Goal: Contribute content: Contribute content

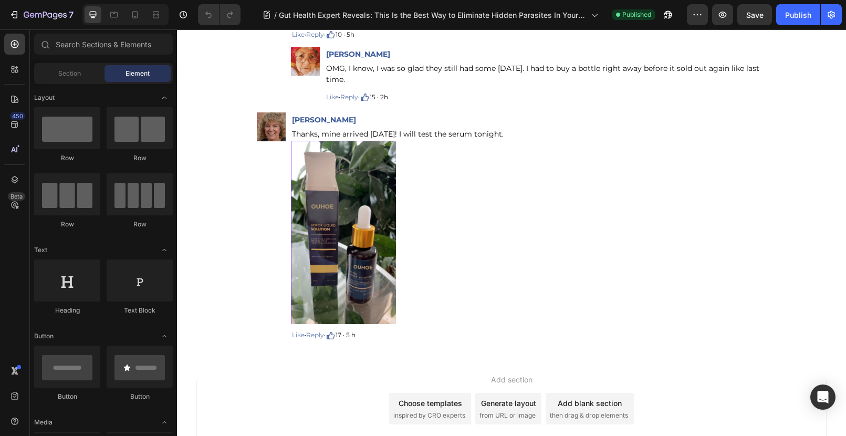
scroll to position [11525, 0]
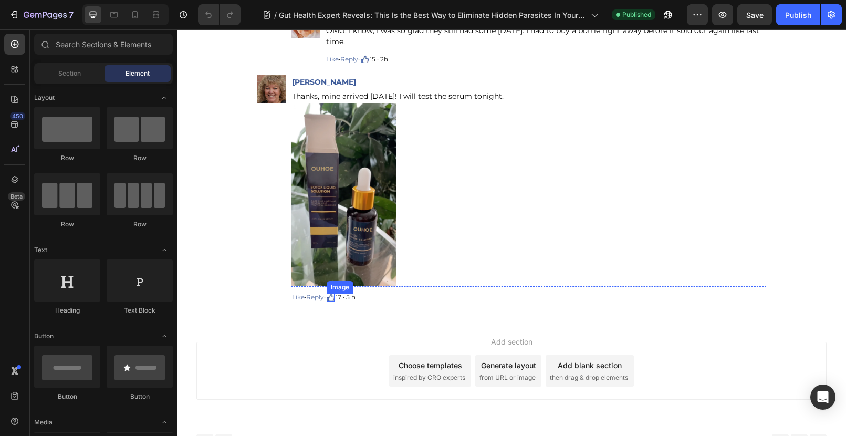
click at [335, 294] on img at bounding box center [331, 298] width 8 height 8
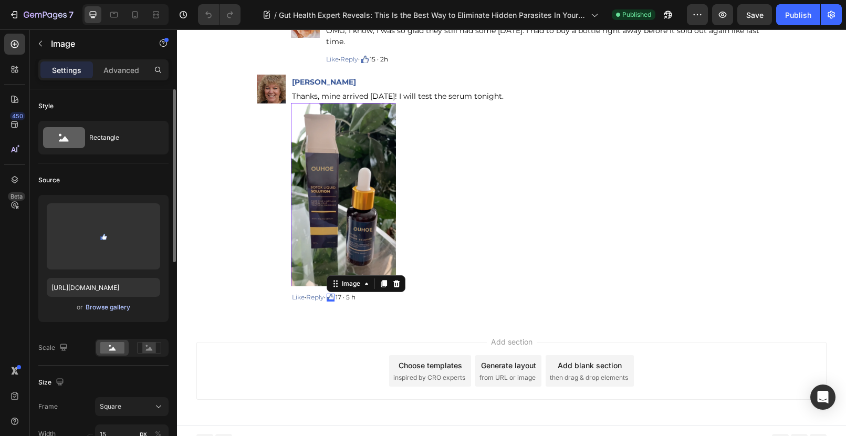
click at [114, 307] on div "Browse gallery" at bounding box center [108, 307] width 45 height 9
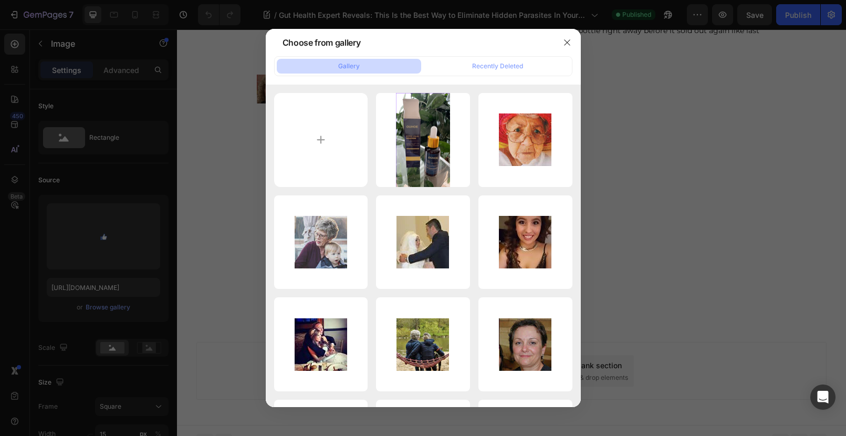
type input "C:\fakepath\赞.png"
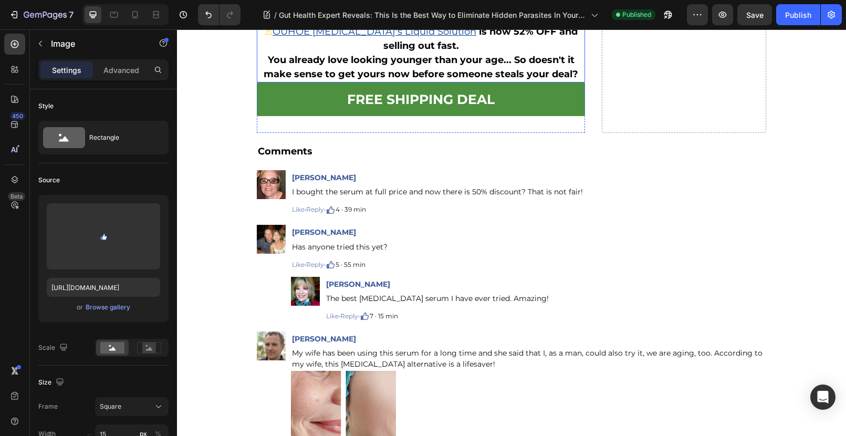
scroll to position [10202, 0]
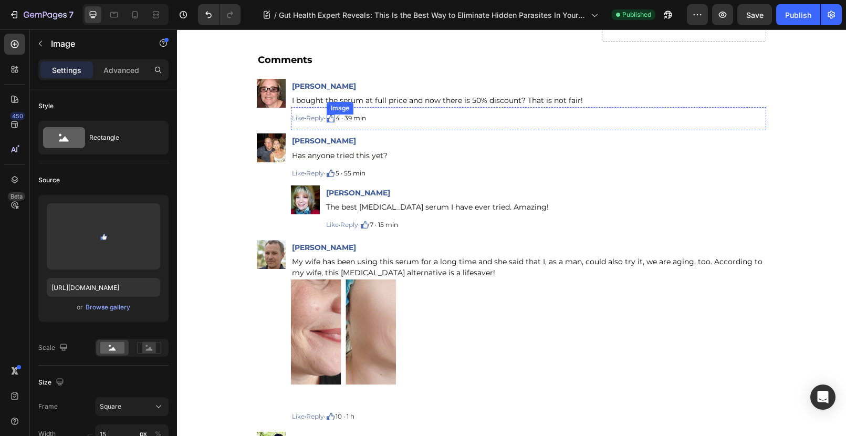
click at [333, 118] on img at bounding box center [331, 118] width 8 height 8
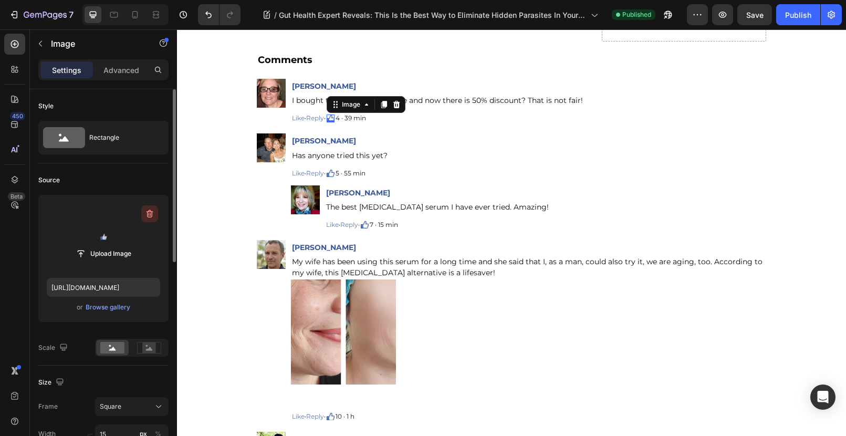
click at [147, 213] on icon "button" at bounding box center [150, 214] width 7 height 8
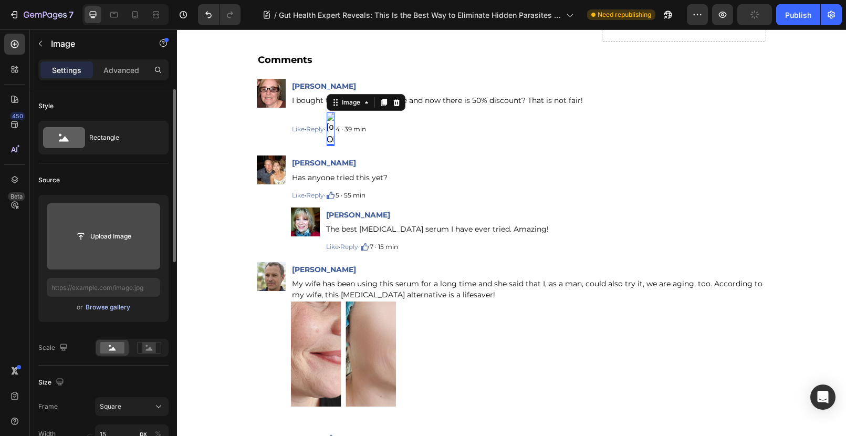
click at [107, 307] on div "Browse gallery" at bounding box center [108, 307] width 45 height 9
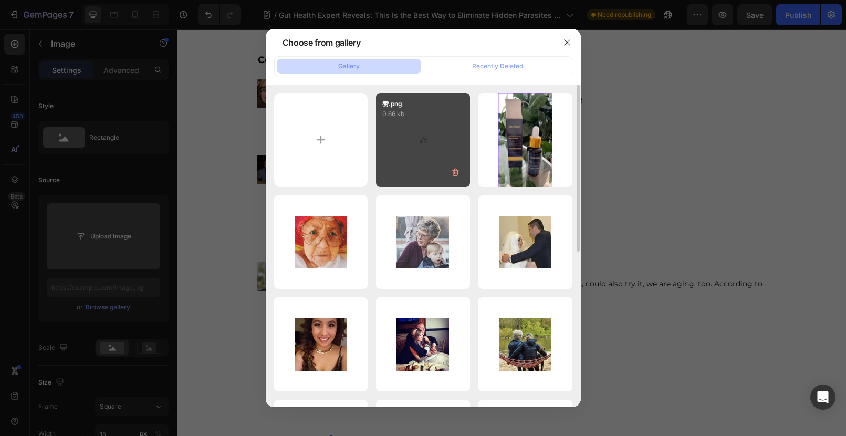
click at [425, 140] on div "赞.png 0.66 kb" at bounding box center [423, 140] width 94 height 94
type input "[URL][DOMAIN_NAME]"
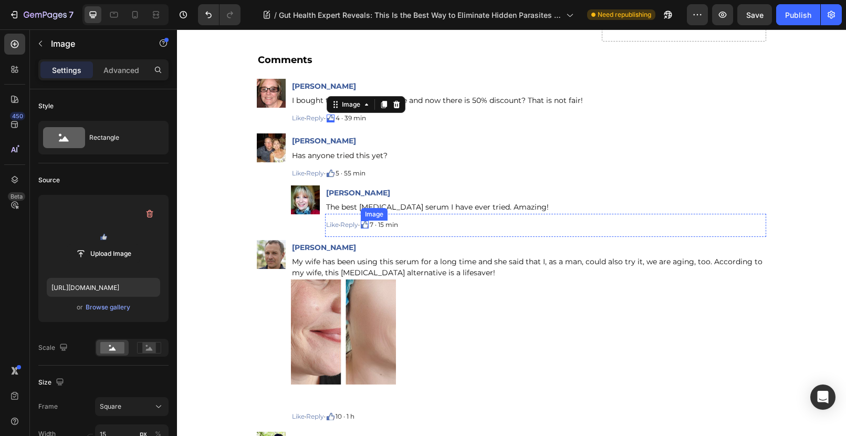
click at [368, 224] on img at bounding box center [365, 225] width 8 height 8
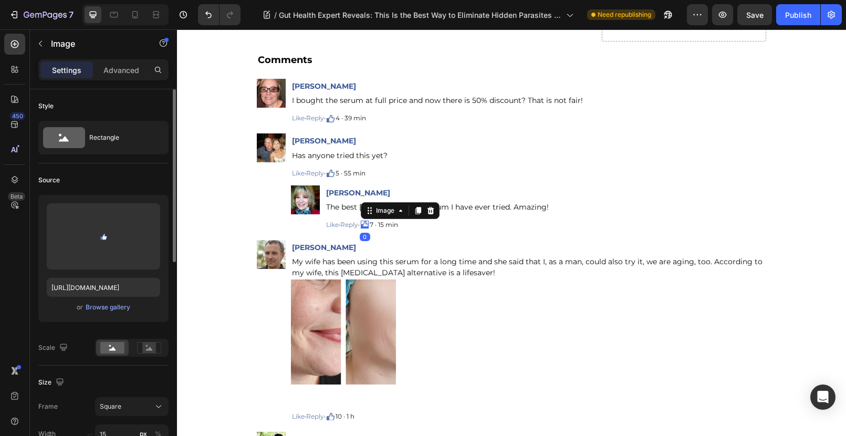
click at [112, 313] on div "or Browse gallery" at bounding box center [103, 307] width 113 height 13
click at [113, 309] on div "Browse gallery" at bounding box center [108, 307] width 45 height 9
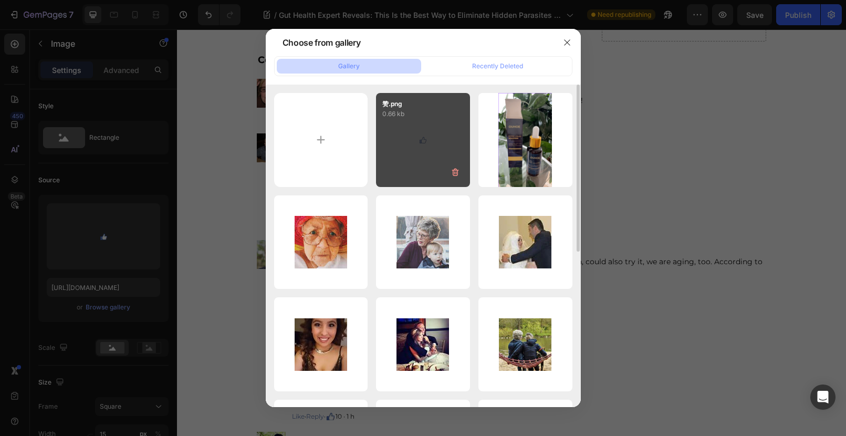
click at [426, 143] on div "赞.png 0.66 kb" at bounding box center [423, 140] width 94 height 94
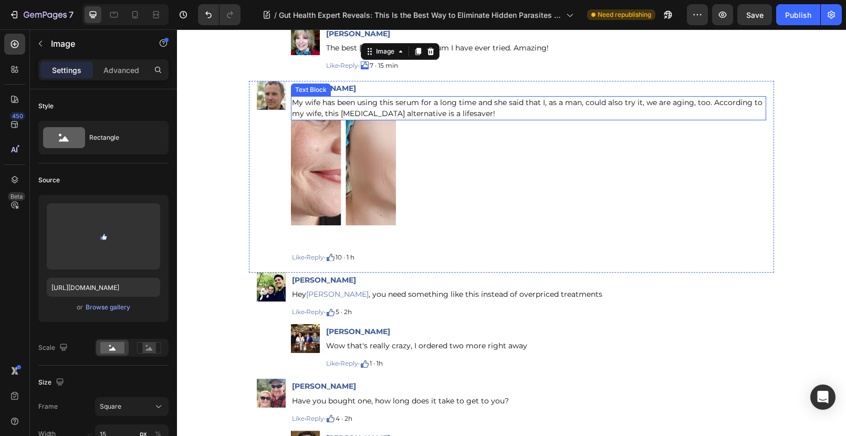
scroll to position [10421, 0]
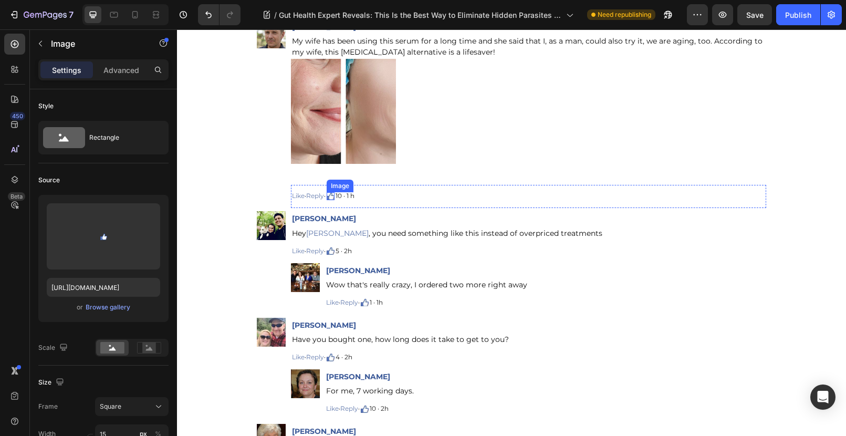
click at [330, 197] on img at bounding box center [331, 196] width 8 height 8
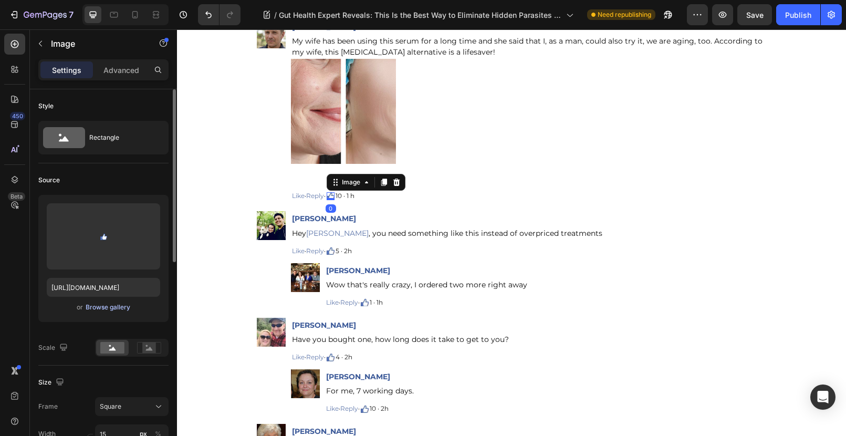
click at [111, 308] on div "Browse gallery" at bounding box center [108, 307] width 45 height 9
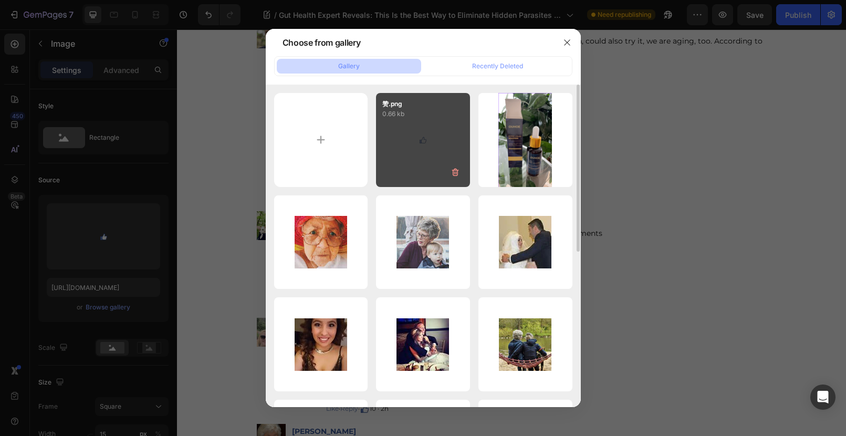
click at [402, 157] on div "赞.png 0.66 kb" at bounding box center [423, 140] width 94 height 94
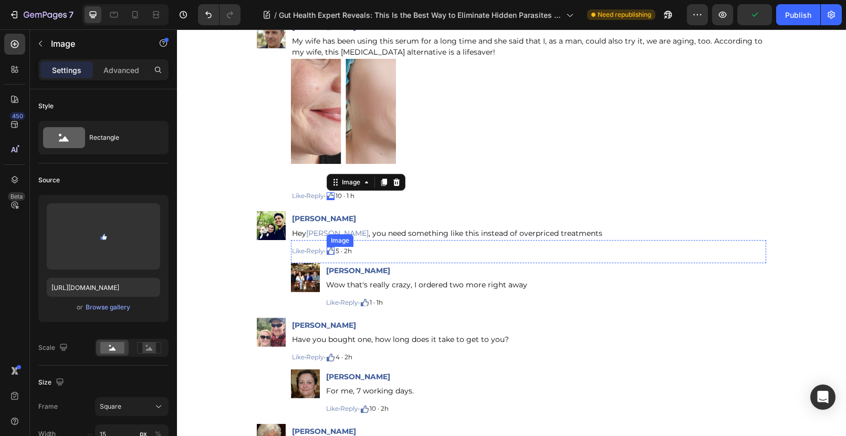
click at [333, 249] on img at bounding box center [331, 251] width 8 height 8
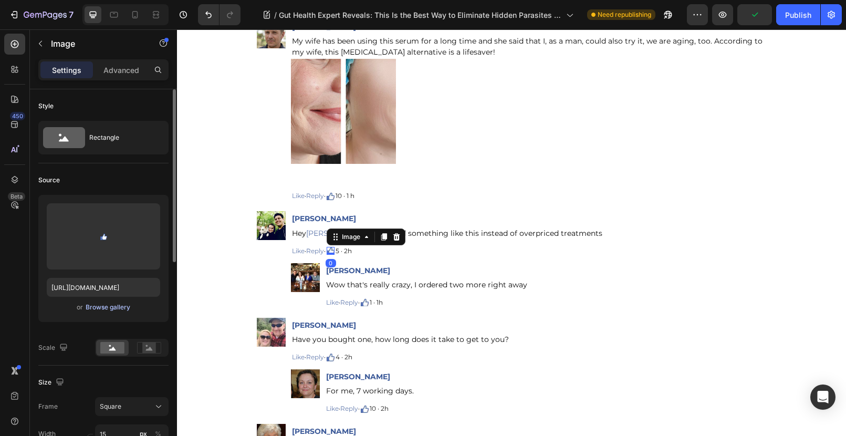
click at [115, 309] on div "Browse gallery" at bounding box center [108, 307] width 45 height 9
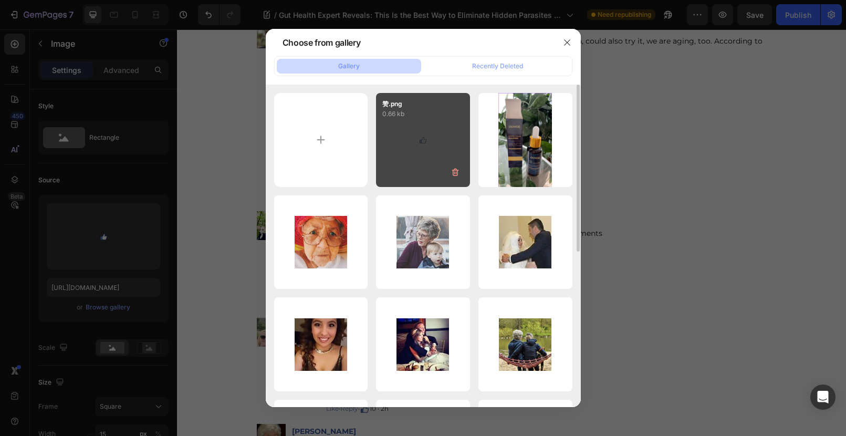
click at [411, 134] on div "赞.png 0.66 kb" at bounding box center [423, 140] width 94 height 94
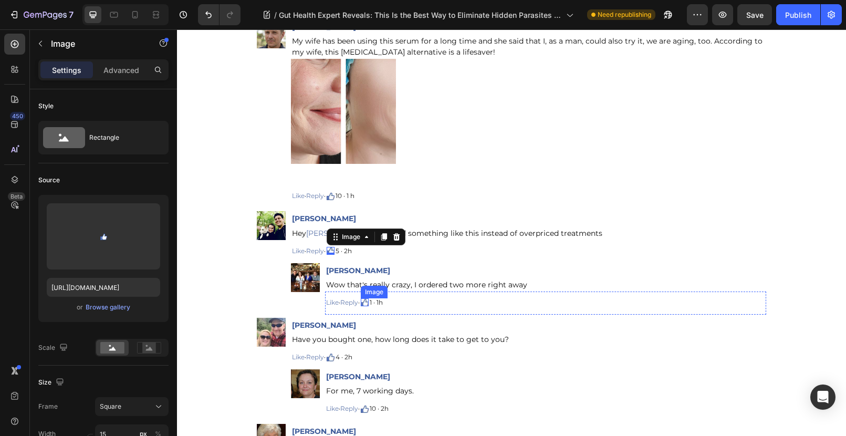
click at [367, 303] on img at bounding box center [365, 302] width 8 height 8
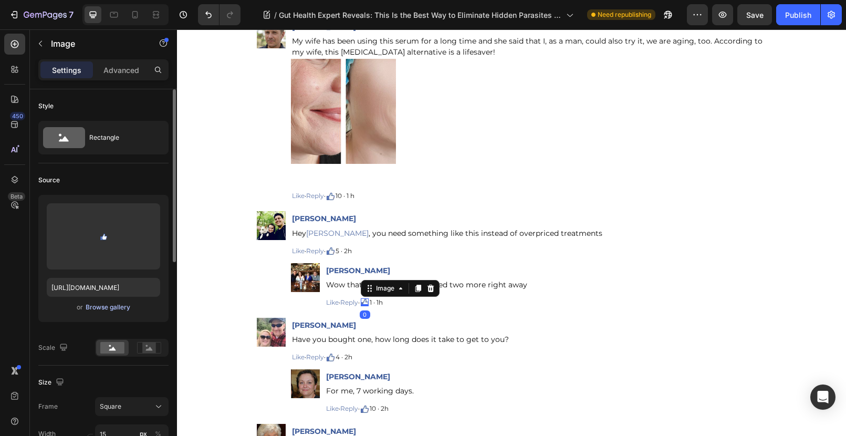
click at [117, 310] on div "Browse gallery" at bounding box center [108, 307] width 45 height 9
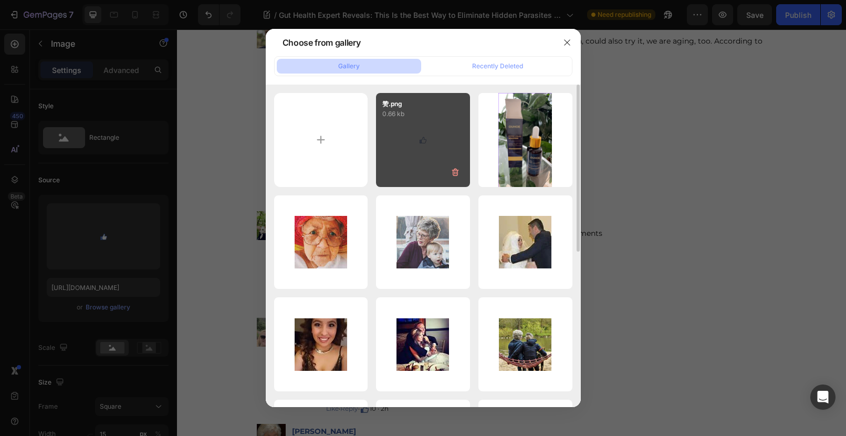
click at [398, 137] on div "赞.png 0.66 kb" at bounding box center [423, 140] width 94 height 94
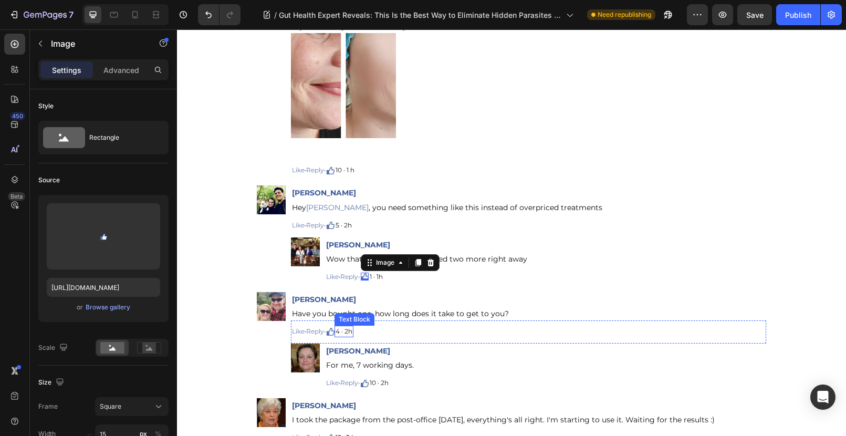
scroll to position [10447, 0]
click at [330, 329] on img at bounding box center [331, 332] width 8 height 8
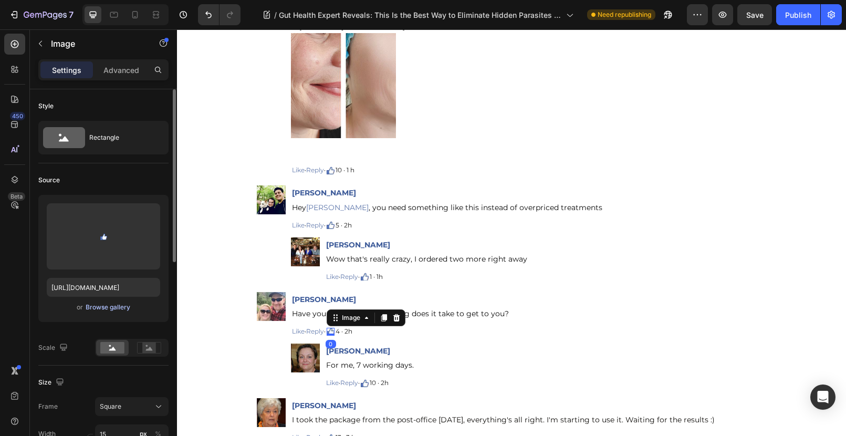
click at [93, 308] on div "Browse gallery" at bounding box center [108, 307] width 45 height 9
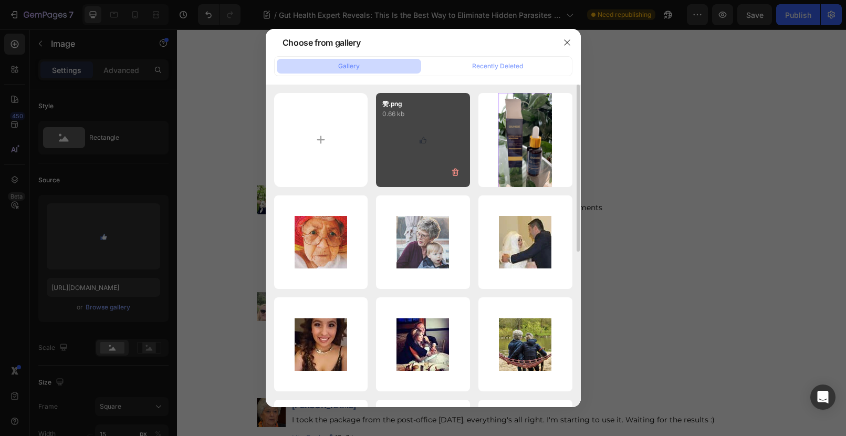
click at [414, 137] on div "赞.png 0.66 kb" at bounding box center [423, 140] width 94 height 94
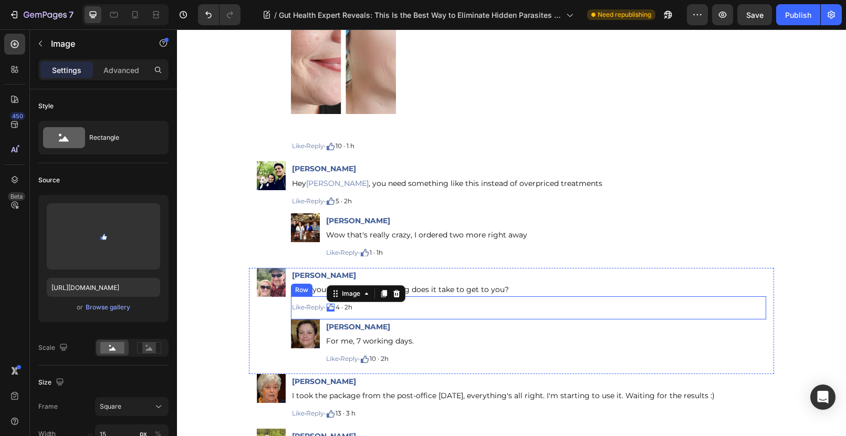
scroll to position [10528, 0]
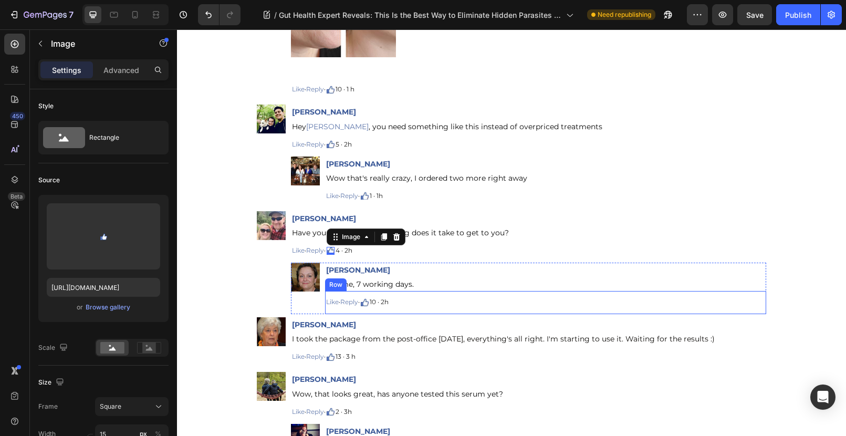
click at [369, 306] on div "Image" at bounding box center [365, 302] width 8 height 12
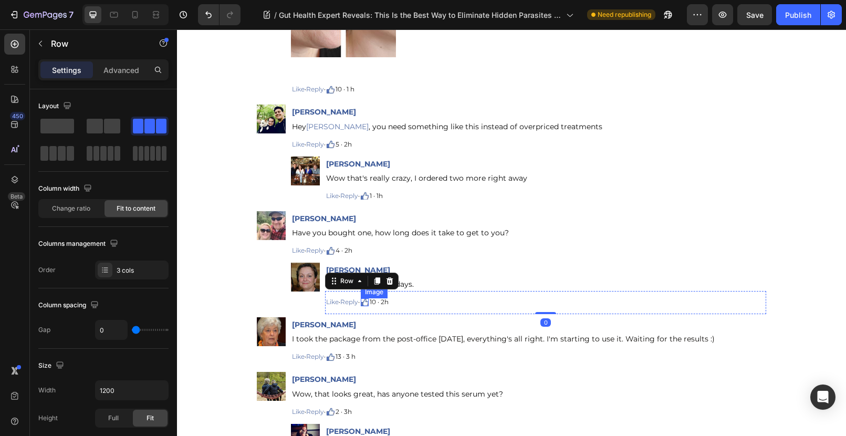
click at [368, 303] on img at bounding box center [365, 302] width 8 height 8
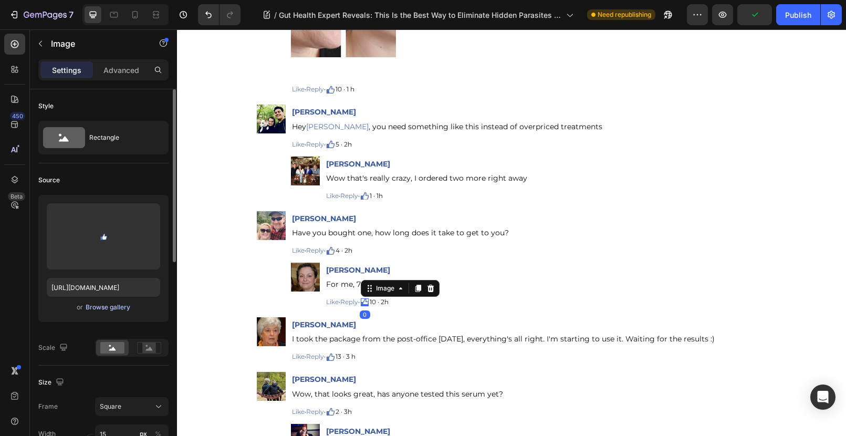
click at [103, 308] on div "Browse gallery" at bounding box center [108, 307] width 45 height 9
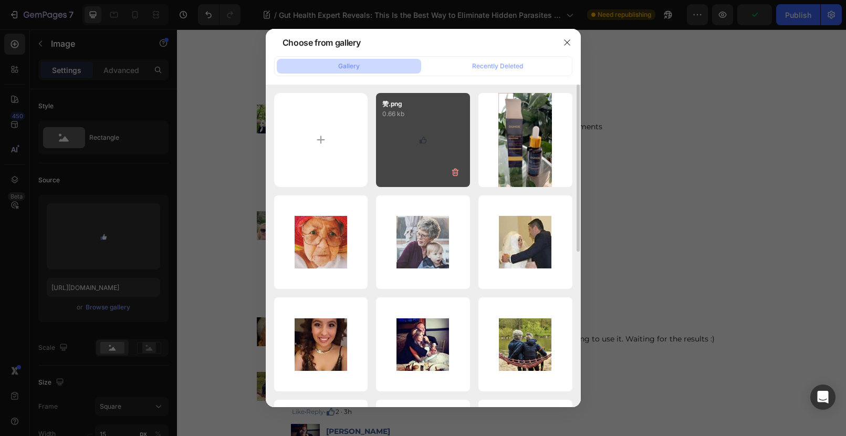
click at [441, 149] on div "赞.png 0.66 kb" at bounding box center [423, 140] width 94 height 94
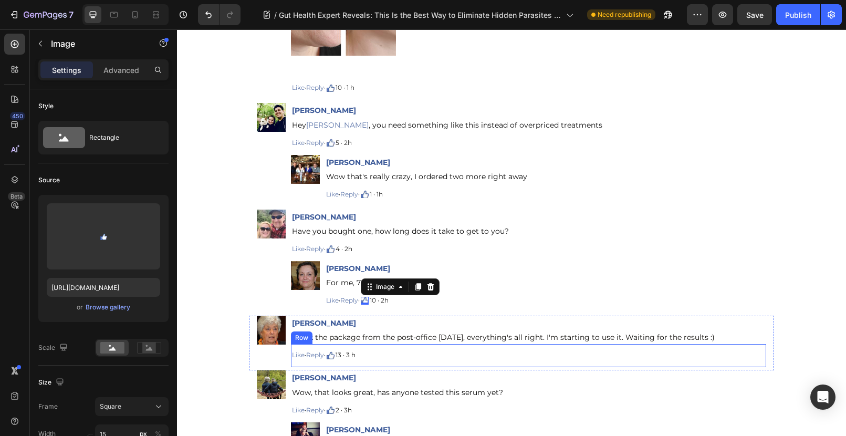
scroll to position [10530, 0]
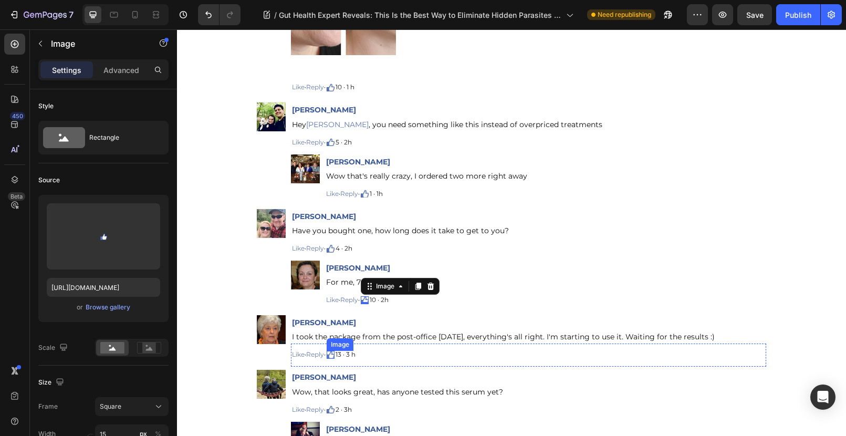
click at [335, 353] on img at bounding box center [331, 355] width 8 height 8
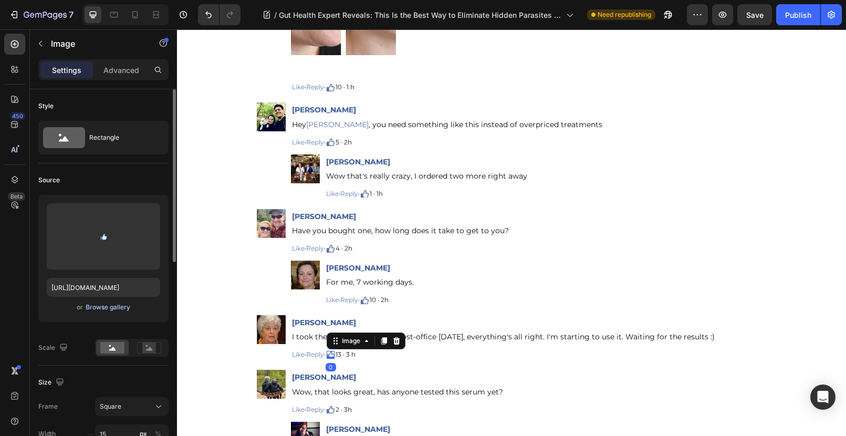
click at [98, 308] on div "Browse gallery" at bounding box center [108, 307] width 45 height 9
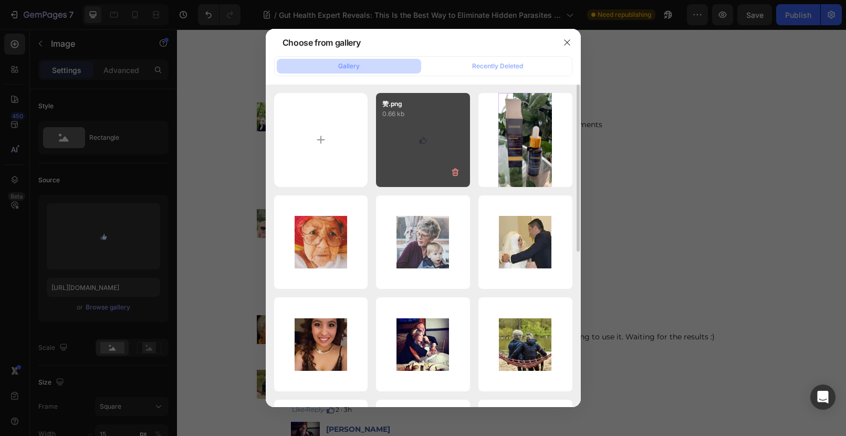
click at [420, 149] on div "赞.png 0.66 kb" at bounding box center [423, 140] width 94 height 94
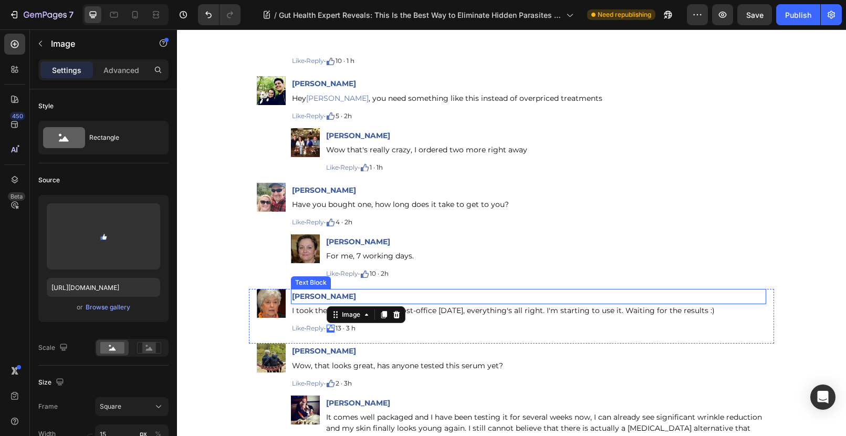
scroll to position [10711, 0]
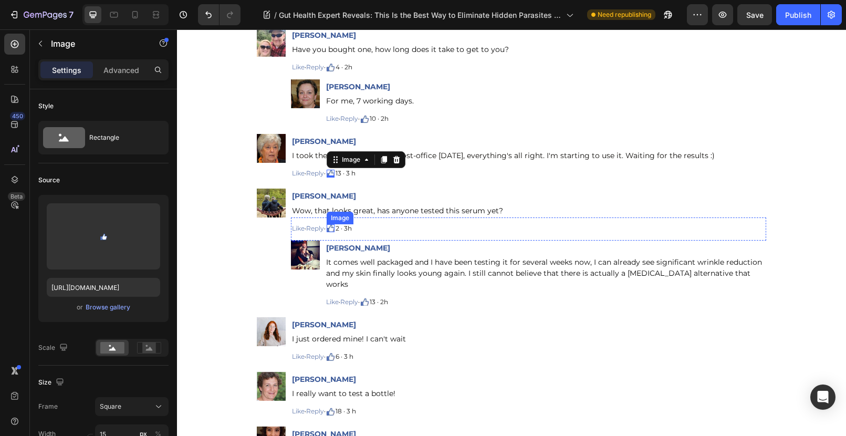
click at [332, 230] on img at bounding box center [331, 228] width 8 height 8
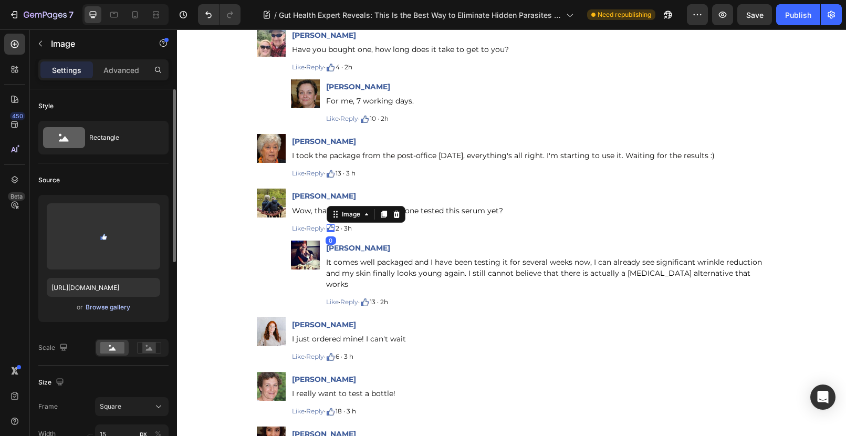
click at [113, 309] on div "Browse gallery" at bounding box center [108, 307] width 45 height 9
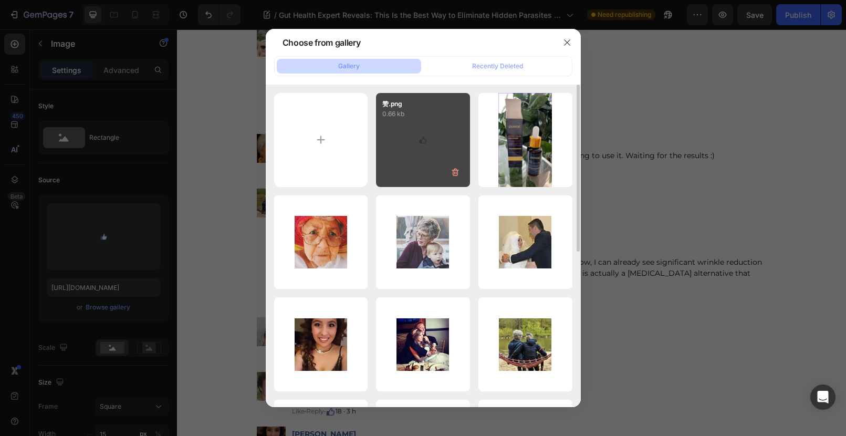
click at [433, 171] on div "赞.png 0.66 kb" at bounding box center [423, 140] width 94 height 94
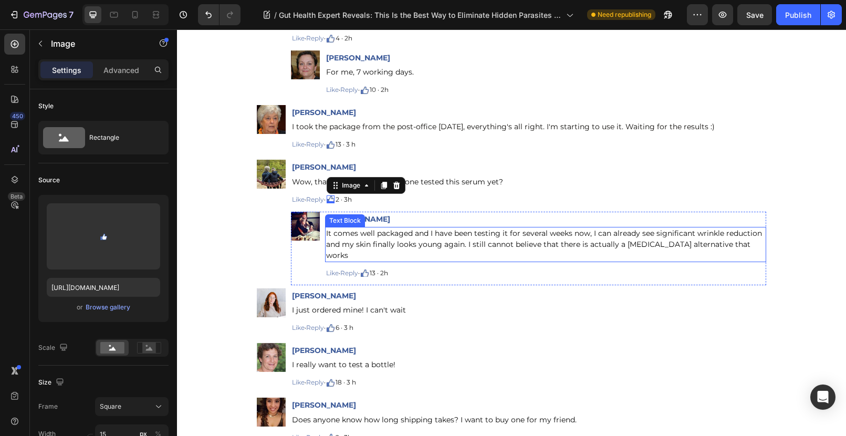
scroll to position [10790, 0]
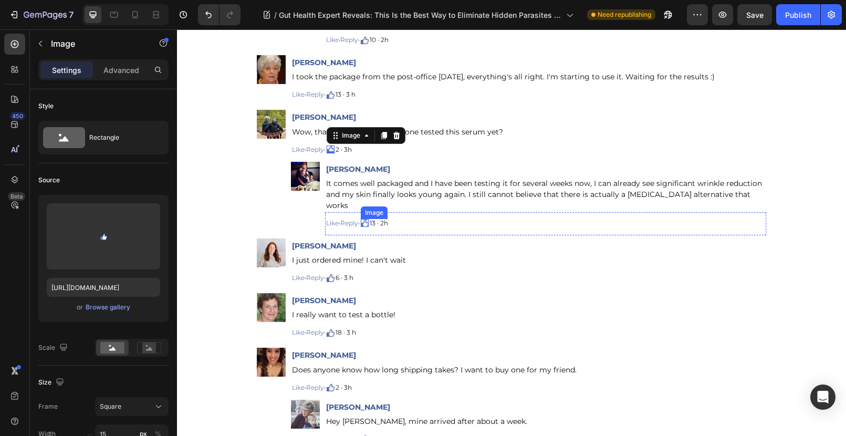
click at [369, 219] on img at bounding box center [365, 223] width 8 height 8
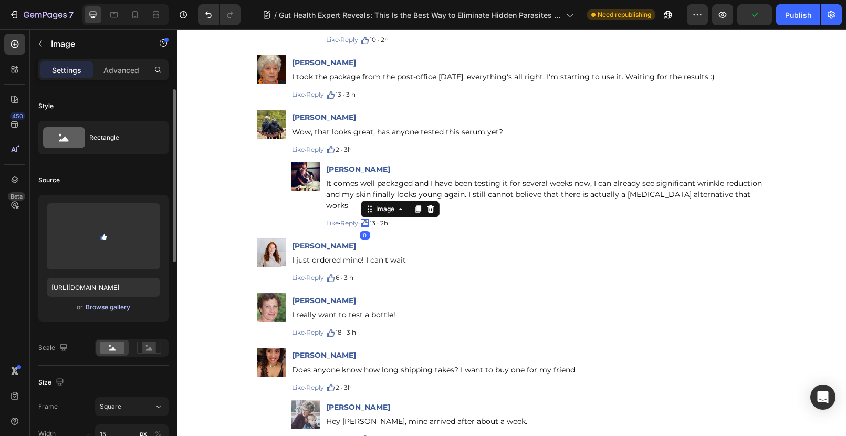
click at [100, 304] on div "Browse gallery" at bounding box center [108, 307] width 45 height 9
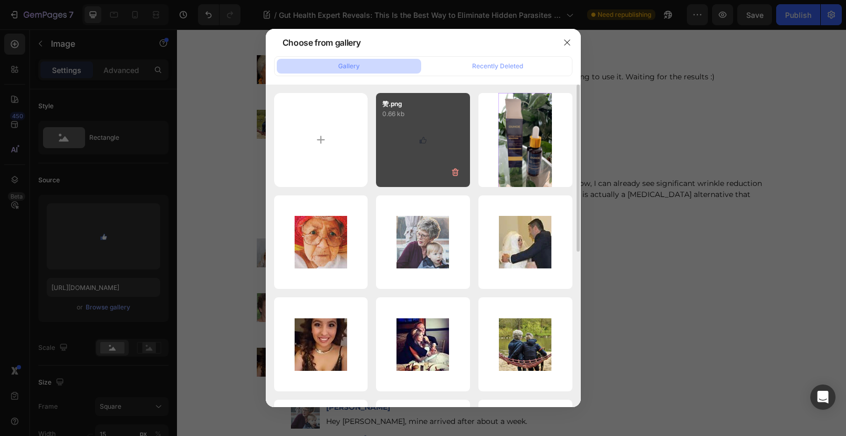
click at [426, 138] on div "赞.png 0.66 kb" at bounding box center [423, 140] width 94 height 94
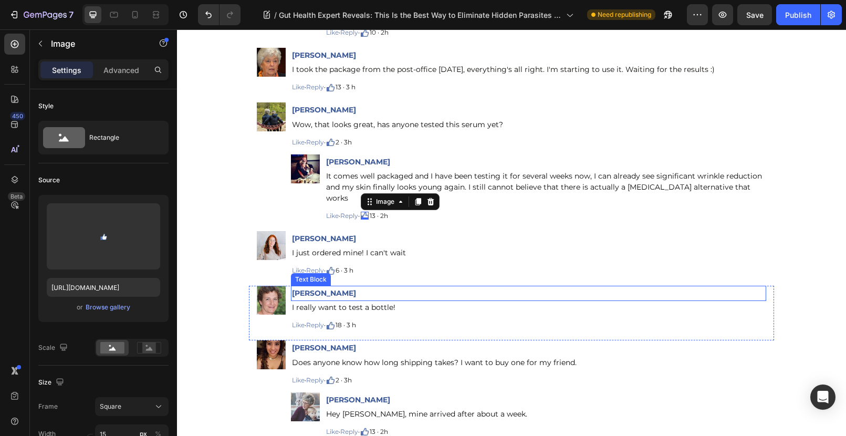
scroll to position [10808, 0]
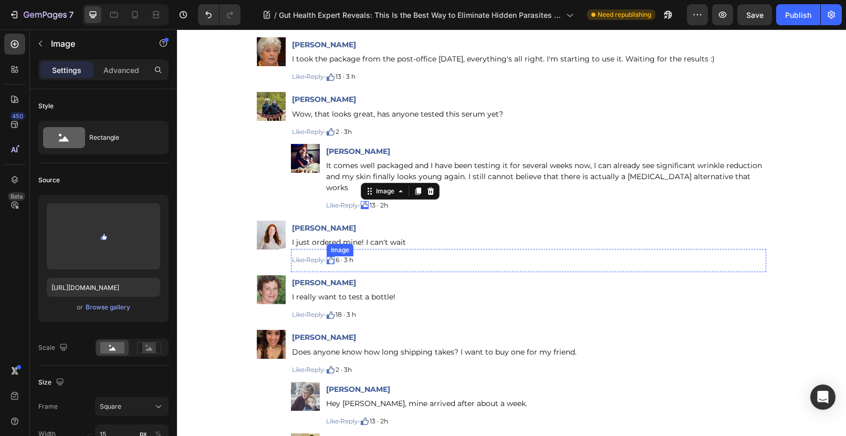
click at [335, 256] on img at bounding box center [331, 260] width 8 height 8
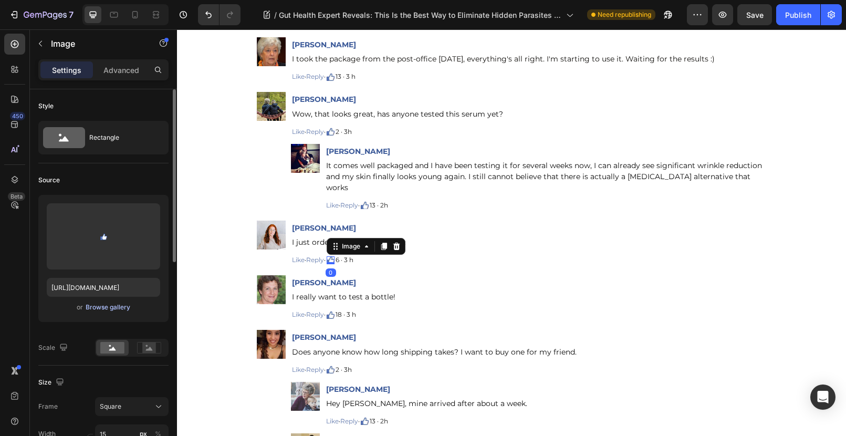
click at [104, 304] on div "Browse gallery" at bounding box center [108, 307] width 45 height 9
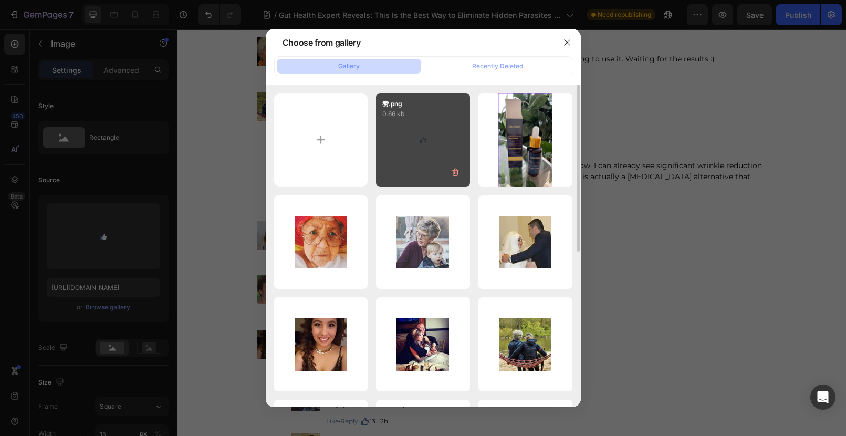
click at [412, 131] on div "赞.png 0.66 kb" at bounding box center [423, 140] width 94 height 94
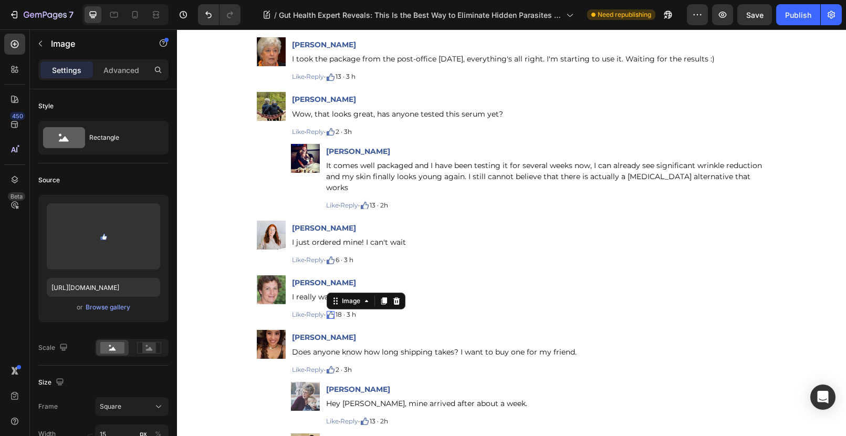
click at [332, 311] on img at bounding box center [331, 315] width 8 height 8
click at [108, 308] on div "Browse gallery" at bounding box center [108, 307] width 45 height 9
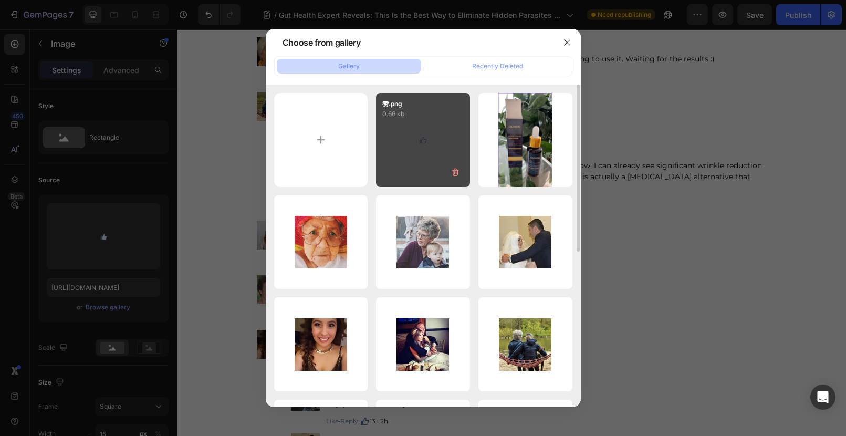
click at [430, 147] on div "赞.png 0.66 kb" at bounding box center [423, 140] width 94 height 94
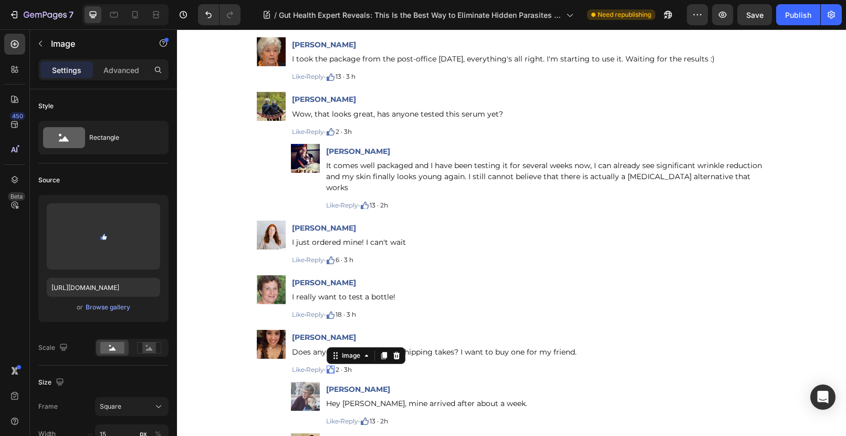
click at [333, 366] on img at bounding box center [331, 370] width 8 height 8
click at [106, 307] on div "Browse gallery" at bounding box center [108, 307] width 45 height 9
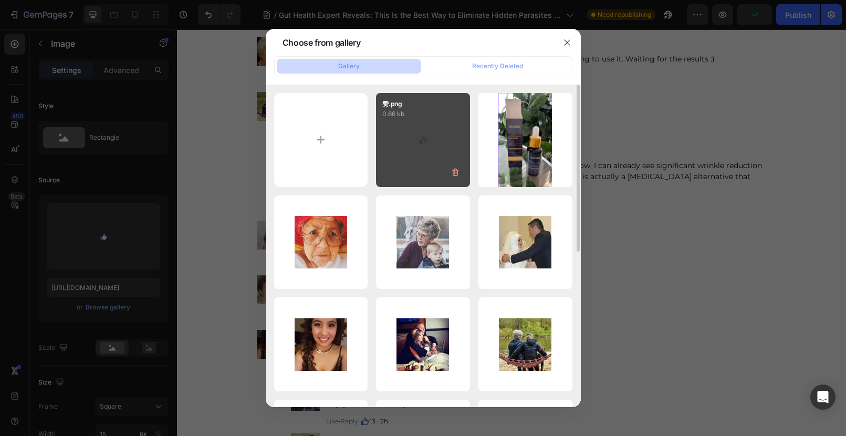
click at [425, 144] on div "赞.png 0.66 kb" at bounding box center [423, 140] width 94 height 94
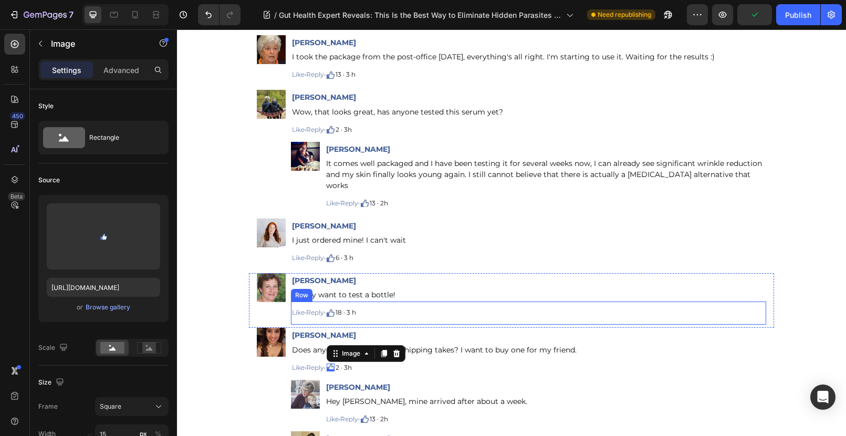
scroll to position [10950, 0]
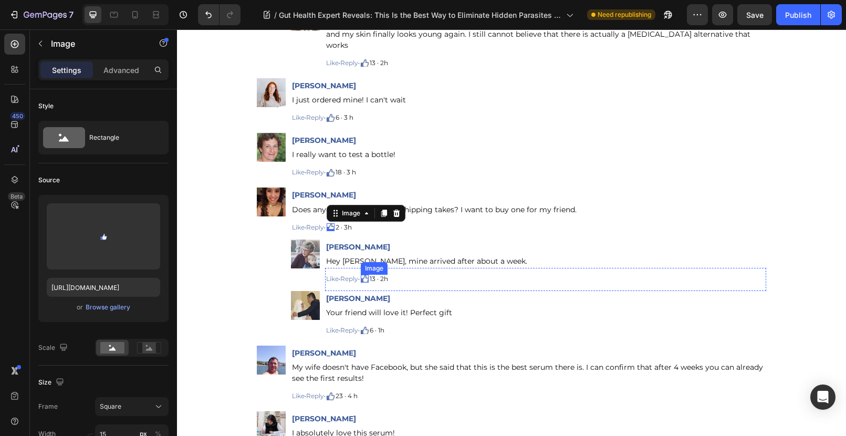
click at [367, 275] on img at bounding box center [365, 279] width 8 height 8
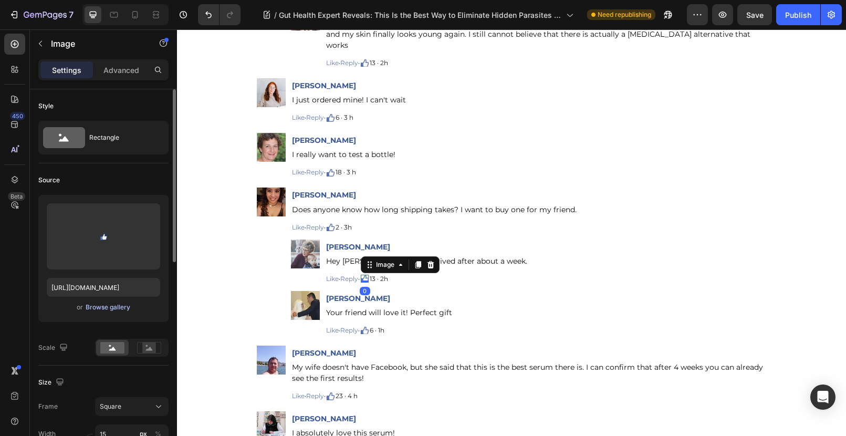
click at [98, 306] on div "Browse gallery" at bounding box center [108, 307] width 45 height 9
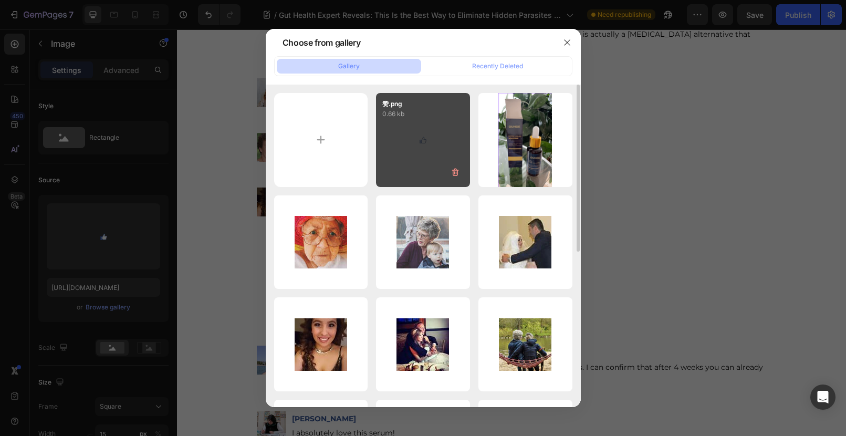
click at [398, 133] on div "赞.png 0.66 kb" at bounding box center [423, 140] width 94 height 94
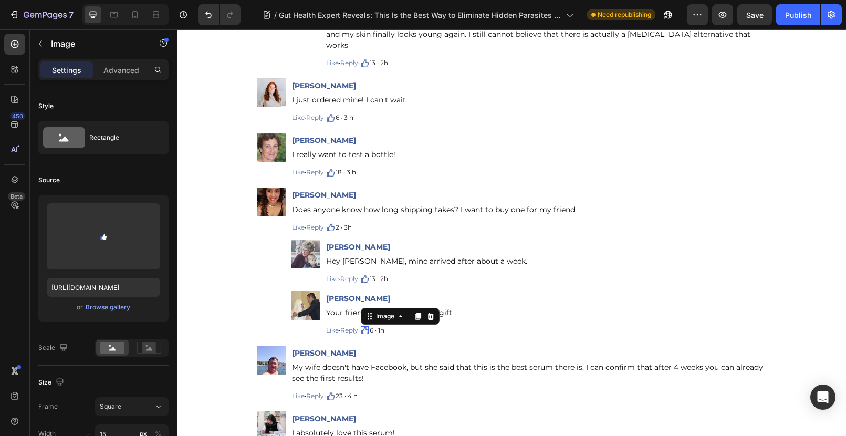
click at [367, 326] on img at bounding box center [365, 330] width 8 height 8
click at [97, 310] on div "Browse gallery" at bounding box center [108, 307] width 45 height 9
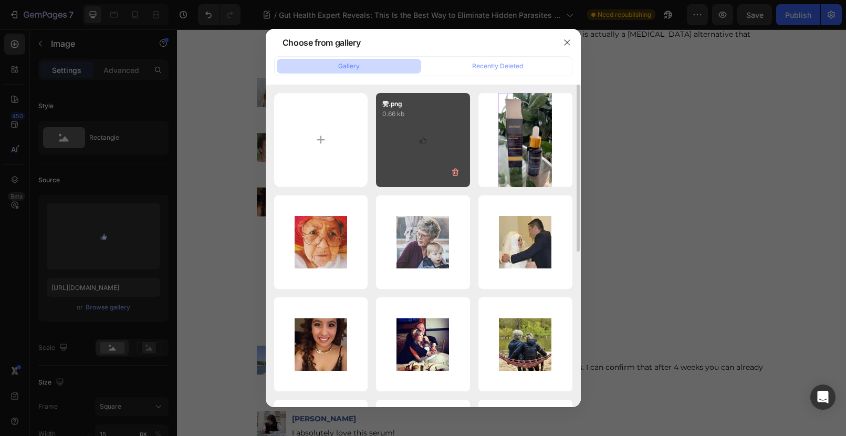
click at [408, 138] on div "赞.png 0.66 kb" at bounding box center [423, 140] width 94 height 94
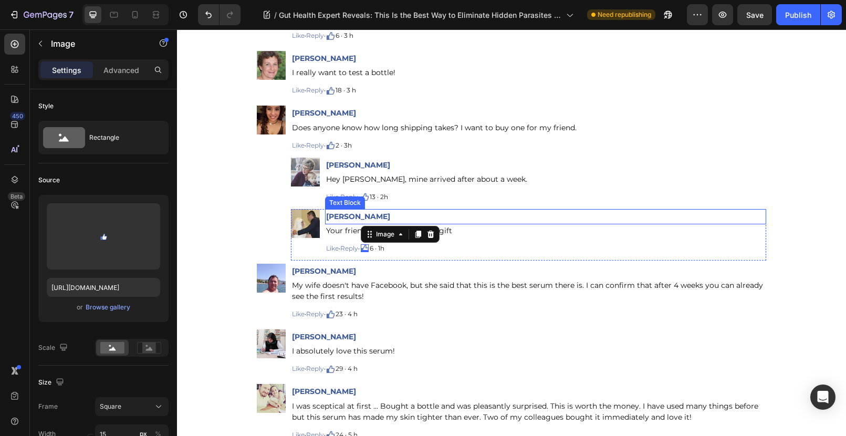
scroll to position [11036, 0]
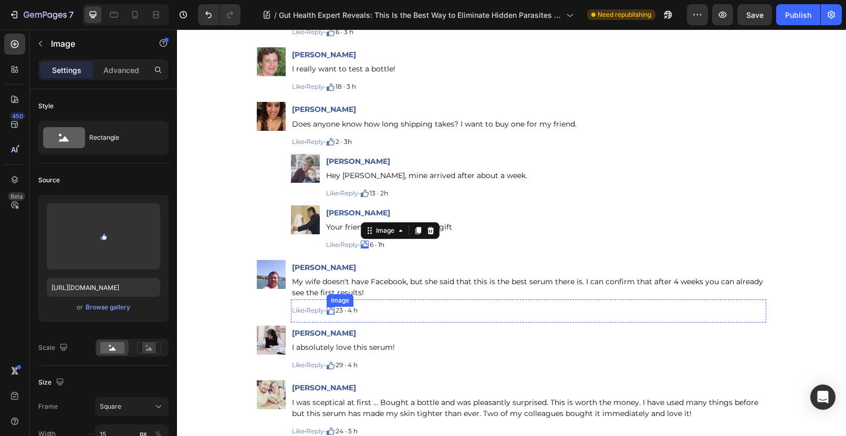
click at [333, 307] on img at bounding box center [331, 311] width 8 height 8
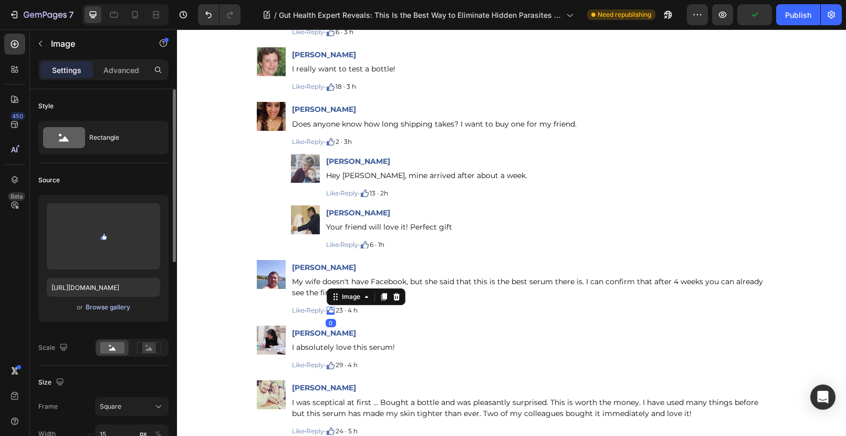
click at [110, 306] on div "Browse gallery" at bounding box center [108, 307] width 45 height 9
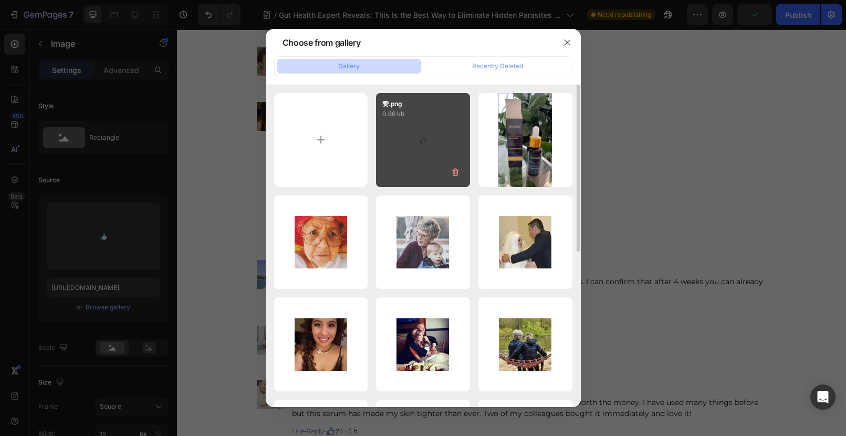
click at [424, 142] on div "赞.png 0.66 kb" at bounding box center [423, 140] width 94 height 94
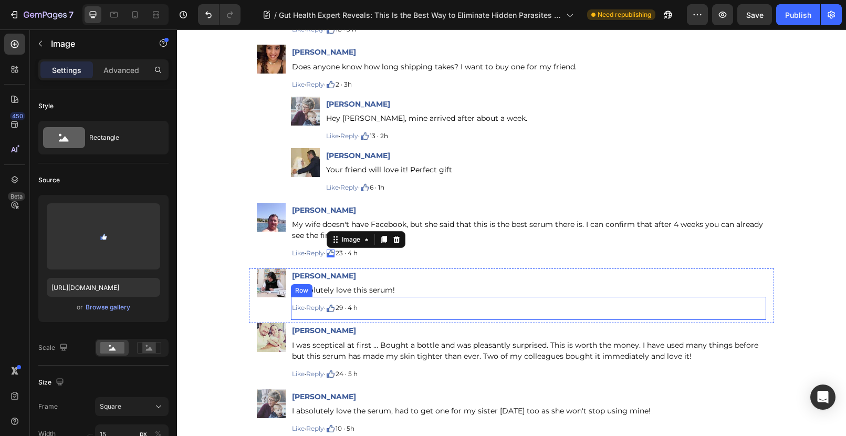
scroll to position [11098, 0]
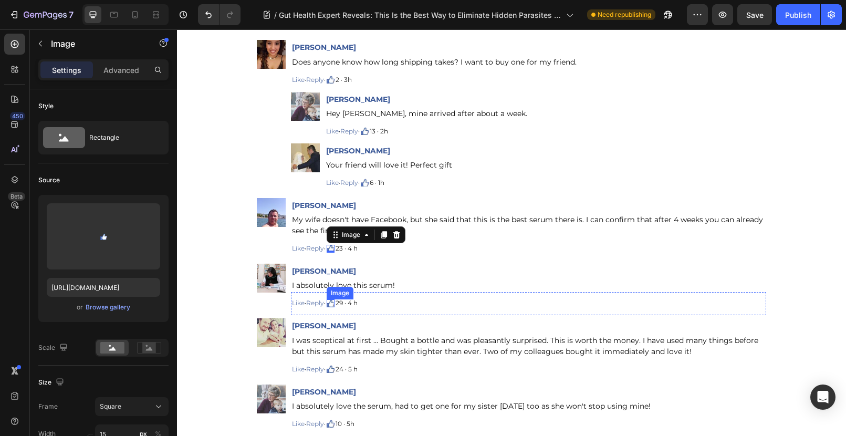
click at [335, 299] on img at bounding box center [331, 303] width 8 height 8
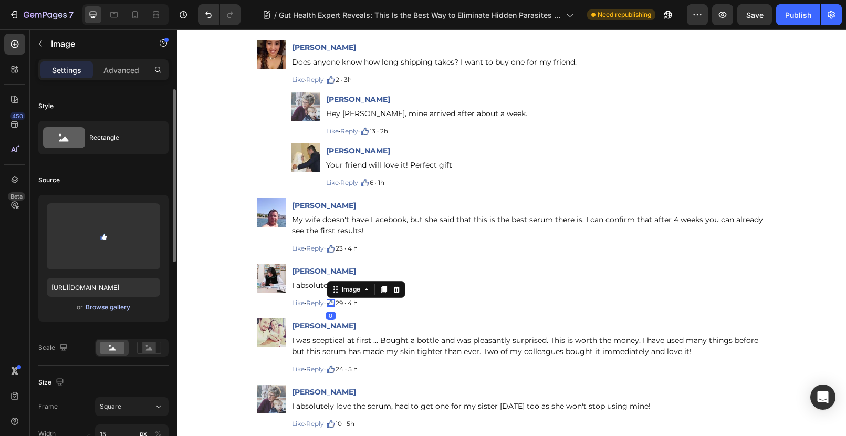
click at [97, 306] on div "Browse gallery" at bounding box center [108, 307] width 45 height 9
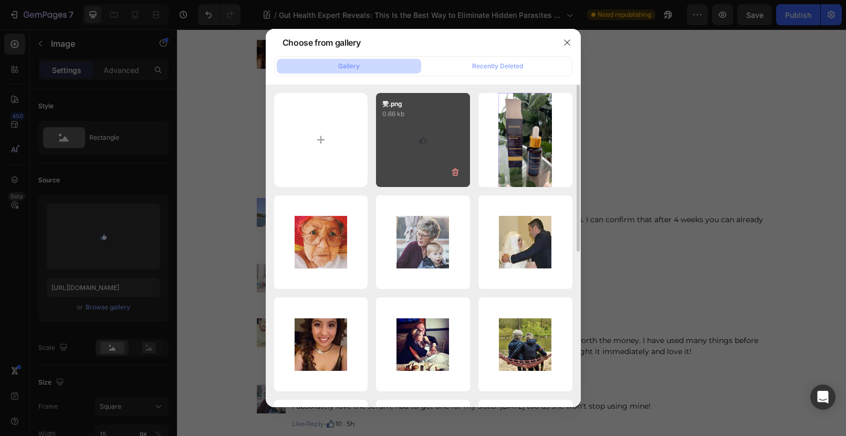
click at [421, 131] on div "赞.png 0.66 kb" at bounding box center [423, 140] width 94 height 94
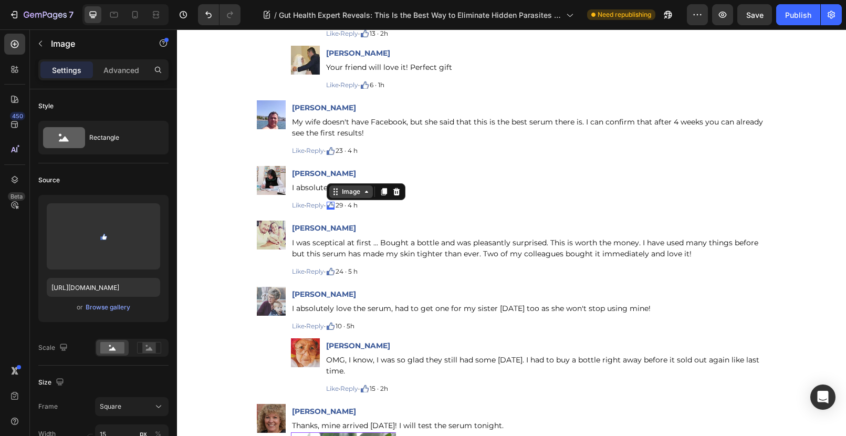
scroll to position [11226, 0]
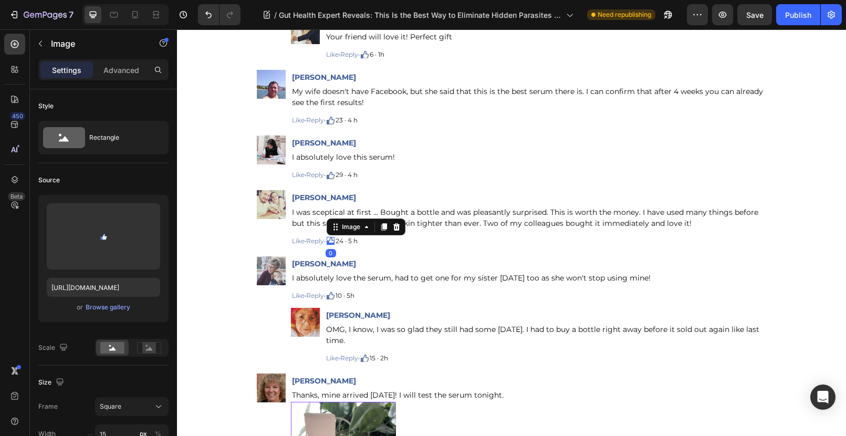
click at [335, 237] on img at bounding box center [331, 241] width 8 height 8
click at [110, 306] on div "Browse gallery" at bounding box center [108, 307] width 45 height 9
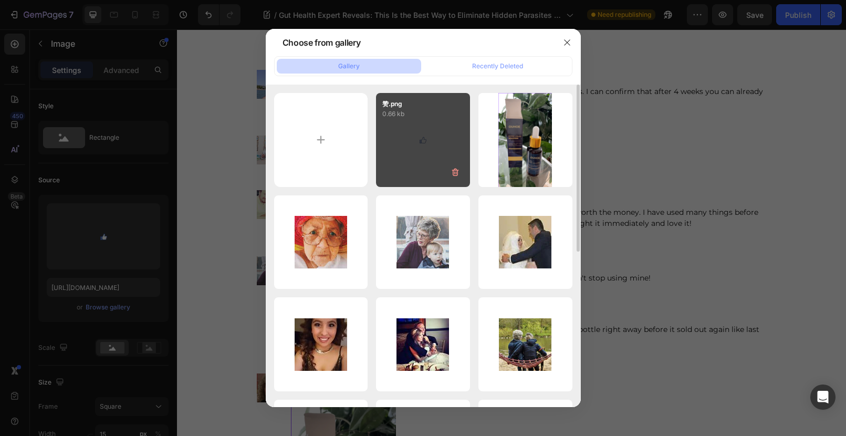
click at [405, 144] on div "赞.png 0.66 kb" at bounding box center [423, 140] width 94 height 94
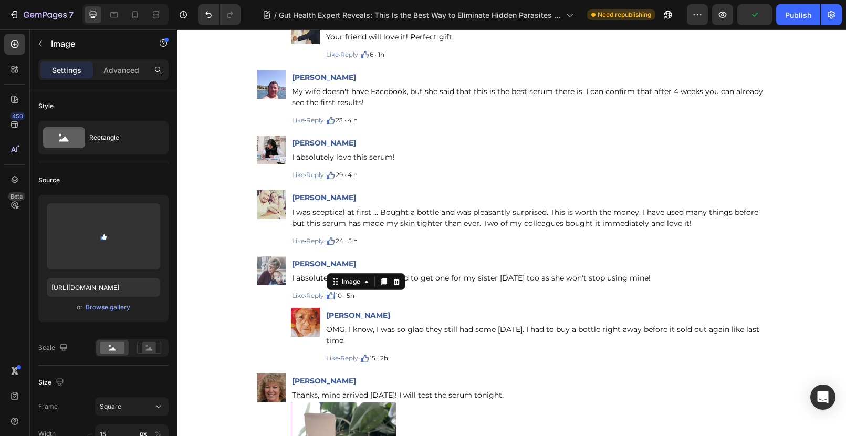
click at [333, 291] on img at bounding box center [331, 295] width 8 height 8
click at [107, 309] on div "Browse gallery" at bounding box center [108, 307] width 45 height 9
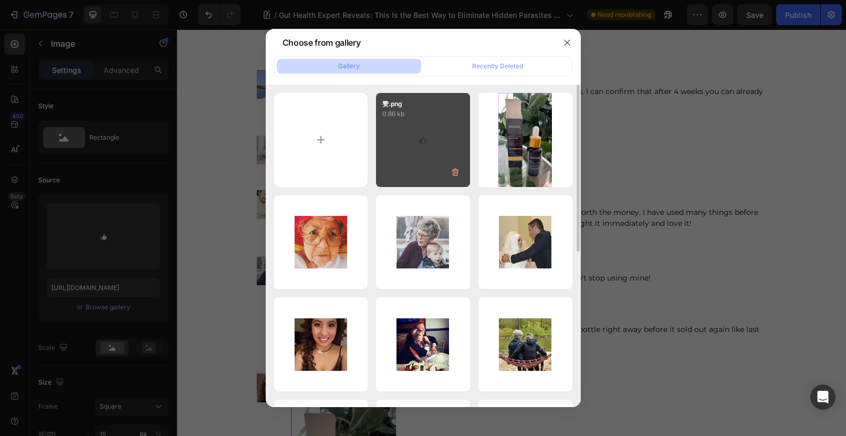
click at [423, 126] on div "赞.png 0.66 kb" at bounding box center [423, 140] width 94 height 94
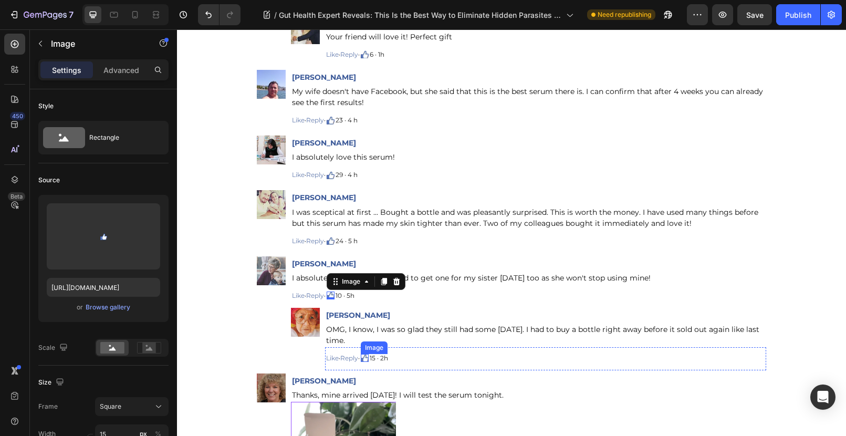
click at [367, 354] on div "Image" at bounding box center [365, 358] width 8 height 8
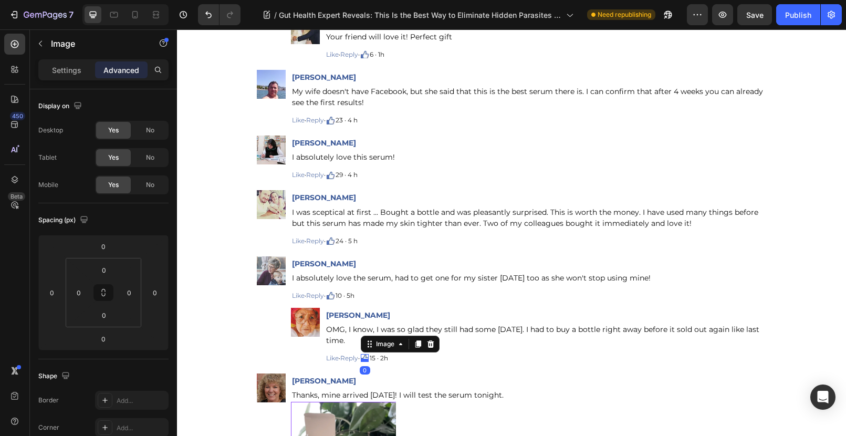
click at [367, 359] on div at bounding box center [365, 360] width 8 height 3
click at [369, 354] on img at bounding box center [365, 358] width 8 height 8
click at [68, 70] on p "Settings" at bounding box center [66, 70] width 29 height 11
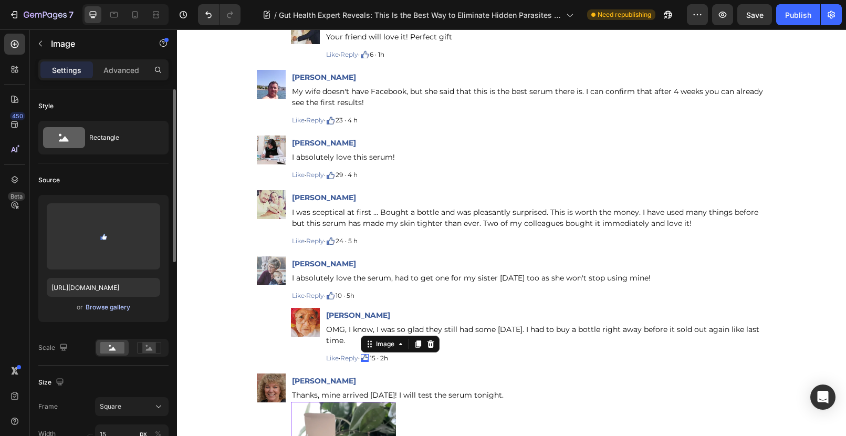
click at [100, 304] on div "Browse gallery" at bounding box center [108, 307] width 45 height 9
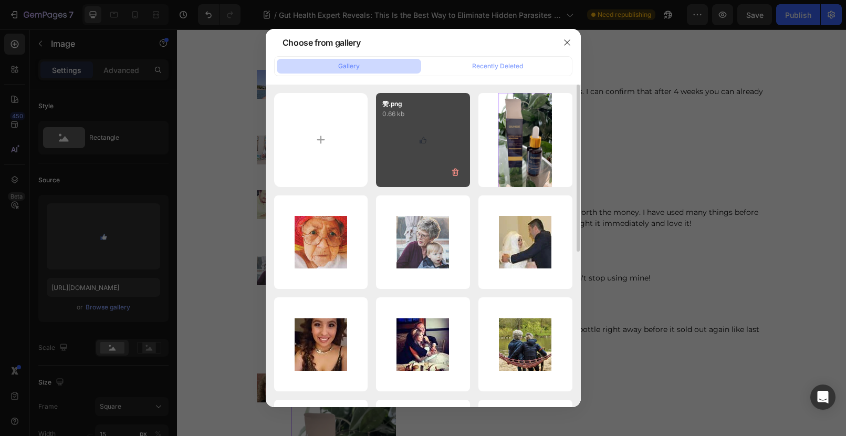
click at [414, 134] on div "赞.png 0.66 kb" at bounding box center [423, 140] width 94 height 94
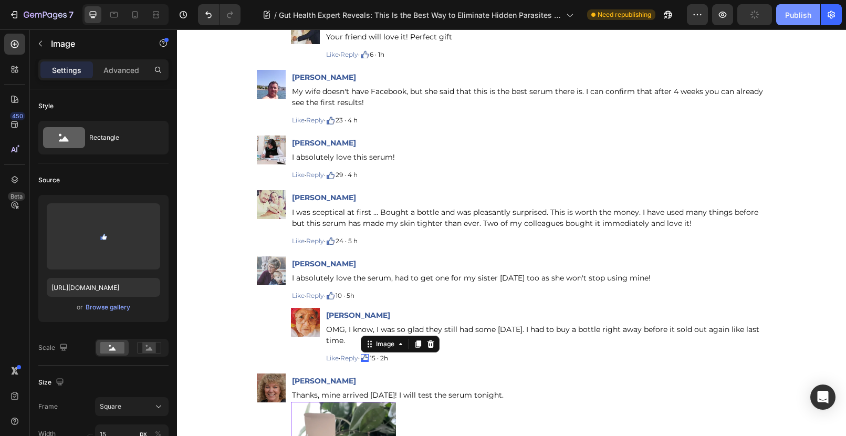
click at [794, 16] on div "Publish" at bounding box center [798, 14] width 26 height 11
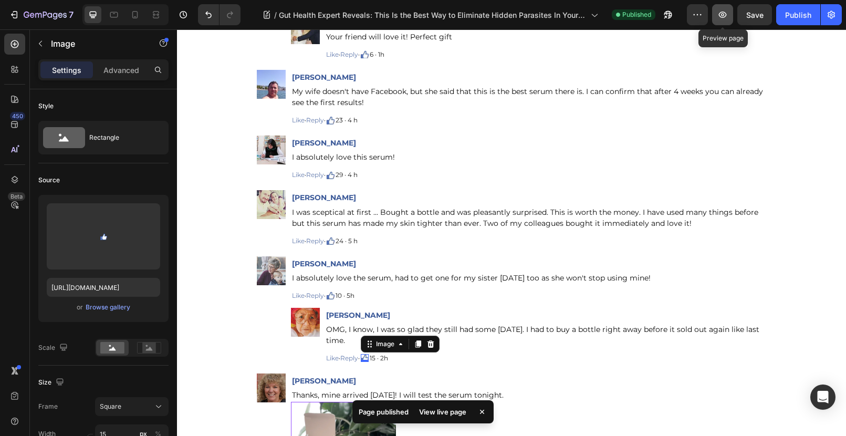
click at [717, 21] on button "button" at bounding box center [722, 14] width 21 height 21
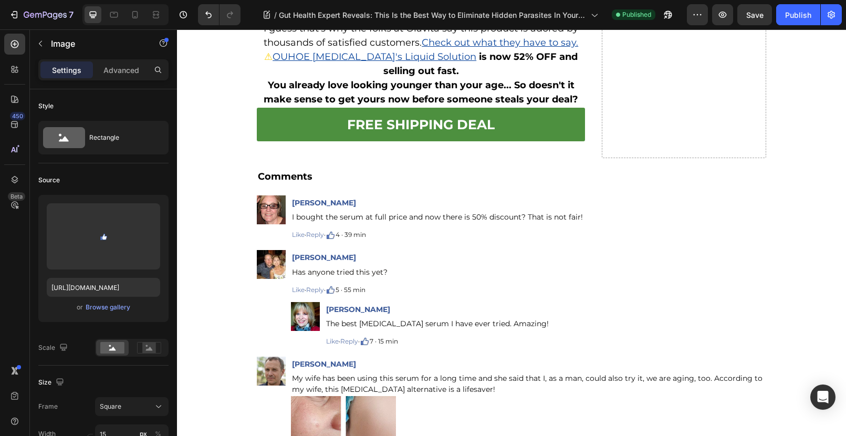
scroll to position [10164, 0]
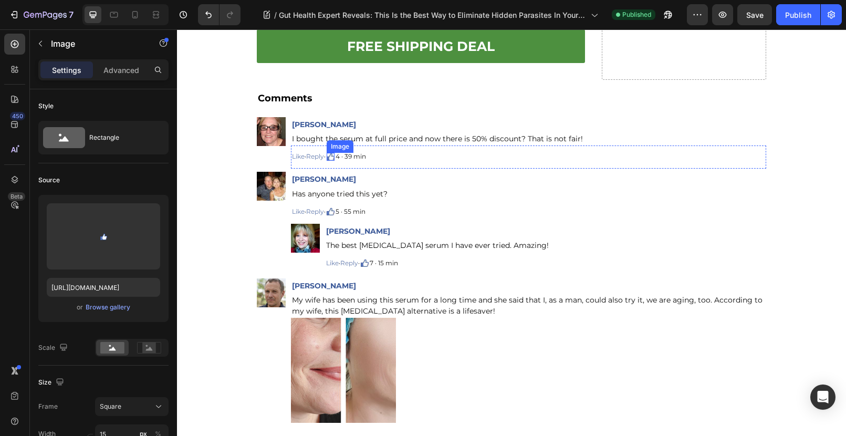
click at [333, 157] on img at bounding box center [331, 157] width 8 height 8
click at [400, 142] on icon at bounding box center [396, 142] width 7 height 7
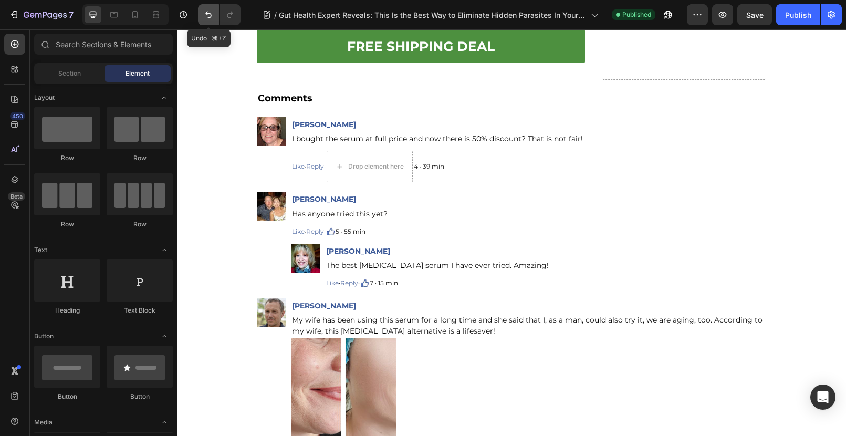
click at [205, 16] on icon "Undo/Redo" at bounding box center [208, 14] width 11 height 11
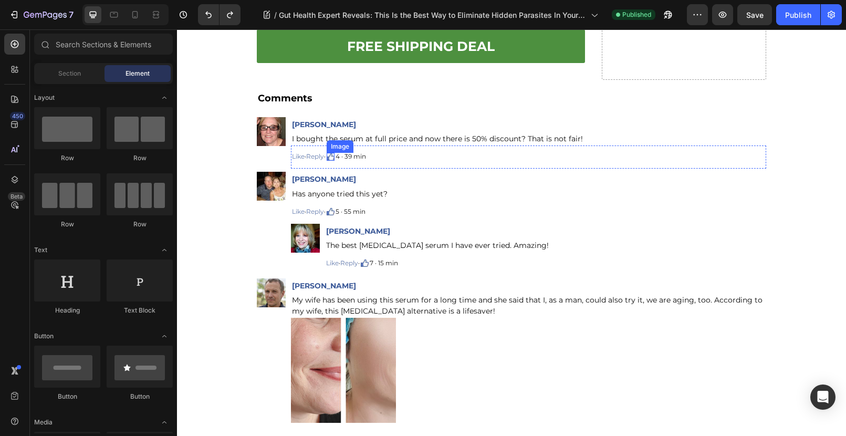
click at [335, 153] on img at bounding box center [331, 157] width 8 height 8
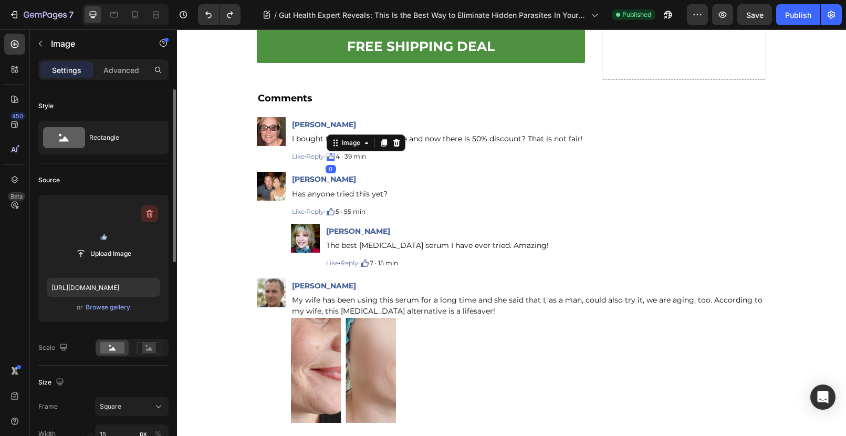
click at [150, 217] on icon "button" at bounding box center [149, 214] width 11 height 11
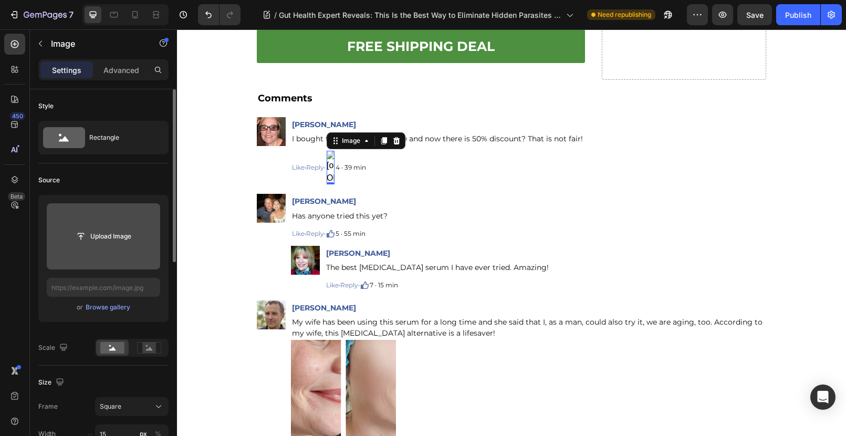
click at [111, 237] on input "file" at bounding box center [103, 236] width 72 height 18
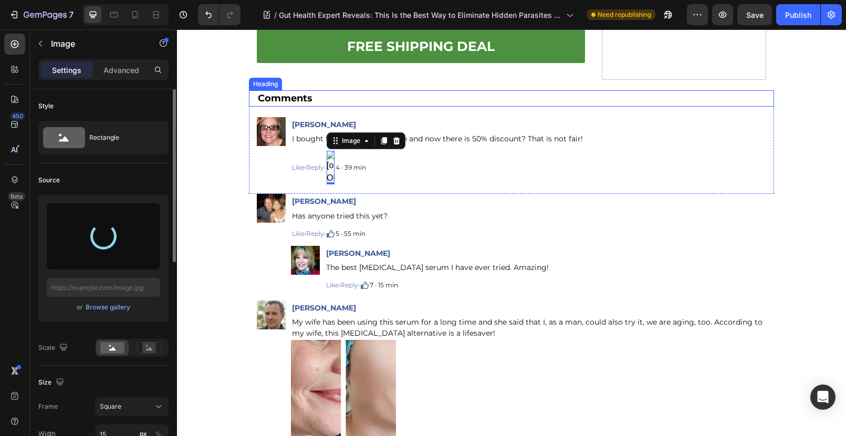
type input "[URL][DOMAIN_NAME]"
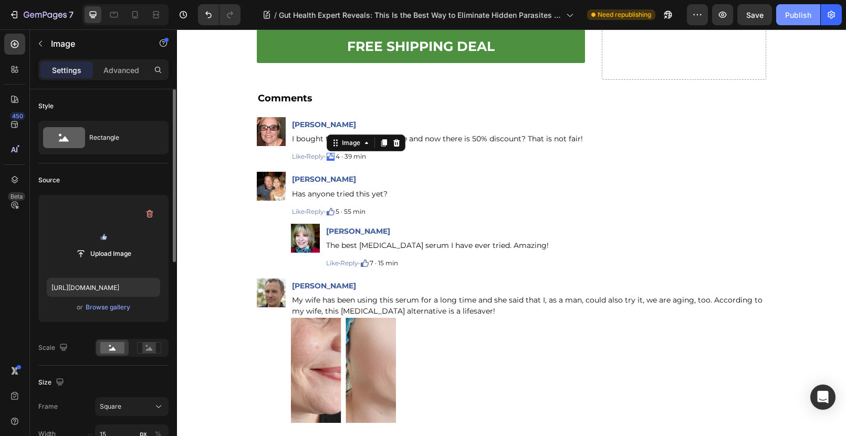
click at [788, 14] on div "Publish" at bounding box center [798, 14] width 26 height 11
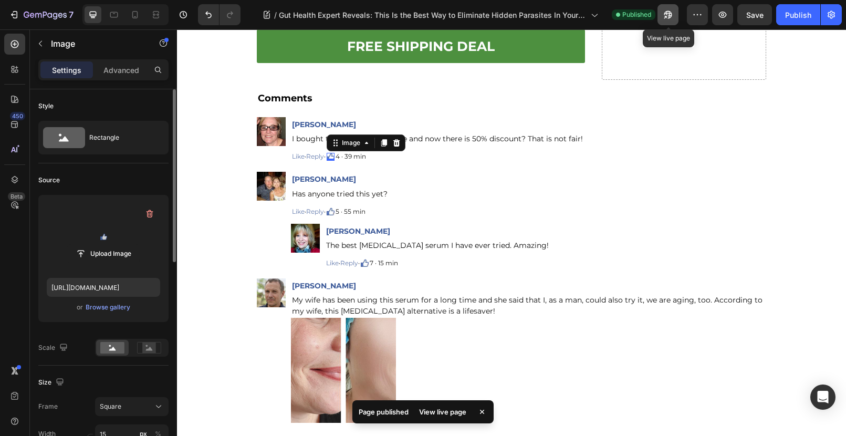
click at [670, 16] on icon "button" at bounding box center [668, 14] width 11 height 11
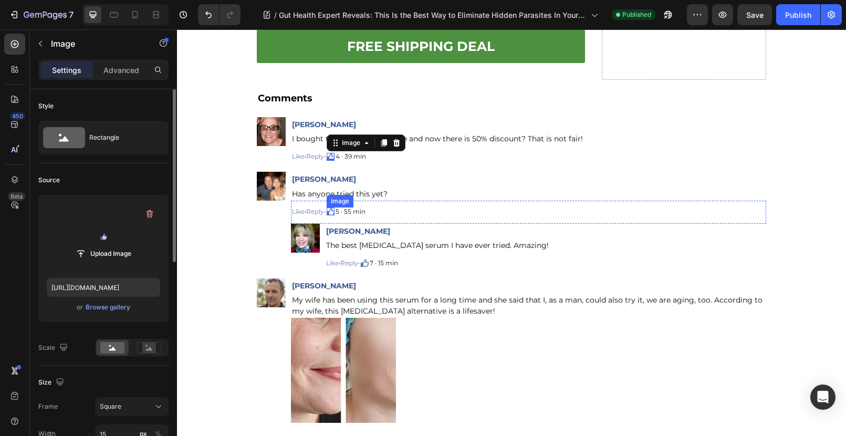
click at [333, 211] on img at bounding box center [331, 211] width 8 height 8
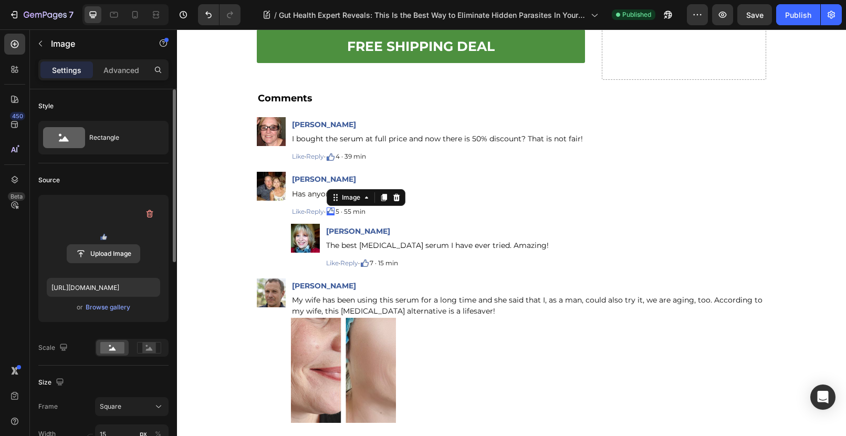
click at [96, 255] on input "file" at bounding box center [103, 254] width 72 height 18
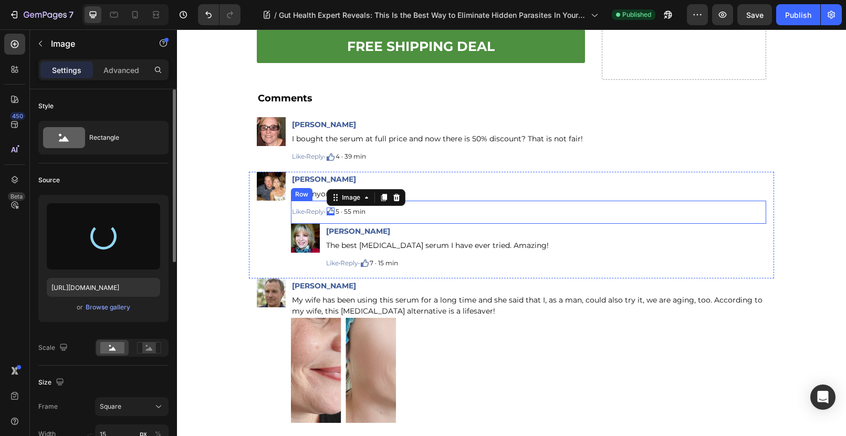
type input "[URL][DOMAIN_NAME]"
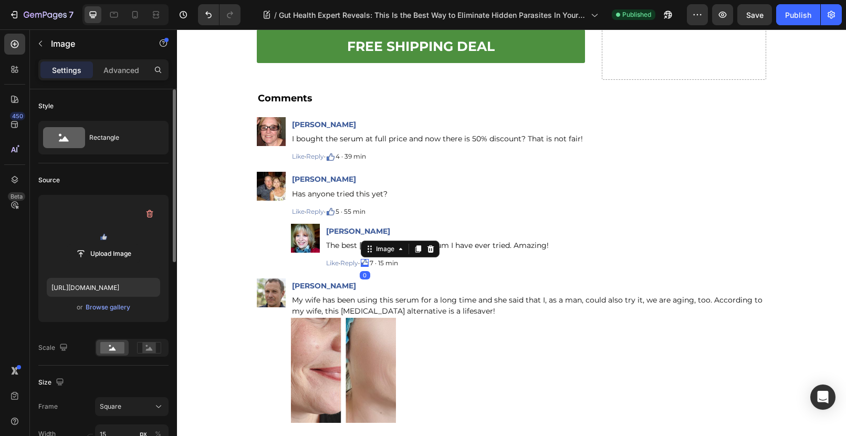
click at [367, 264] on div "Image 0" at bounding box center [365, 263] width 8 height 8
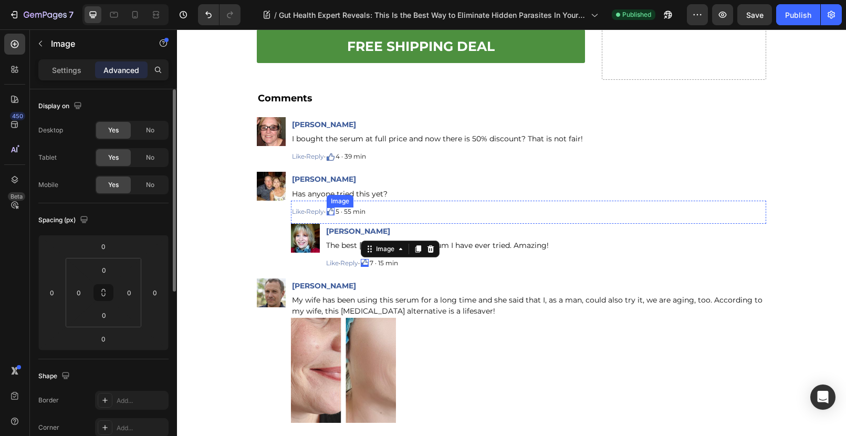
click at [335, 211] on img at bounding box center [331, 211] width 8 height 8
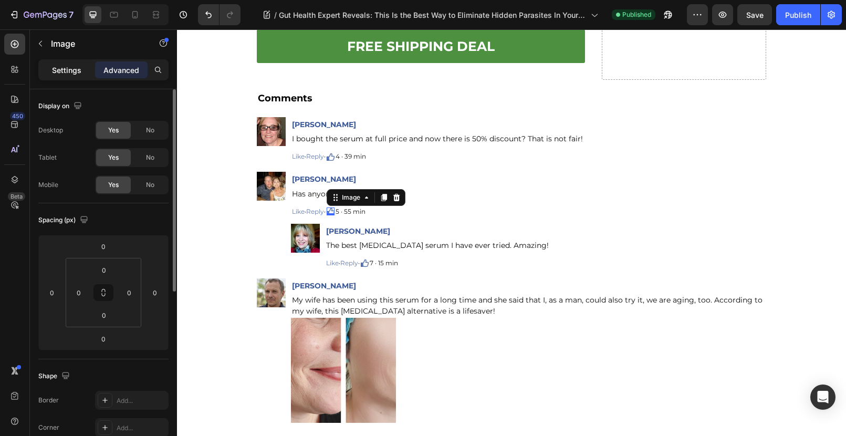
click at [50, 71] on div "Settings" at bounding box center [66, 69] width 53 height 17
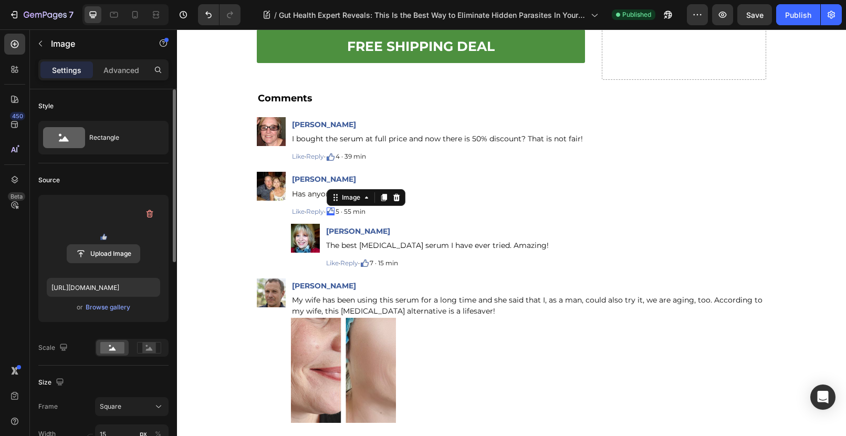
click at [103, 254] on input "file" at bounding box center [103, 254] width 72 height 18
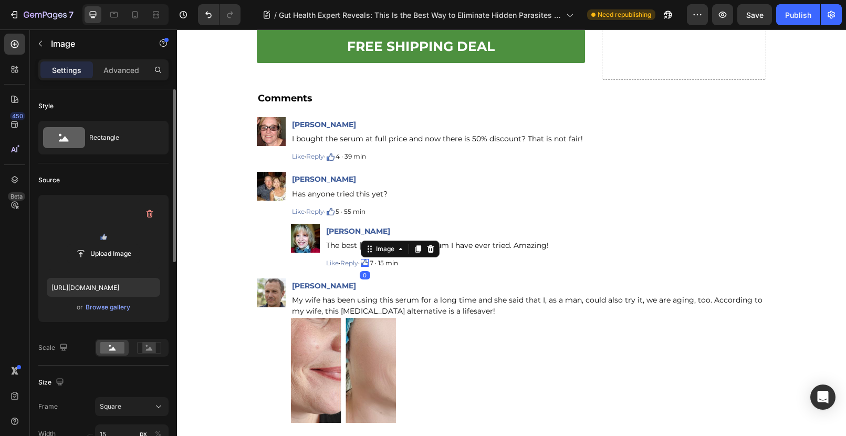
click at [367, 261] on img at bounding box center [365, 263] width 8 height 8
click at [105, 255] on input "file" at bounding box center [103, 254] width 72 height 18
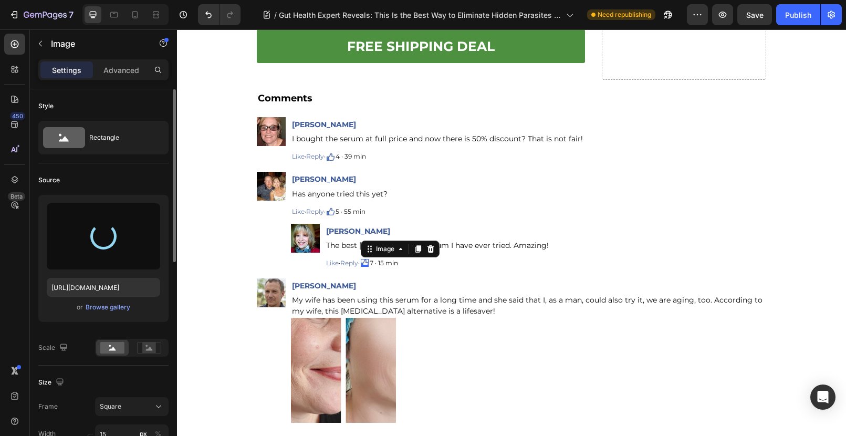
type input "[URL][DOMAIN_NAME]"
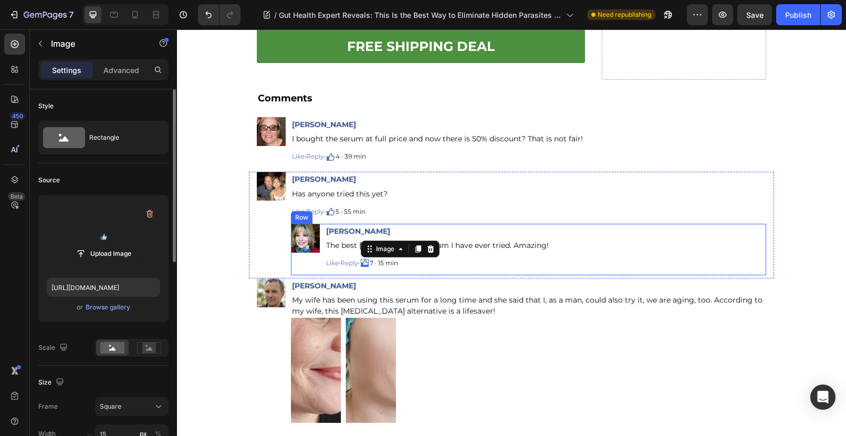
scroll to position [10304, 0]
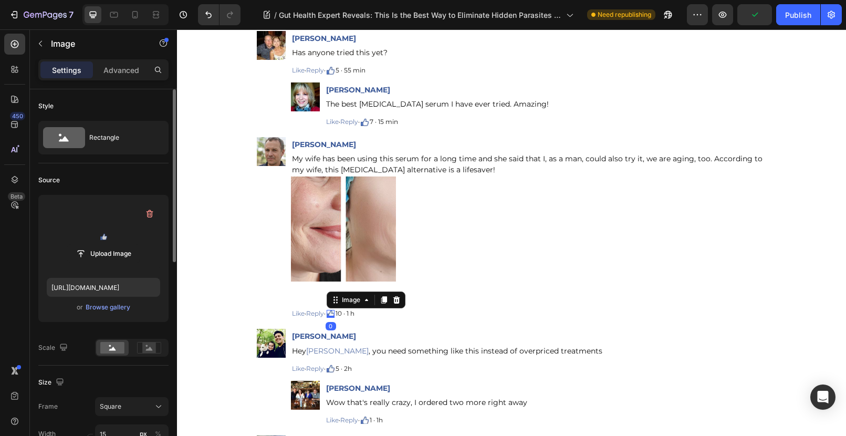
click at [332, 316] on div "Image 0" at bounding box center [331, 314] width 8 height 8
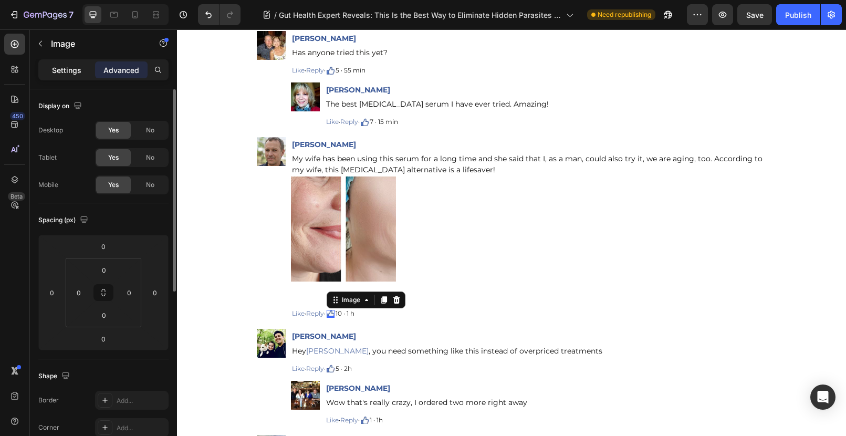
click at [70, 74] on p "Settings" at bounding box center [66, 70] width 29 height 11
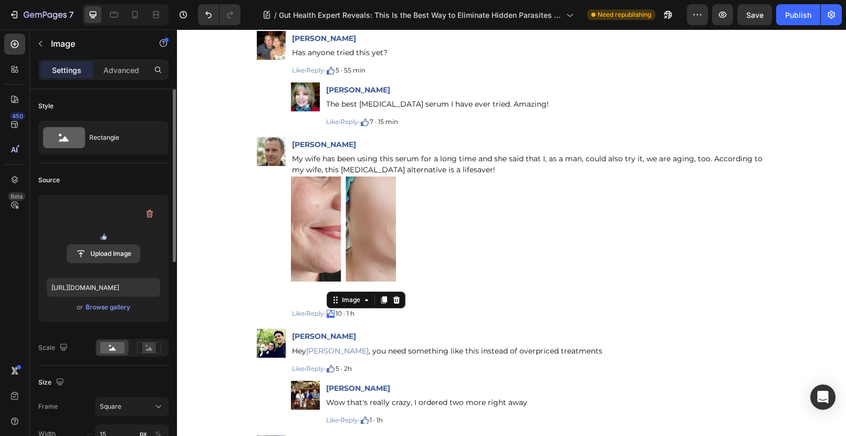
click at [100, 256] on input "file" at bounding box center [103, 254] width 72 height 18
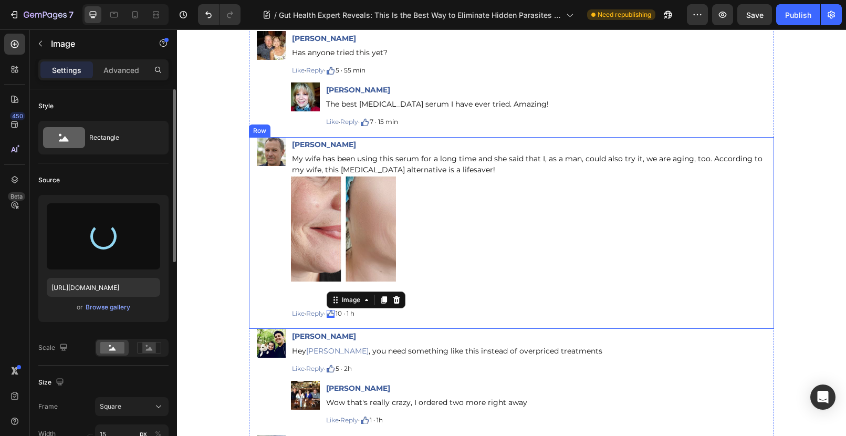
type input "[URL][DOMAIN_NAME]"
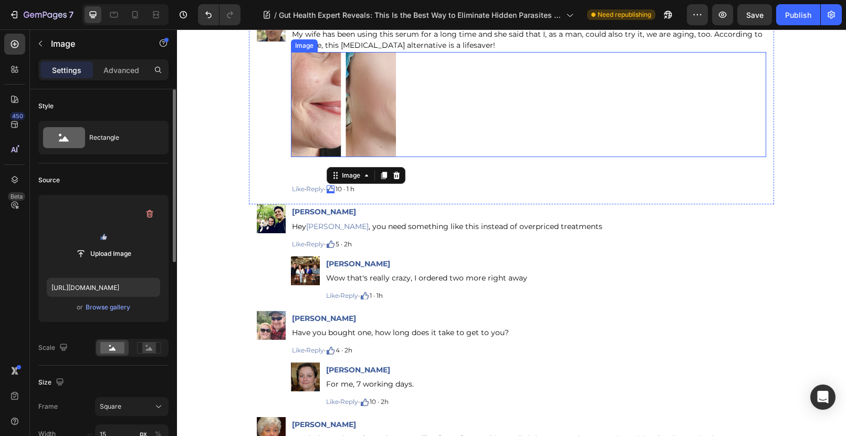
scroll to position [10435, 0]
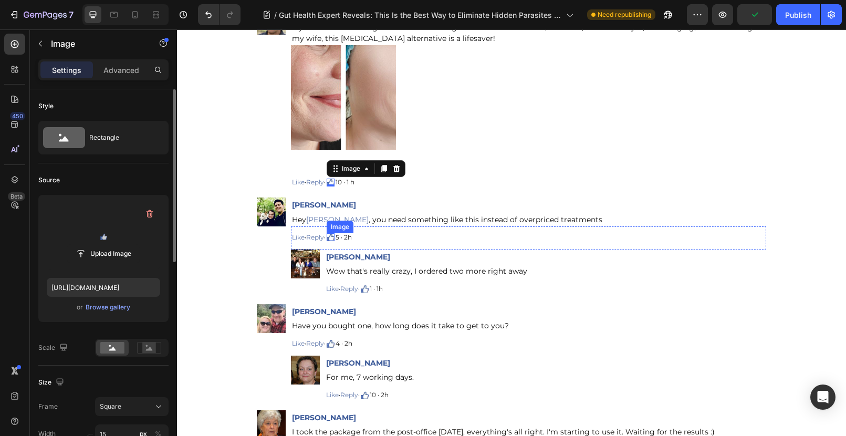
click at [335, 238] on img at bounding box center [331, 237] width 8 height 8
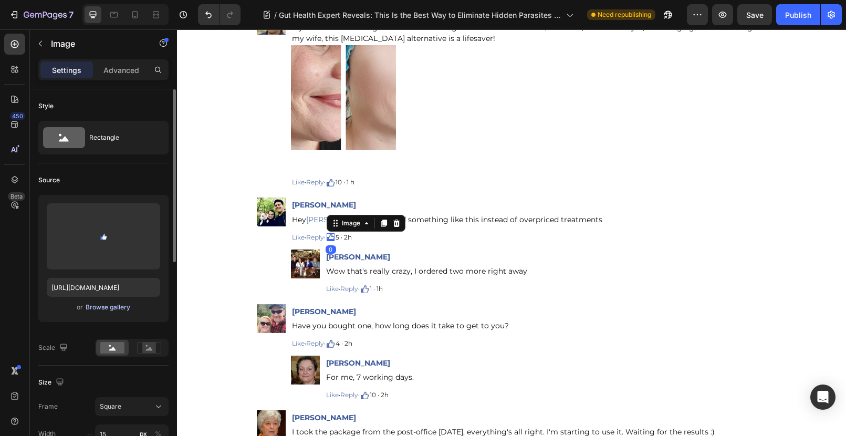
click at [100, 308] on div "Browse gallery" at bounding box center [108, 307] width 45 height 9
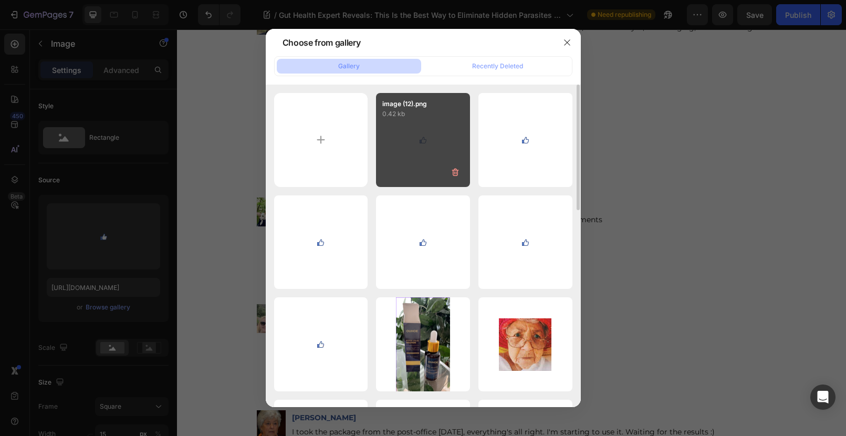
click at [423, 139] on div "image (12).png 0.42 kb" at bounding box center [423, 140] width 94 height 94
type input "[URL][DOMAIN_NAME]"
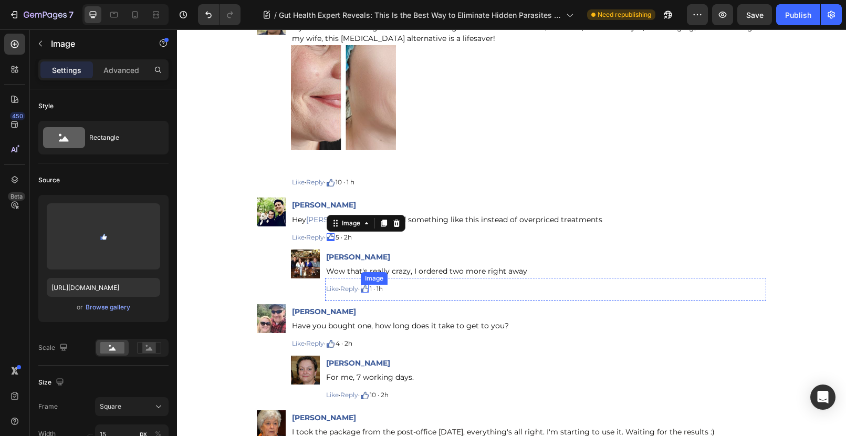
click at [366, 289] on img at bounding box center [365, 289] width 8 height 8
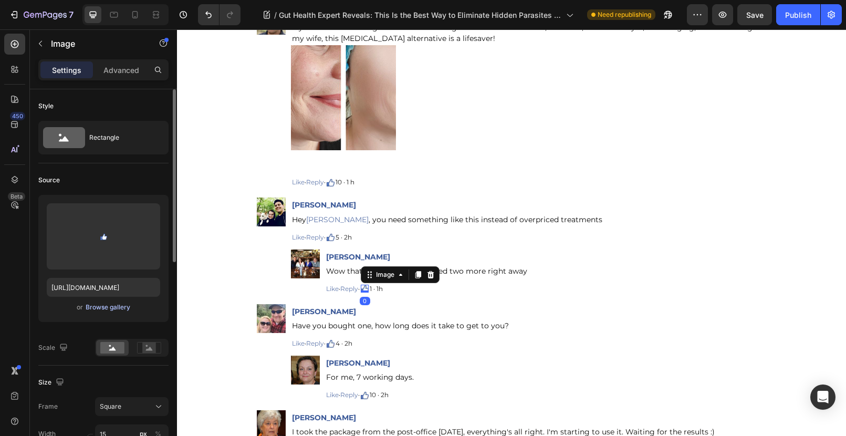
click at [107, 307] on div "Browse gallery" at bounding box center [108, 307] width 45 height 9
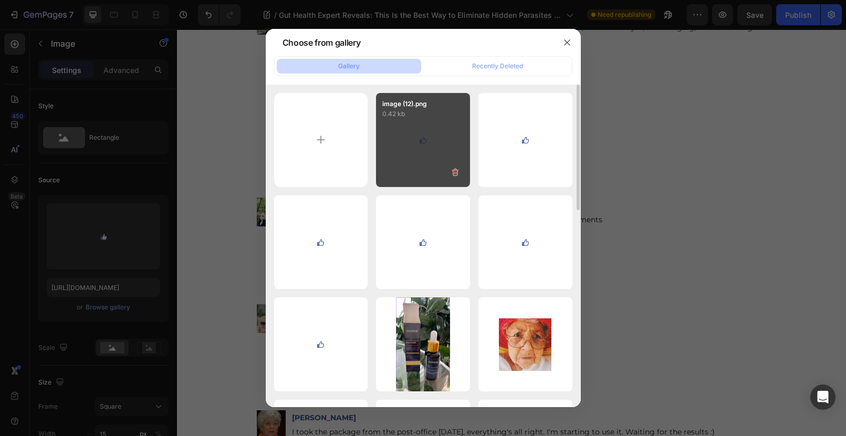
click at [441, 136] on div "image (12).png 0.42 kb" at bounding box center [423, 140] width 94 height 94
type input "[URL][DOMAIN_NAME]"
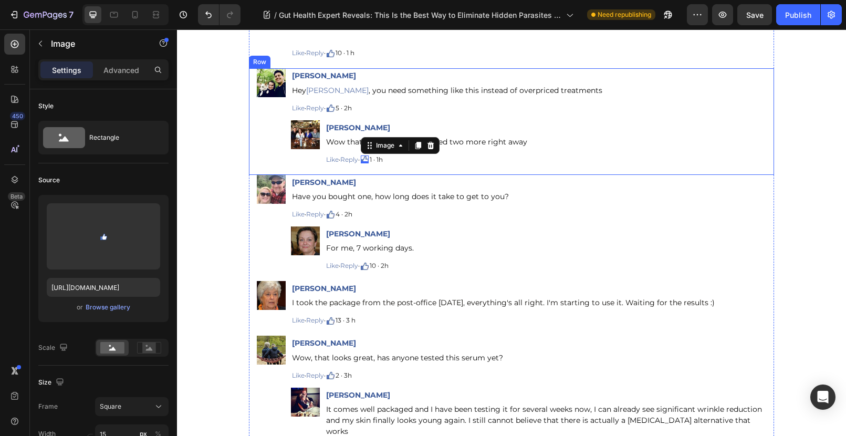
scroll to position [10592, 0]
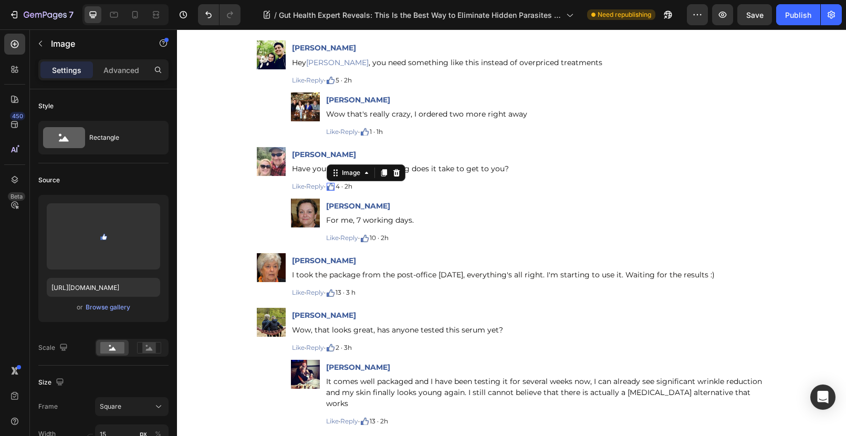
click at [334, 184] on img at bounding box center [331, 187] width 8 height 8
click at [99, 310] on div "Browse gallery" at bounding box center [108, 307] width 45 height 9
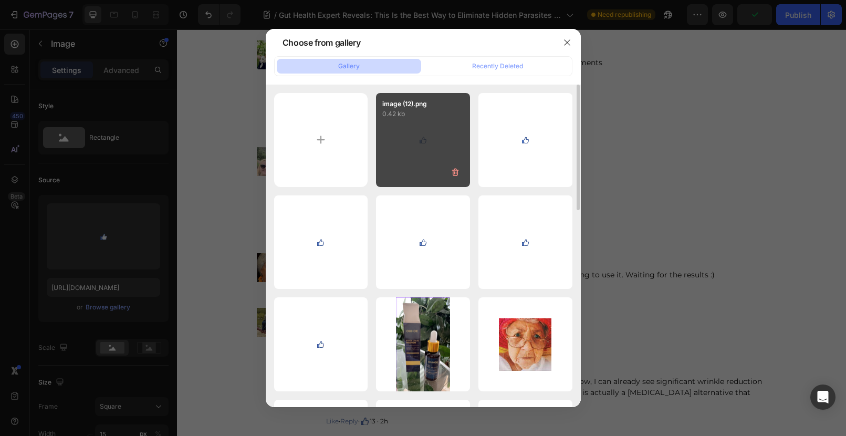
click at [422, 142] on div "image (12).png 0.42 kb" at bounding box center [423, 140] width 94 height 94
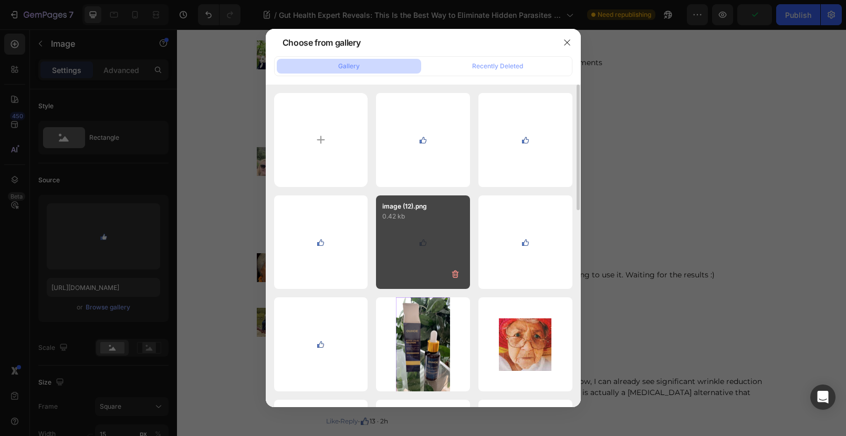
type input "[URL][DOMAIN_NAME]"
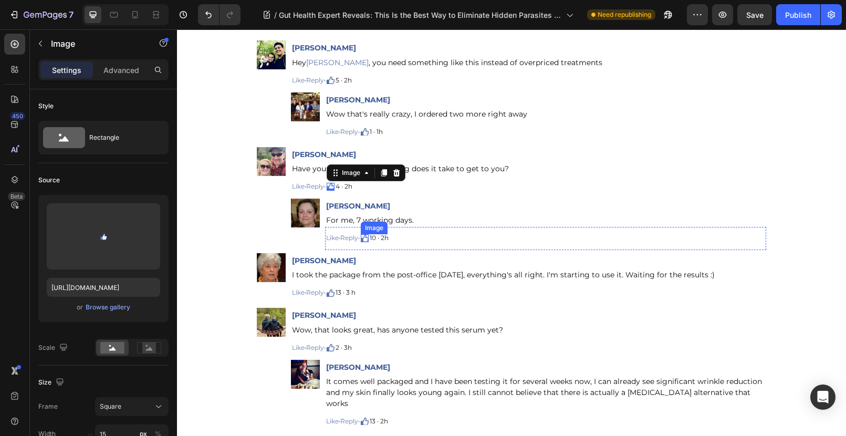
click at [368, 237] on img at bounding box center [365, 238] width 8 height 8
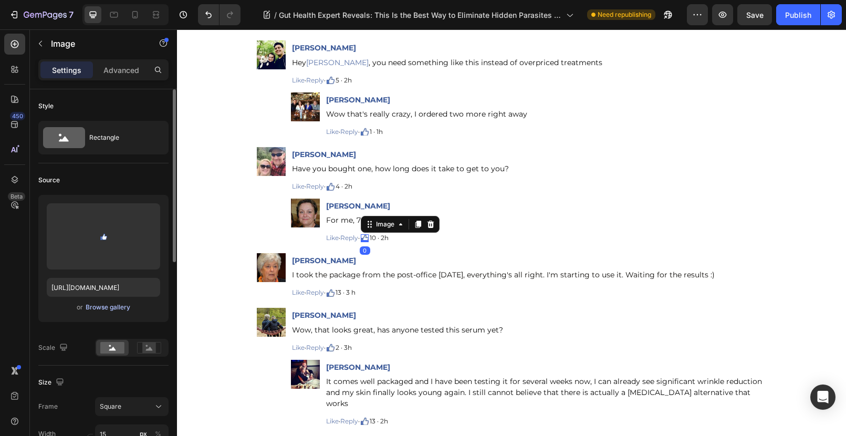
click at [108, 305] on div "Browse gallery" at bounding box center [108, 307] width 45 height 9
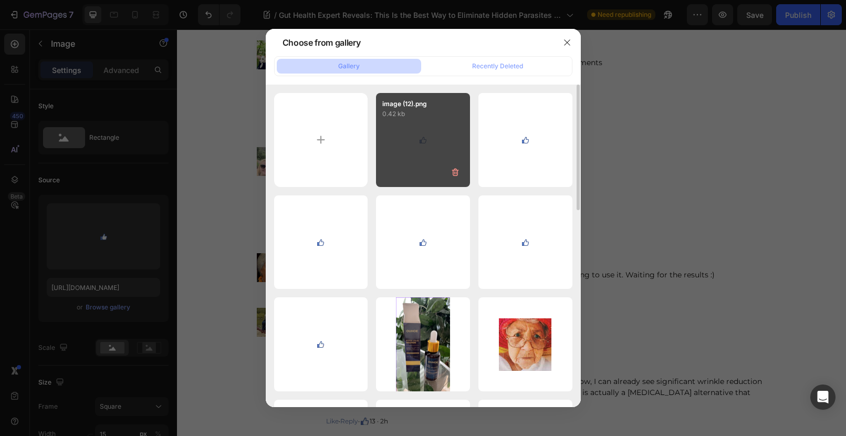
click at [403, 123] on div "image (12).png 0.42 kb" at bounding box center [423, 140] width 94 height 94
type input "[URL][DOMAIN_NAME]"
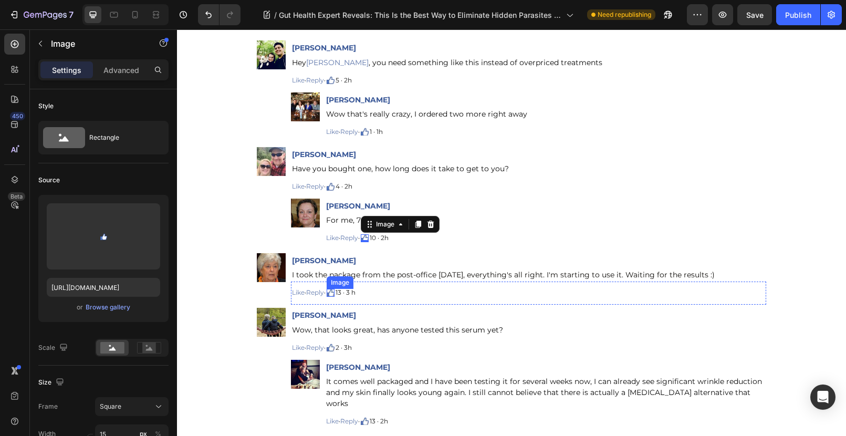
click at [331, 294] on div "Image" at bounding box center [331, 293] width 8 height 8
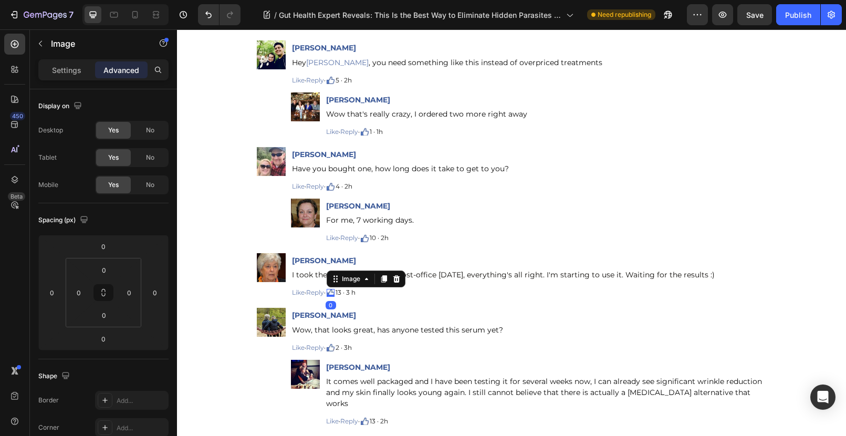
click at [331, 292] on img at bounding box center [331, 293] width 8 height 8
click at [333, 292] on img at bounding box center [331, 293] width 8 height 8
click at [56, 71] on p "Settings" at bounding box center [66, 70] width 29 height 11
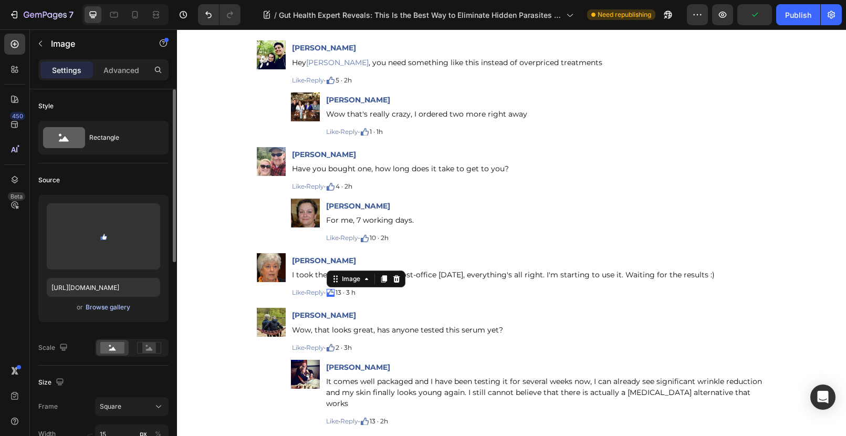
click at [104, 309] on div "Browse gallery" at bounding box center [108, 307] width 45 height 9
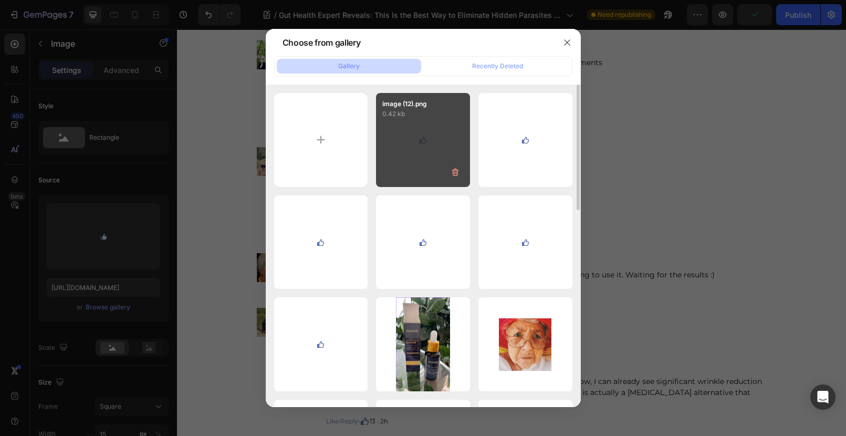
click at [403, 144] on div "image (12).png 0.42 kb" at bounding box center [423, 140] width 94 height 94
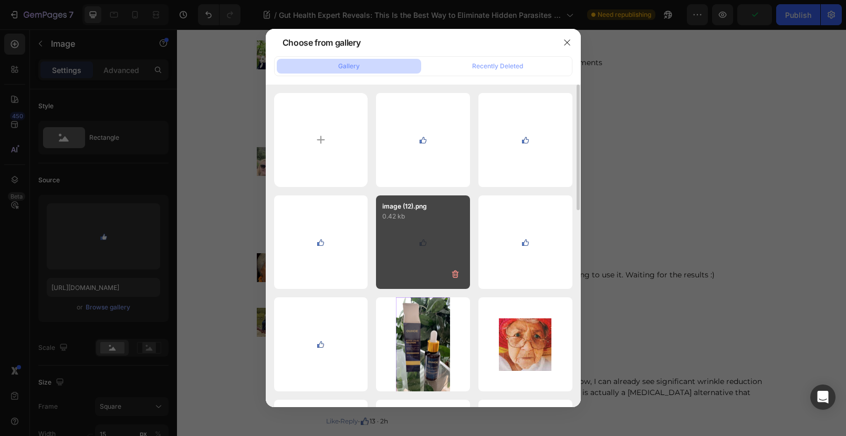
type input "[URL][DOMAIN_NAME]"
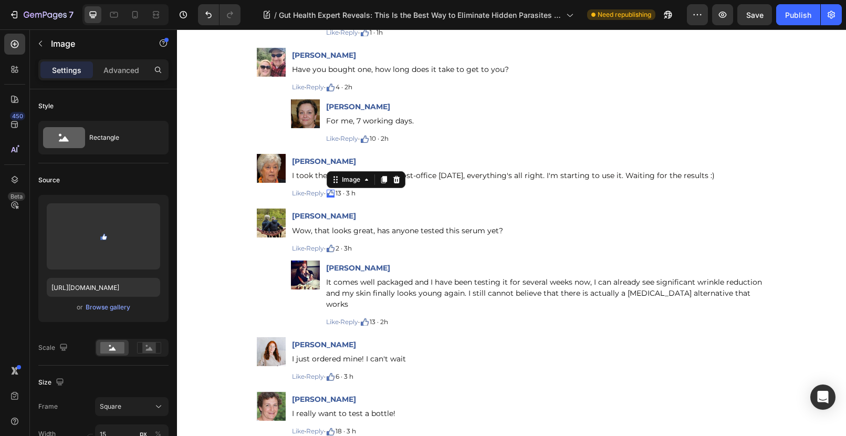
scroll to position [10709, 0]
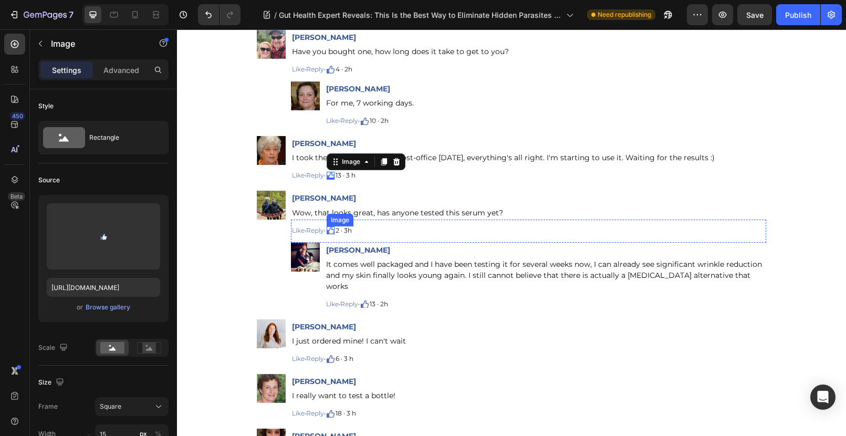
click at [335, 230] on img at bounding box center [331, 230] width 8 height 8
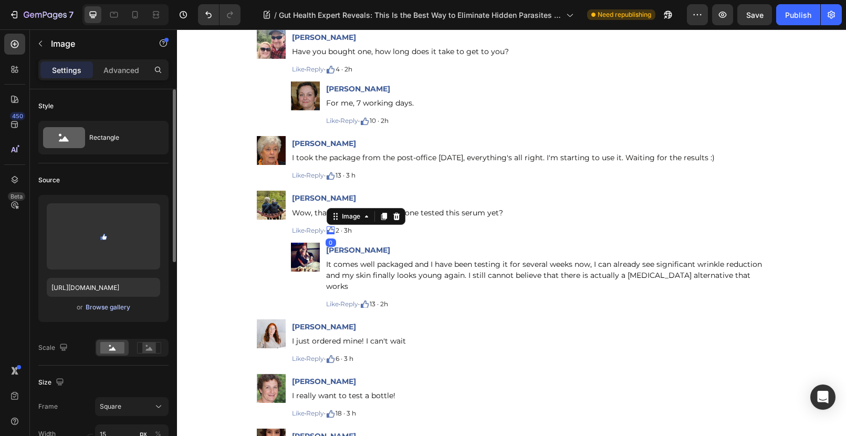
click at [105, 310] on div "Browse gallery" at bounding box center [108, 307] width 45 height 9
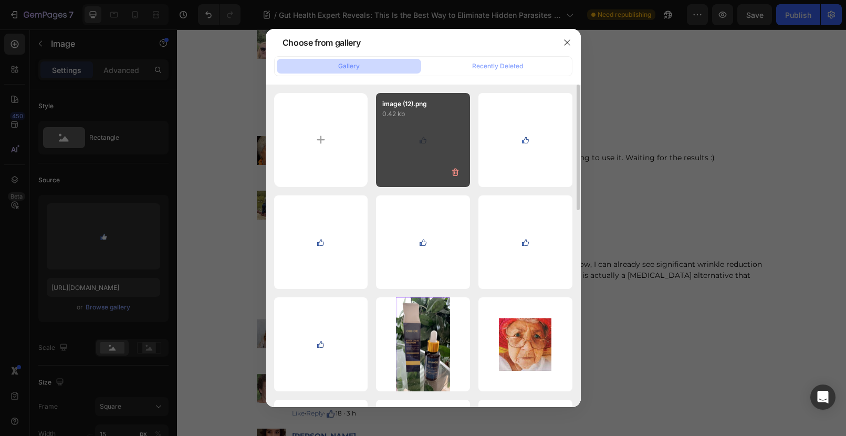
click at [398, 153] on div "image (12).png 0.42 kb" at bounding box center [423, 140] width 94 height 94
type input "[URL][DOMAIN_NAME]"
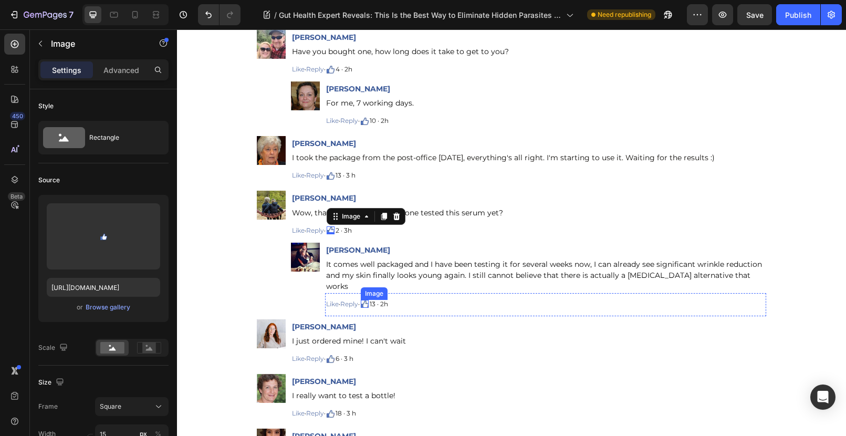
click at [367, 300] on img at bounding box center [365, 304] width 8 height 8
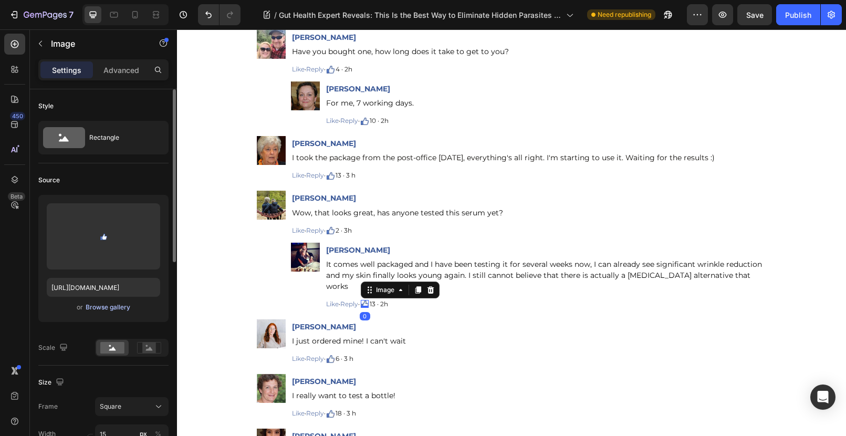
click at [102, 309] on div "Browse gallery" at bounding box center [108, 307] width 45 height 9
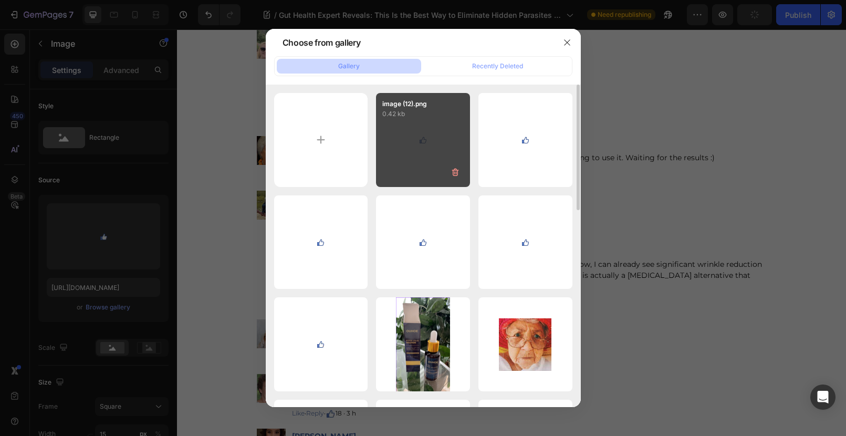
click at [396, 150] on div "image (12).png 0.42 kb" at bounding box center [423, 140] width 94 height 94
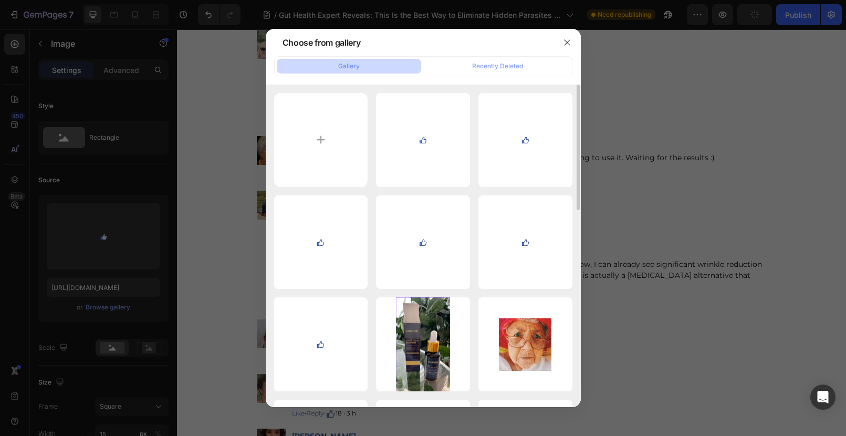
type input "[URL][DOMAIN_NAME]"
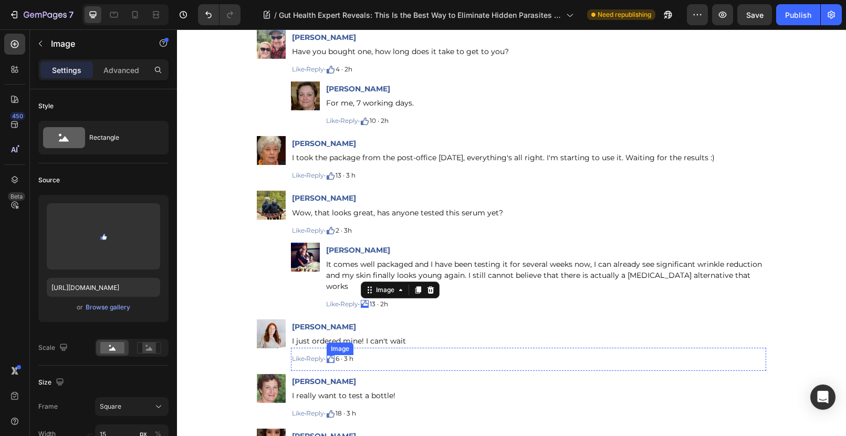
click at [333, 355] on img at bounding box center [331, 359] width 8 height 8
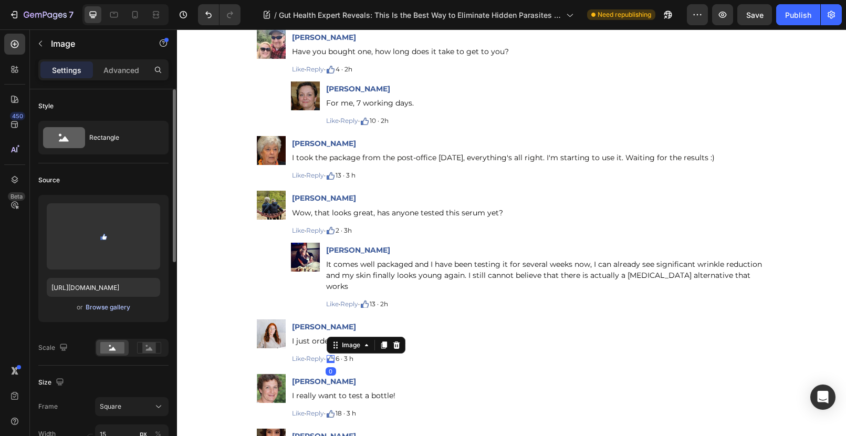
click at [99, 303] on div "Browse gallery" at bounding box center [108, 307] width 45 height 9
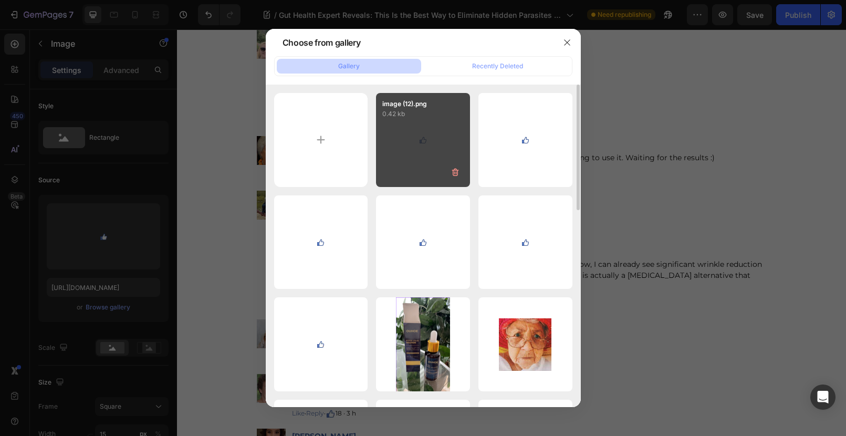
click at [439, 121] on div "image (12).png 0.42 kb" at bounding box center [423, 140] width 94 height 94
type input "[URL][DOMAIN_NAME]"
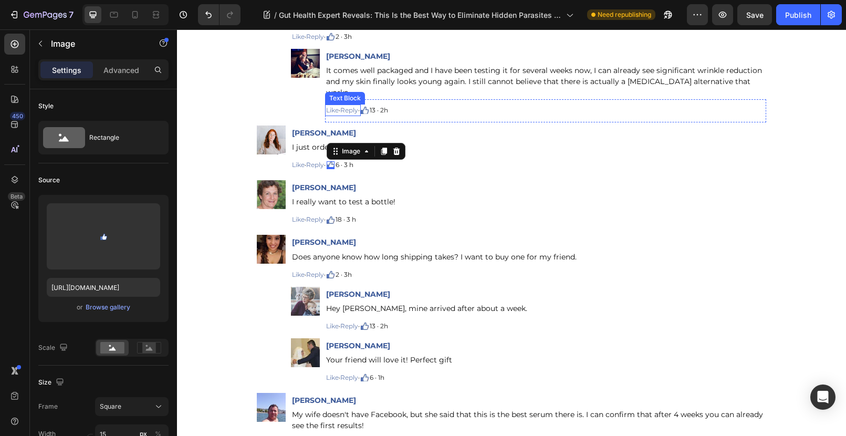
scroll to position [10968, 0]
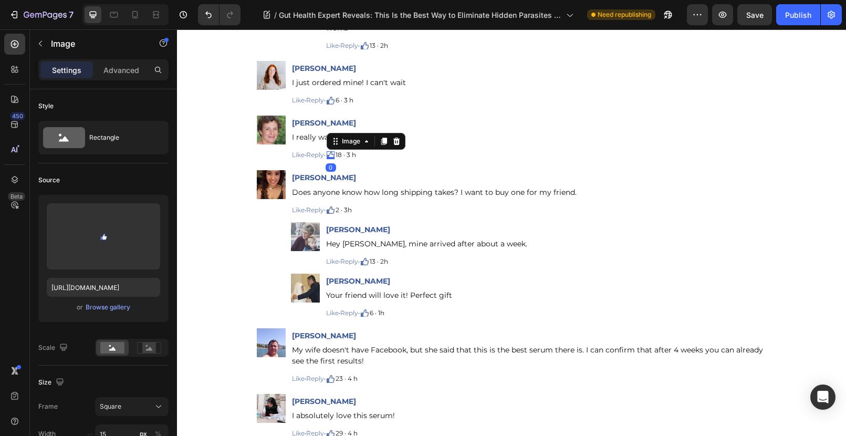
click at [332, 151] on div "Image 0" at bounding box center [331, 155] width 8 height 8
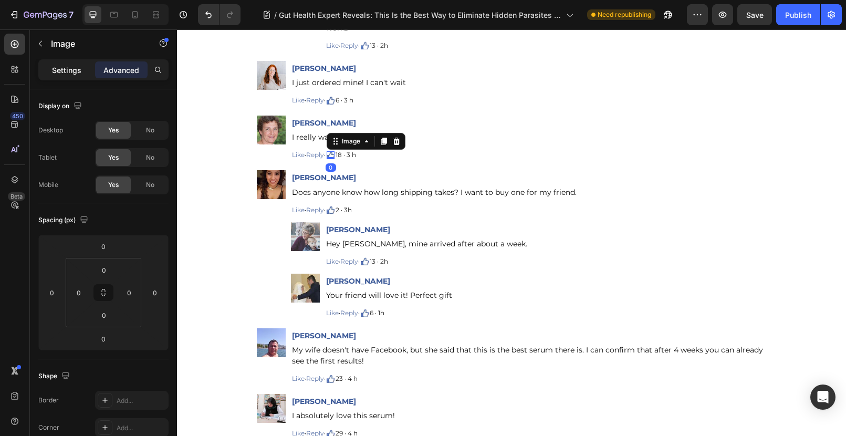
click at [72, 75] on div "Settings" at bounding box center [66, 69] width 53 height 17
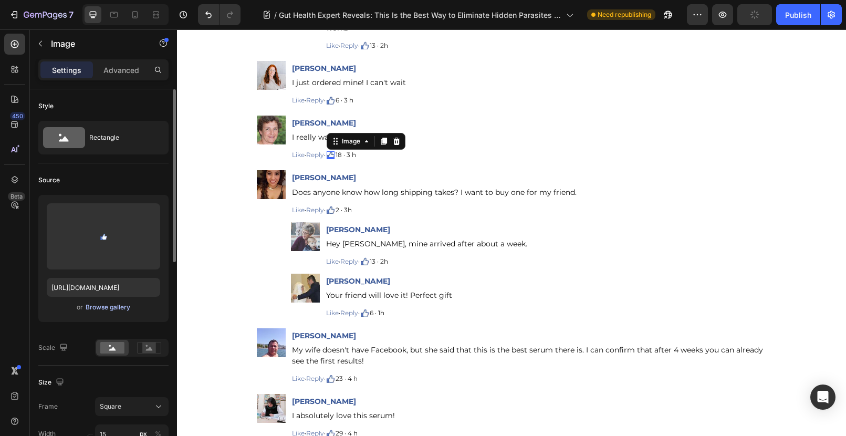
click at [107, 309] on div "Browse gallery" at bounding box center [108, 307] width 45 height 9
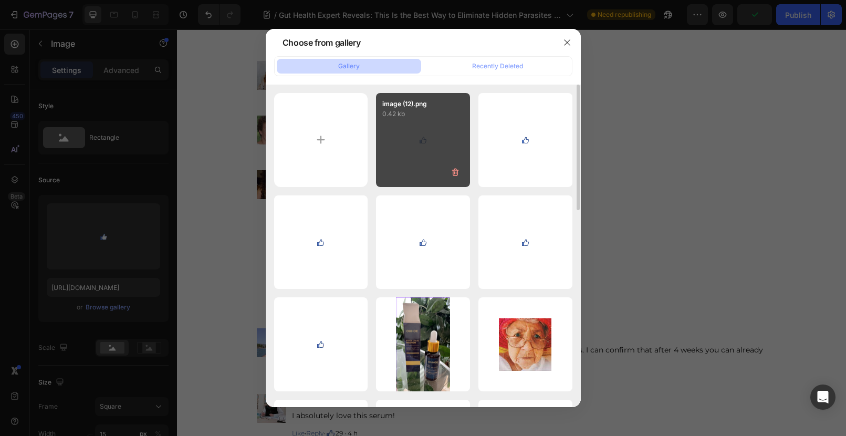
click at [426, 134] on div "image (12).png 0.42 kb" at bounding box center [423, 140] width 94 height 94
type input "[URL][DOMAIN_NAME]"
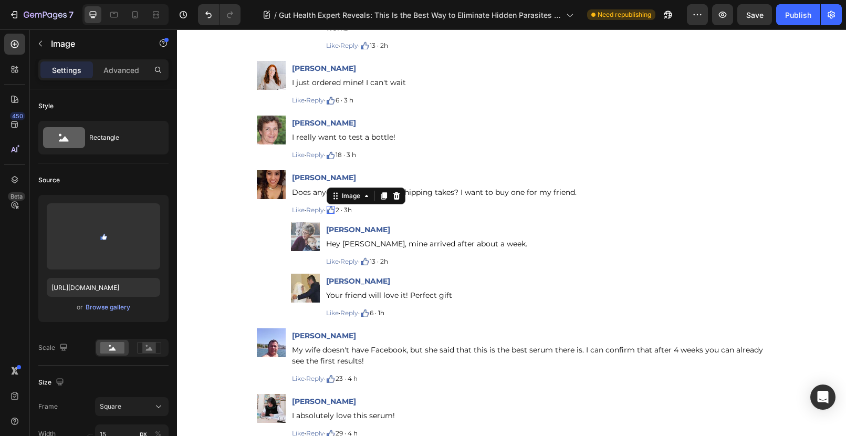
click at [332, 206] on div "Image 0" at bounding box center [331, 210] width 8 height 8
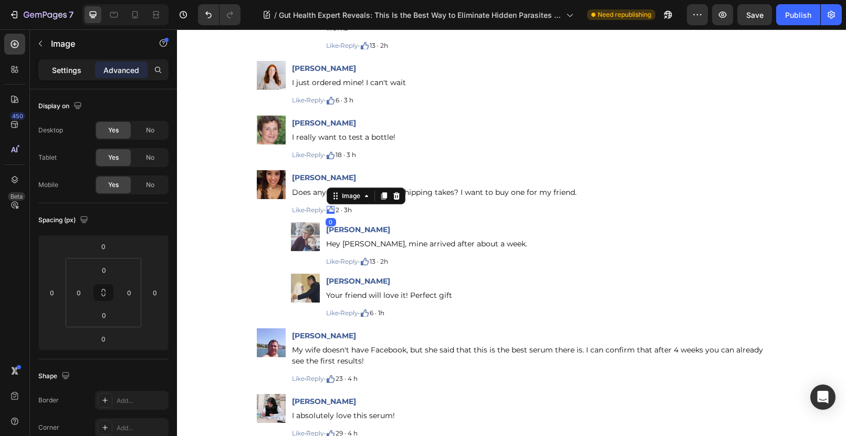
click at [82, 72] on div "Settings" at bounding box center [66, 69] width 53 height 17
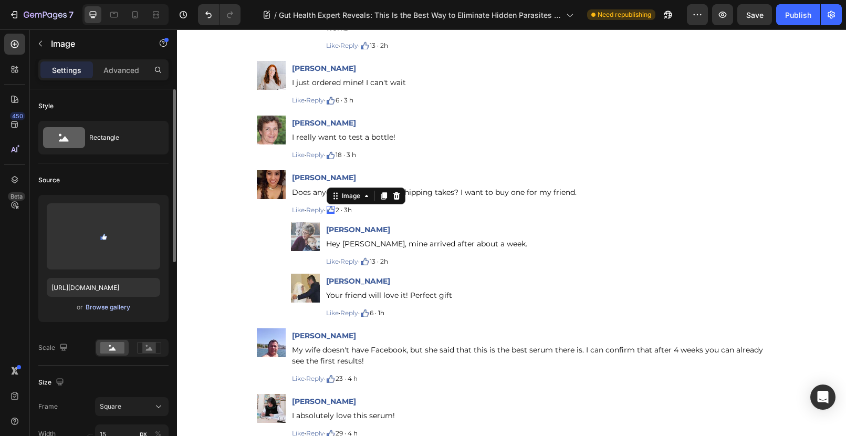
click at [105, 306] on div "Browse gallery" at bounding box center [108, 307] width 45 height 9
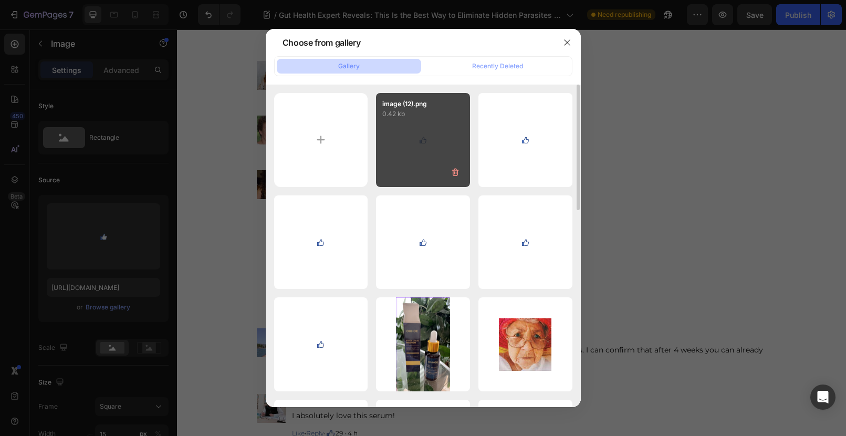
click at [404, 153] on div "image (12).png 0.42 kb" at bounding box center [423, 140] width 94 height 94
type input "[URL][DOMAIN_NAME]"
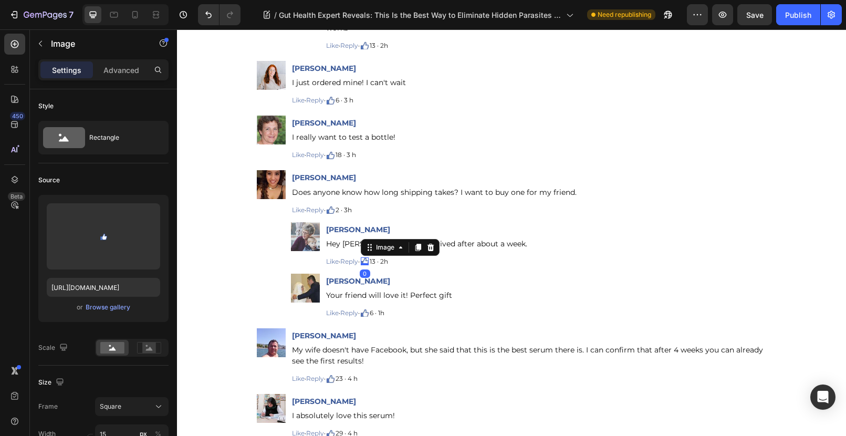
click at [366, 257] on img at bounding box center [365, 261] width 8 height 8
click at [109, 309] on div "Browse gallery" at bounding box center [108, 307] width 45 height 9
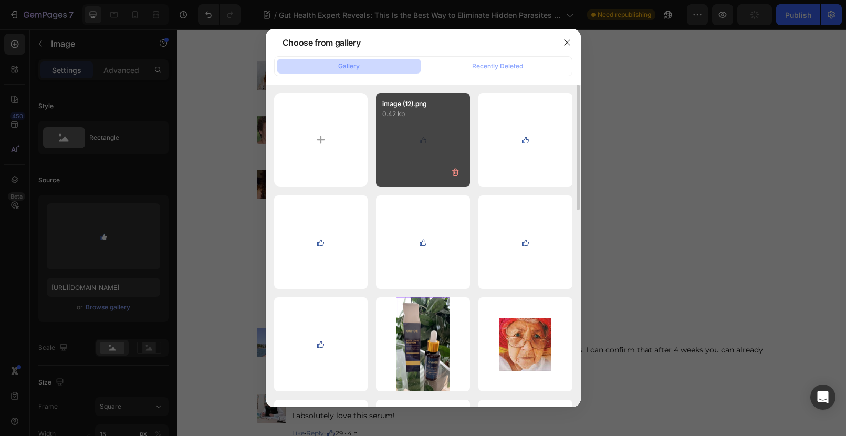
click at [402, 145] on div "image (12).png 0.42 kb" at bounding box center [423, 140] width 94 height 94
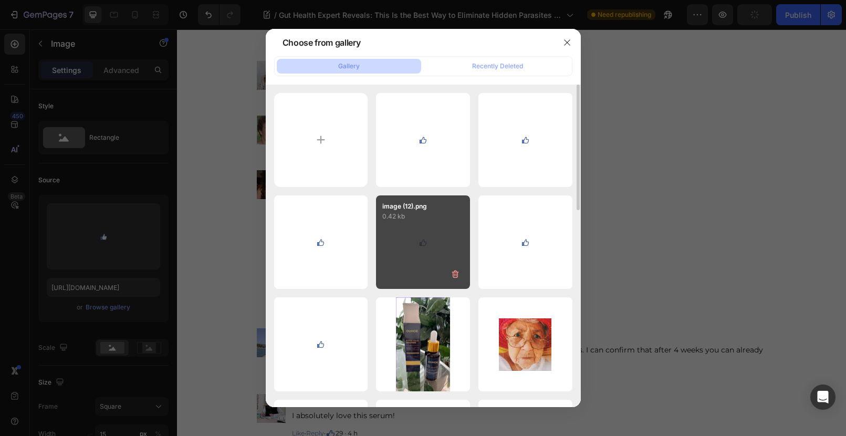
type input "[URL][DOMAIN_NAME]"
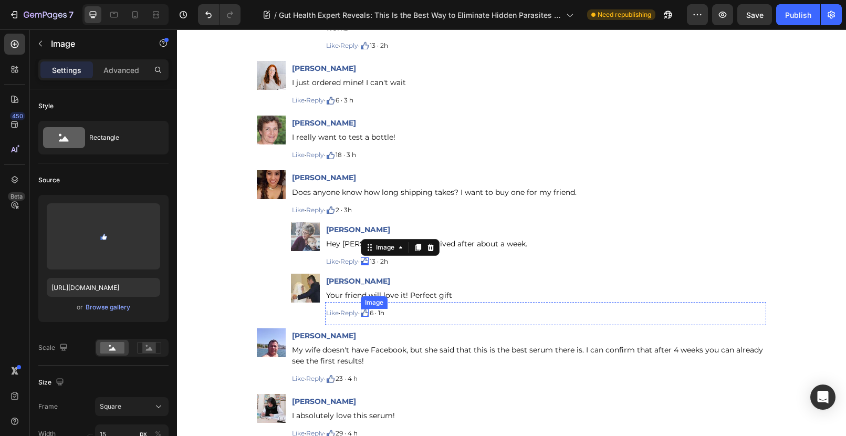
click at [366, 309] on img at bounding box center [365, 313] width 8 height 8
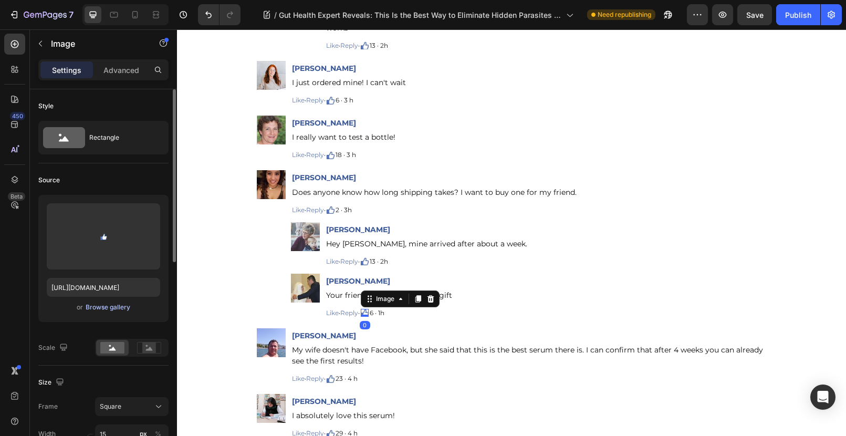
click at [98, 307] on div "Browse gallery" at bounding box center [108, 307] width 45 height 9
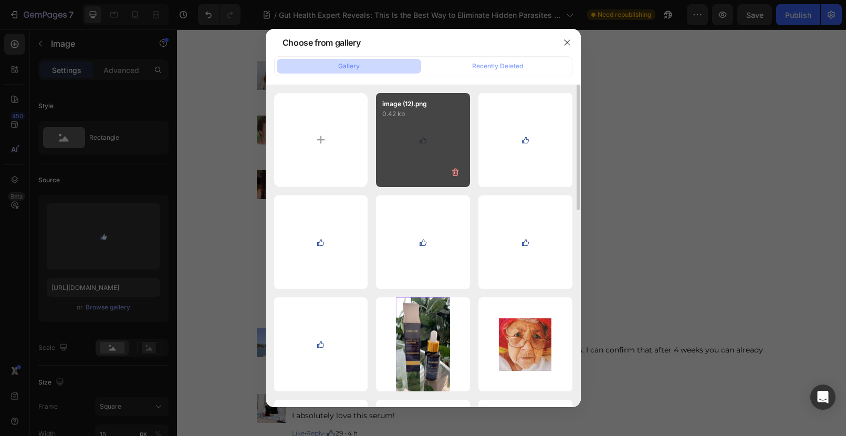
click at [431, 133] on div "image (12).png 0.42 kb" at bounding box center [423, 140] width 94 height 94
type input "[URL][DOMAIN_NAME]"
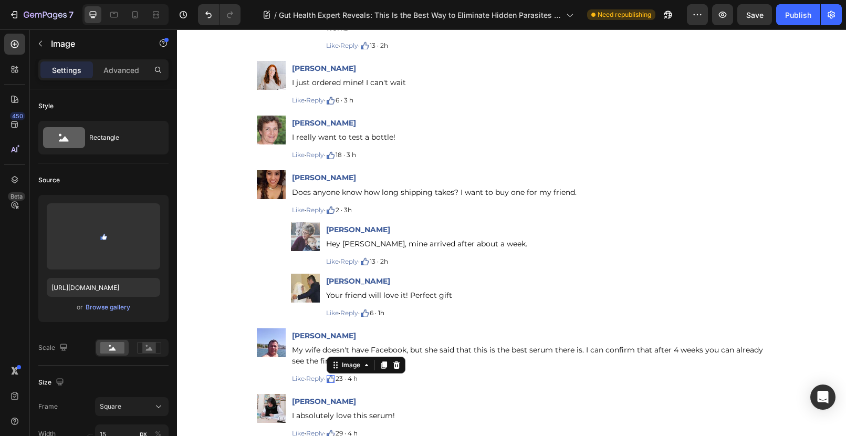
click at [334, 375] on img at bounding box center [331, 379] width 8 height 8
click at [114, 307] on div "Browse gallery" at bounding box center [108, 307] width 45 height 9
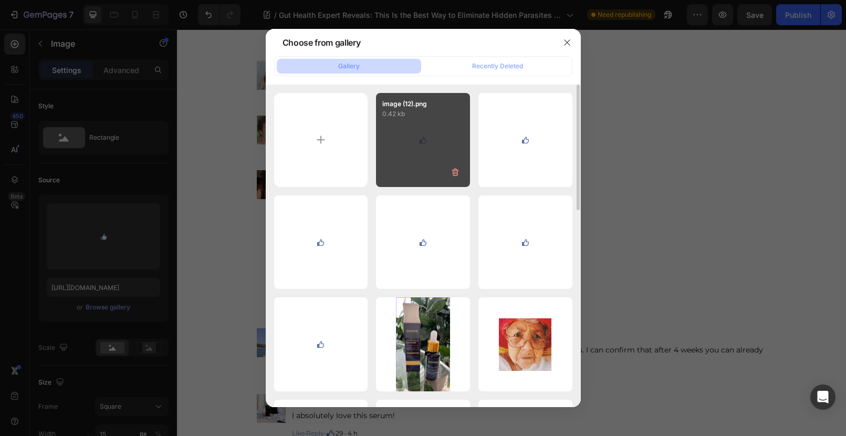
click at [421, 130] on div "image (12).png 0.42 kb" at bounding box center [423, 140] width 94 height 94
type input "[URL][DOMAIN_NAME]"
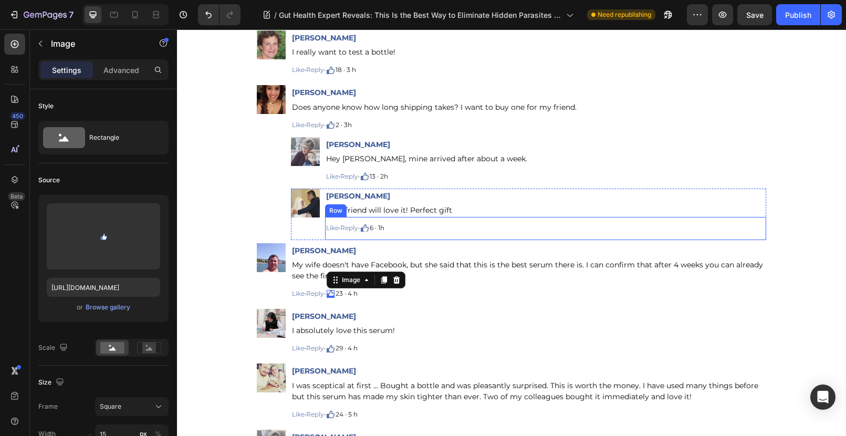
scroll to position [11053, 0]
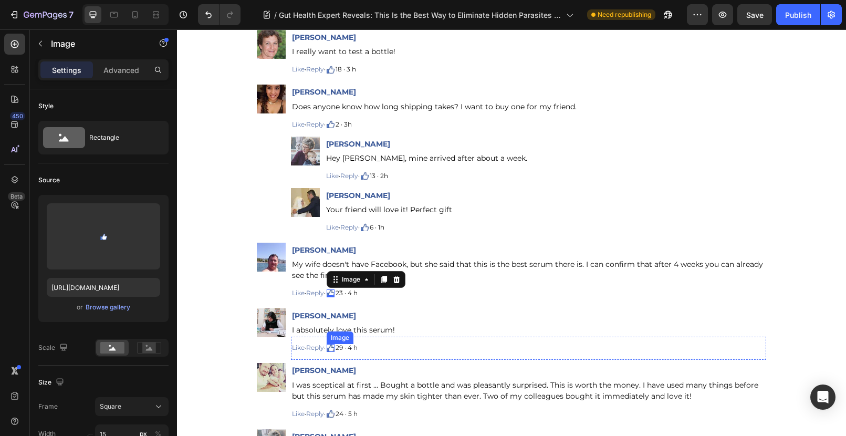
click at [333, 344] on img at bounding box center [331, 348] width 8 height 8
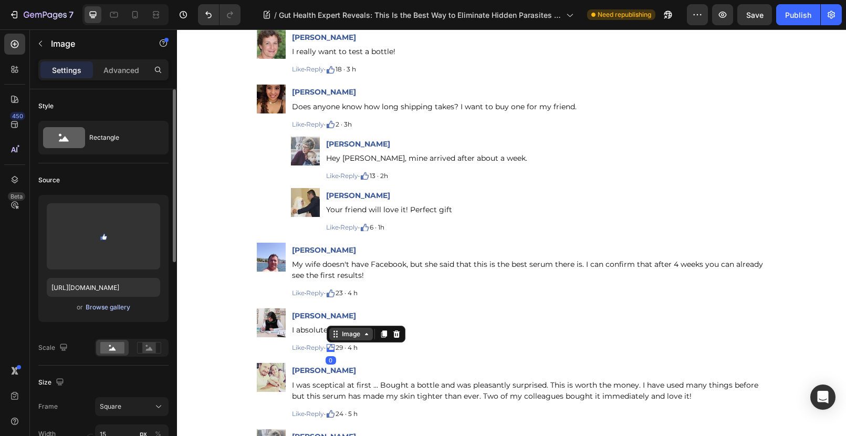
click at [87, 307] on div "Browse gallery" at bounding box center [108, 307] width 45 height 9
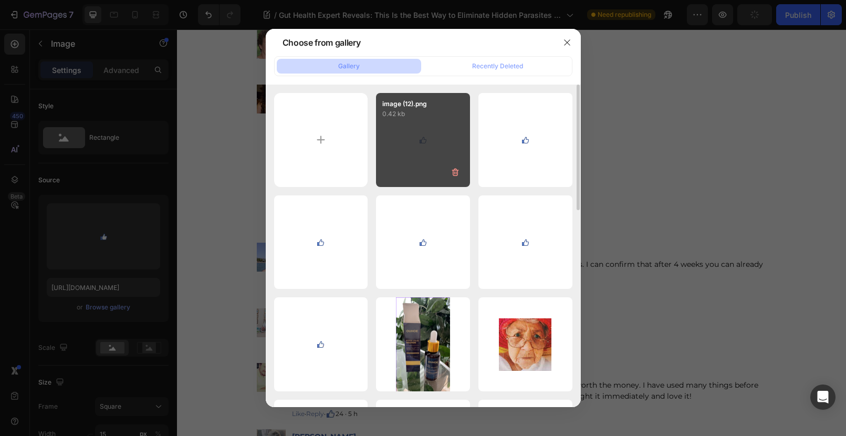
click at [416, 132] on div "image (12).png 0.42 kb" at bounding box center [423, 140] width 94 height 94
type input "[URL][DOMAIN_NAME]"
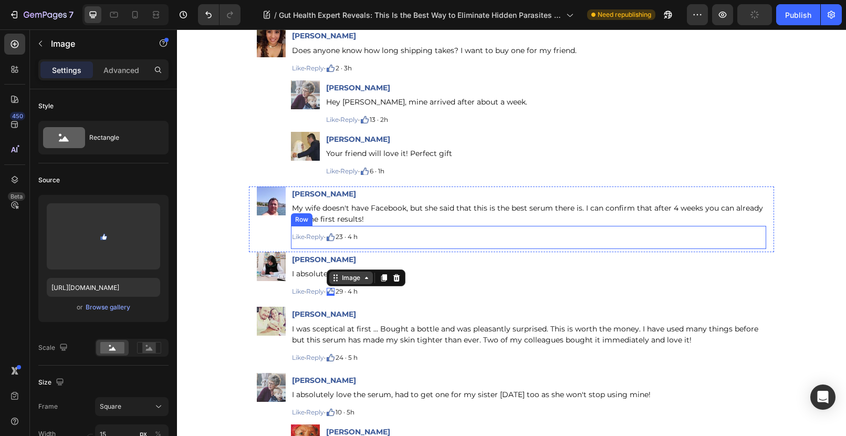
scroll to position [11150, 0]
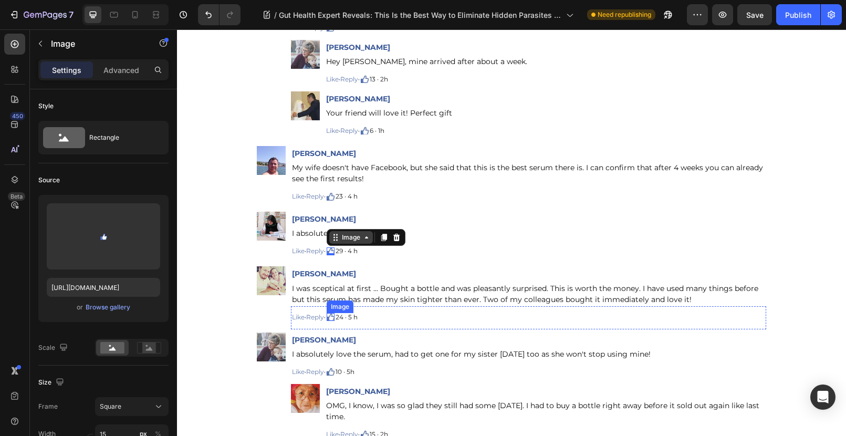
click at [330, 313] on img at bounding box center [331, 317] width 8 height 8
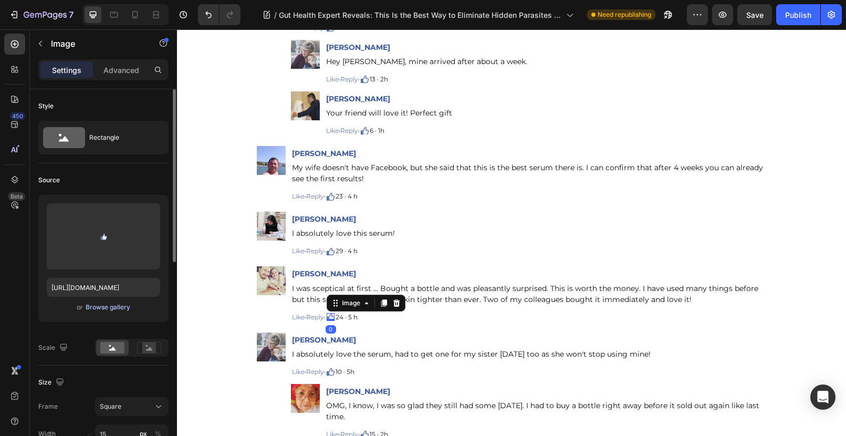
click at [115, 304] on div "Browse gallery" at bounding box center [108, 307] width 45 height 9
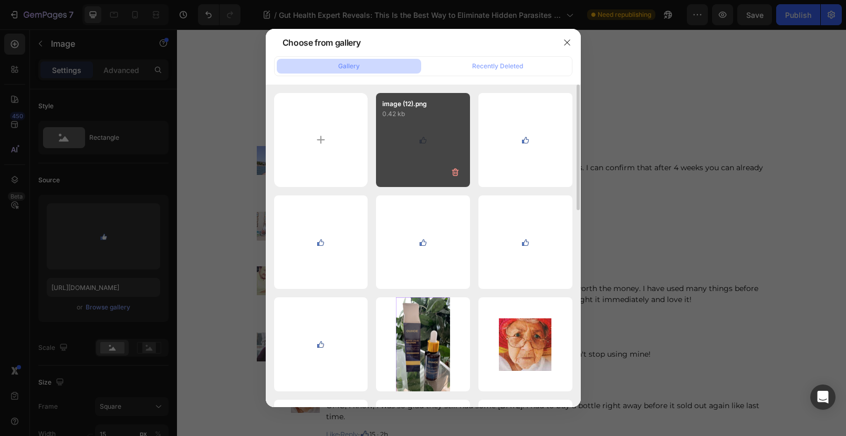
click at [430, 138] on div "image (12).png 0.42 kb" at bounding box center [423, 140] width 94 height 94
type input "[URL][DOMAIN_NAME]"
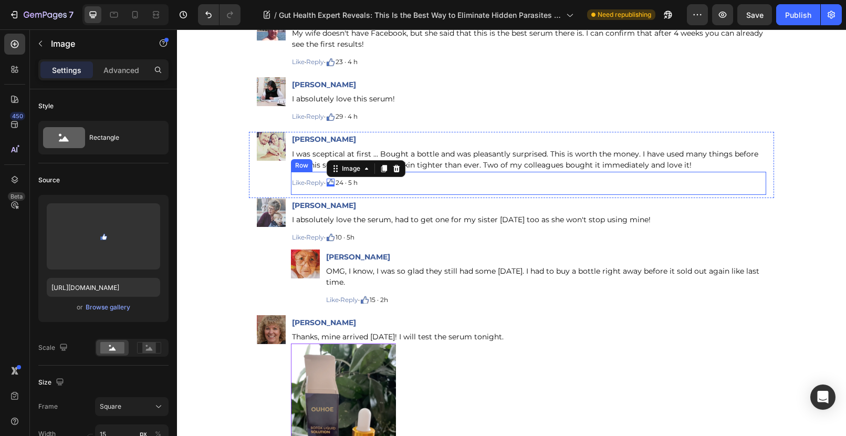
scroll to position [11294, 0]
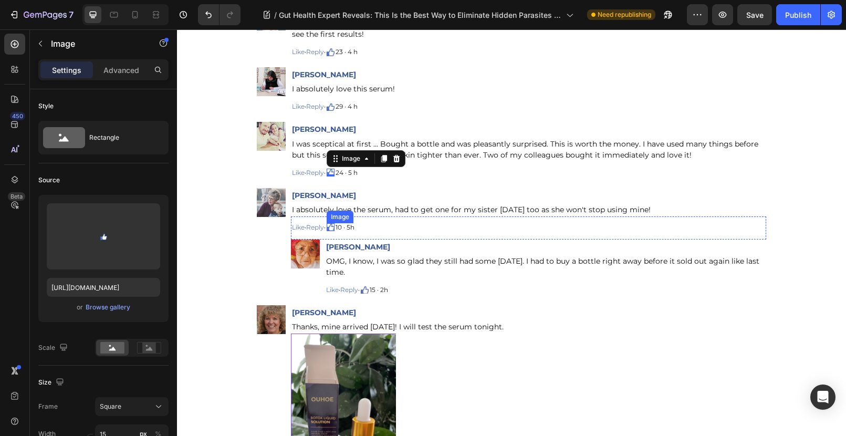
click at [333, 223] on img at bounding box center [331, 227] width 8 height 8
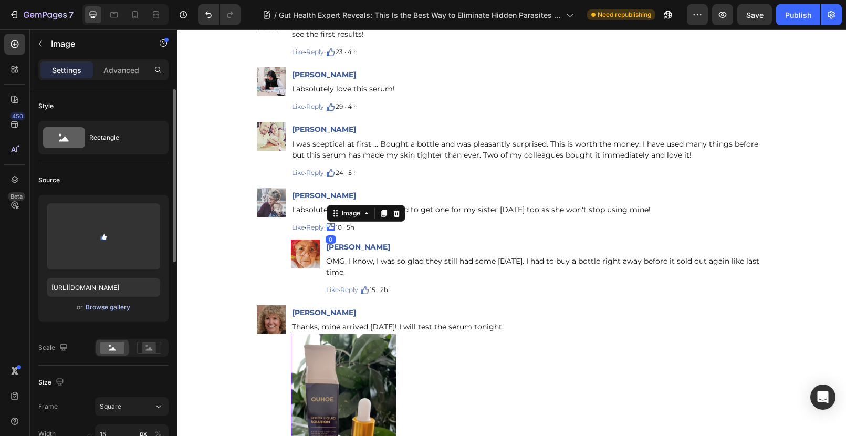
click at [110, 305] on div "Browse gallery" at bounding box center [108, 307] width 45 height 9
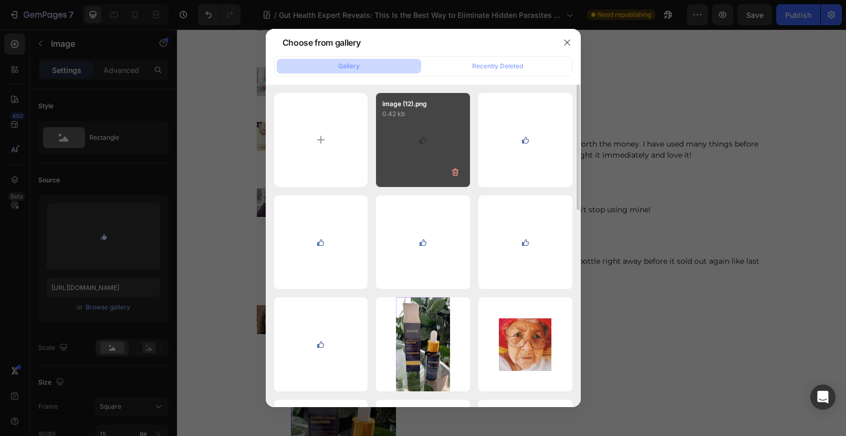
click at [382, 148] on div "image (12).png 0.42 kb" at bounding box center [423, 140] width 94 height 94
type input "[URL][DOMAIN_NAME]"
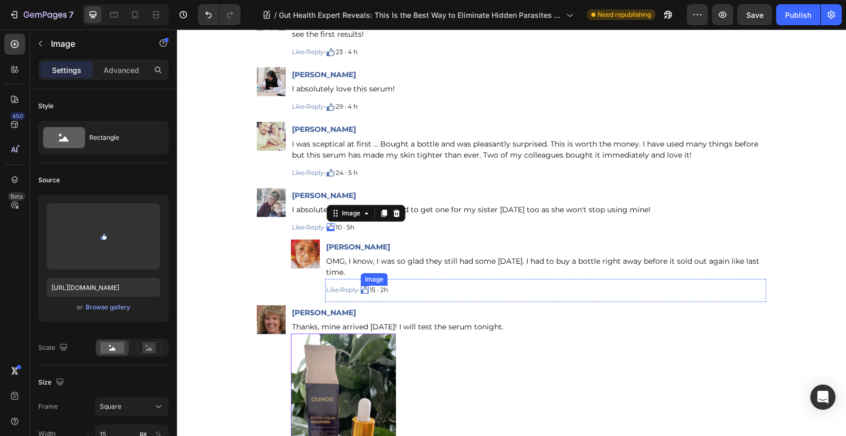
click at [368, 286] on img at bounding box center [365, 290] width 8 height 8
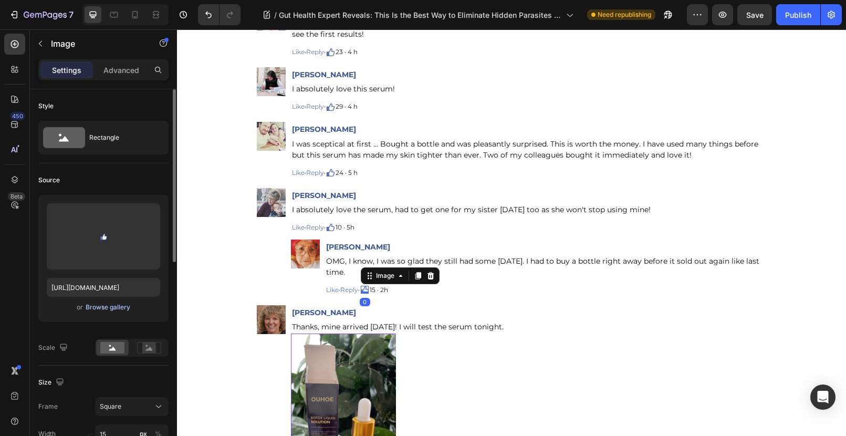
click at [112, 307] on div "Browse gallery" at bounding box center [108, 307] width 45 height 9
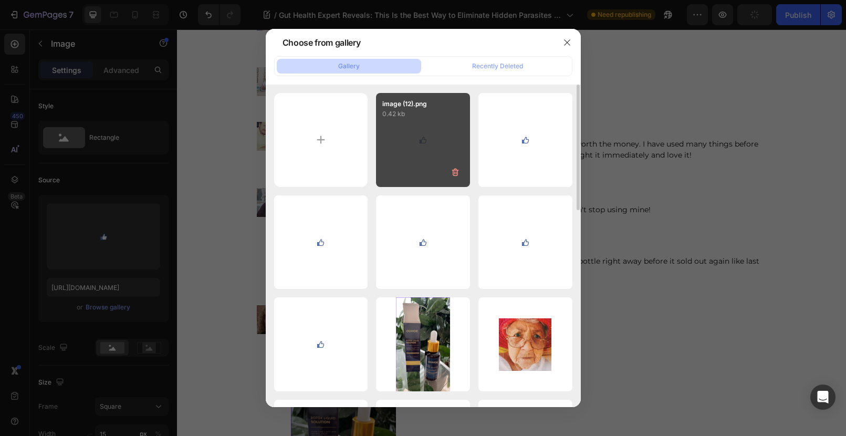
click at [409, 145] on div "image (12).png 0.42 kb" at bounding box center [423, 140] width 94 height 94
type input "[URL][DOMAIN_NAME]"
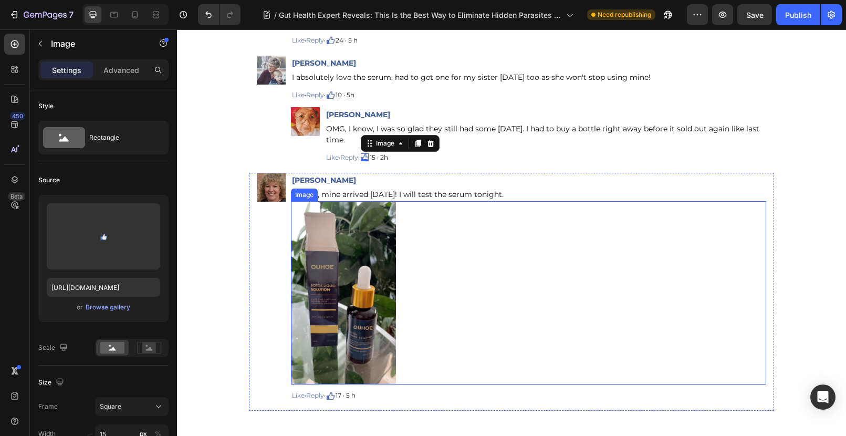
scroll to position [11437, 0]
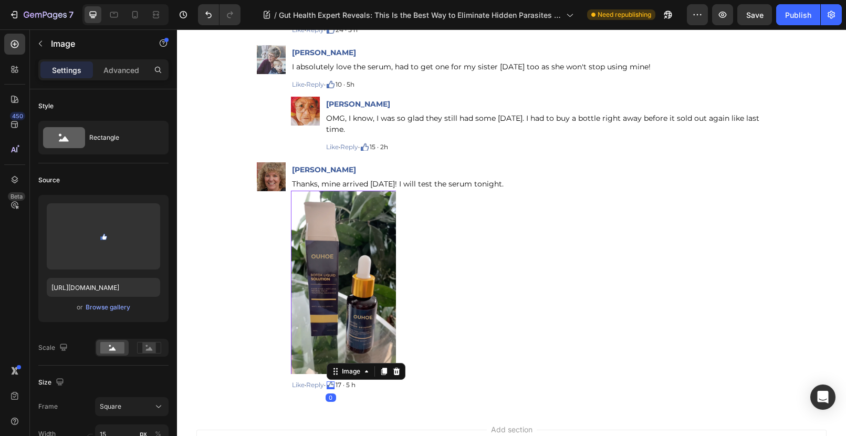
click at [333, 381] on img at bounding box center [331, 385] width 8 height 8
click at [100, 304] on div "Browse gallery" at bounding box center [108, 307] width 45 height 9
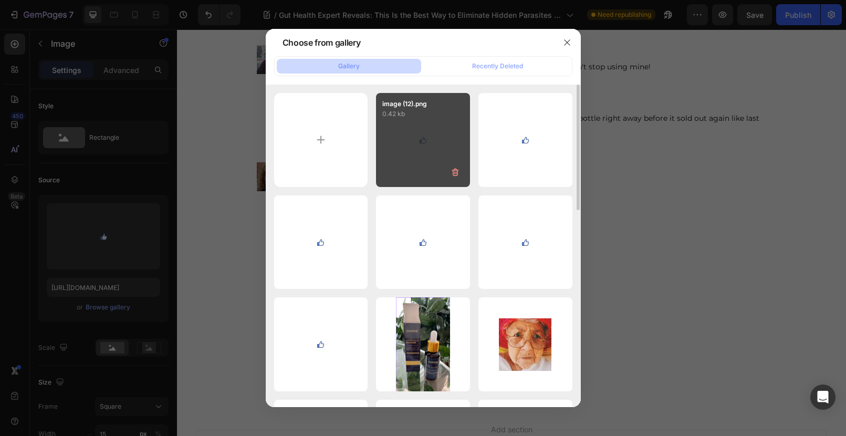
click at [426, 136] on div "image (12).png 0.42 kb" at bounding box center [423, 140] width 94 height 94
type input "[URL][DOMAIN_NAME]"
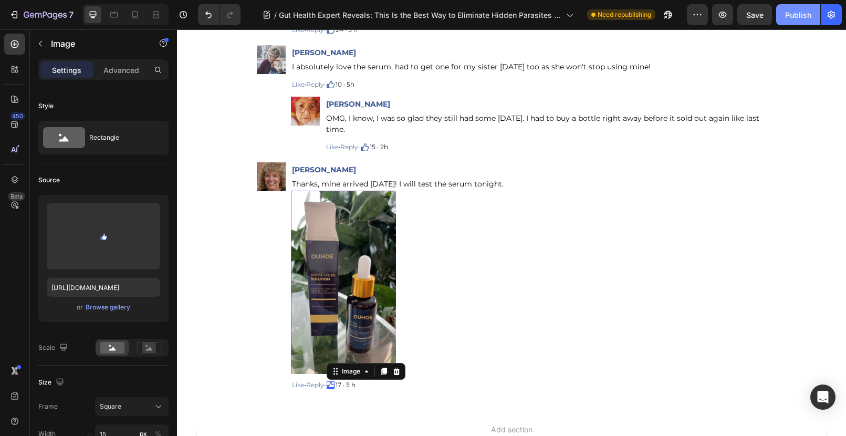
click at [795, 21] on button "Publish" at bounding box center [798, 14] width 44 height 21
click at [670, 11] on icon "button" at bounding box center [668, 14] width 11 height 11
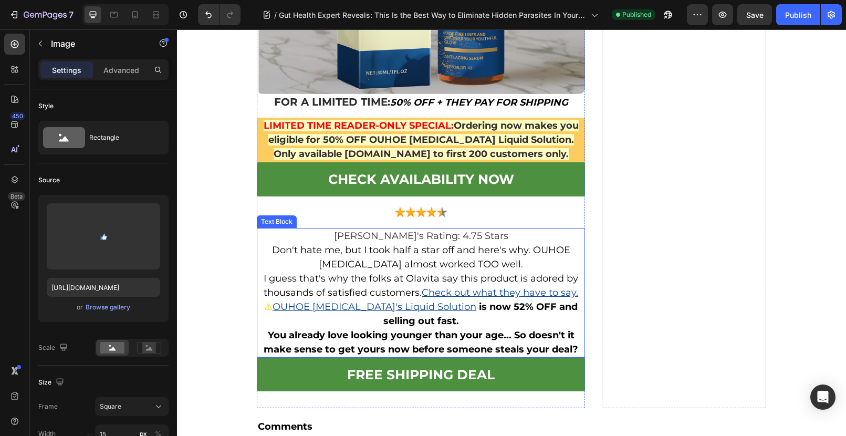
scroll to position [9915, 0]
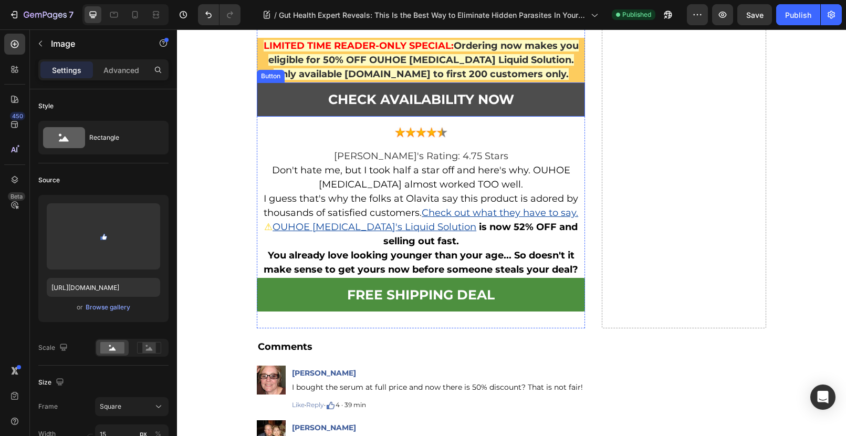
click at [282, 97] on link "CHECK AVAILABILITY NOW" at bounding box center [421, 99] width 328 height 34
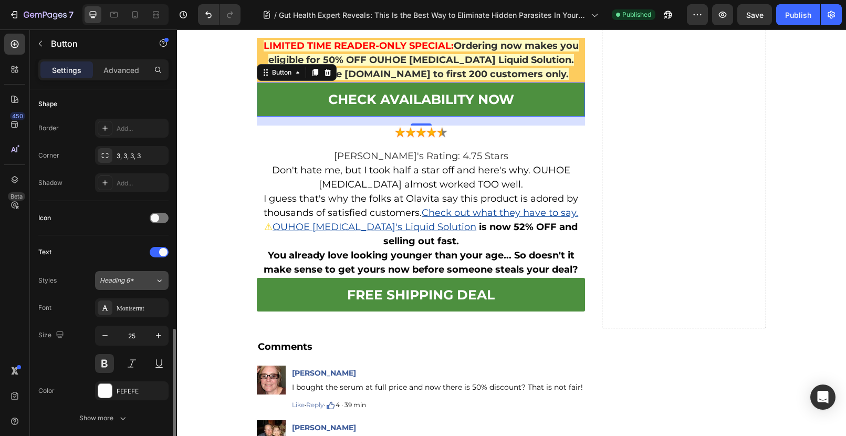
scroll to position [421, 0]
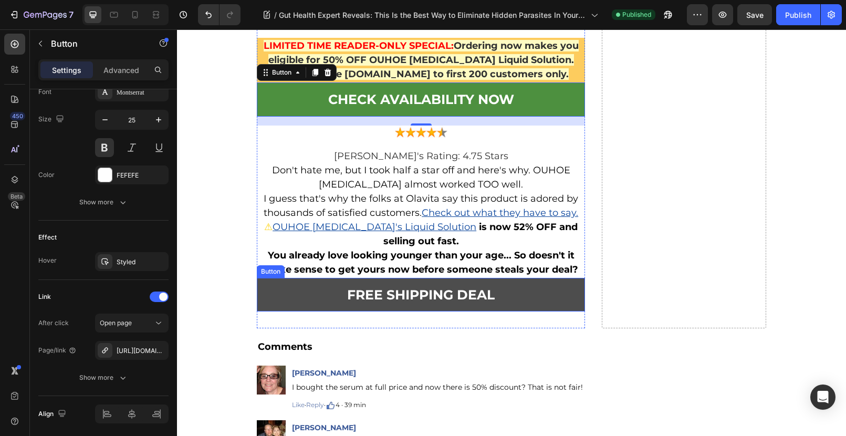
click at [295, 280] on link "Free Shipping Deal" at bounding box center [421, 295] width 328 height 34
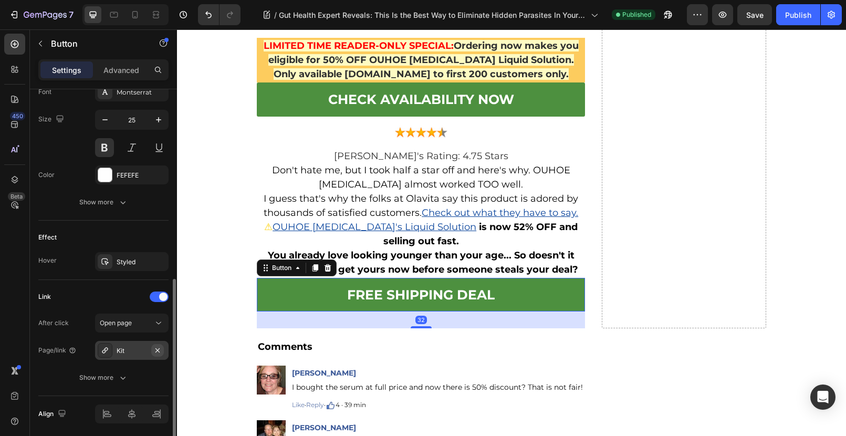
click at [160, 351] on icon "button" at bounding box center [157, 350] width 8 height 8
click at [114, 351] on div "Add..." at bounding box center [132, 350] width 74 height 19
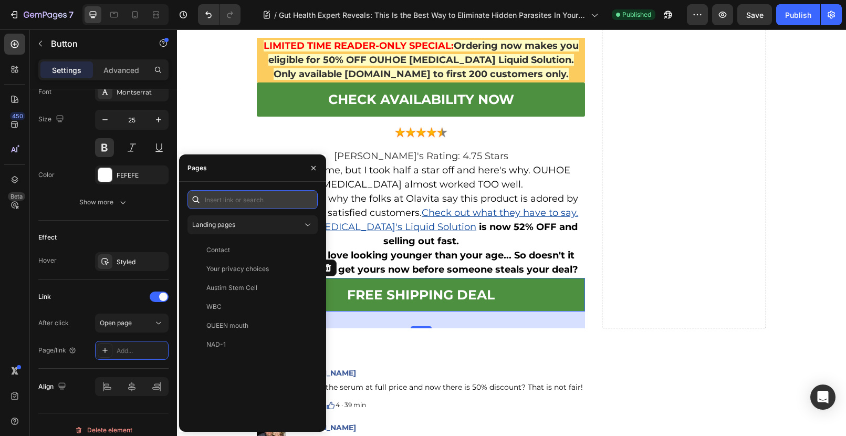
click at [220, 202] on input "text" at bounding box center [252, 199] width 130 height 19
paste input "[URL][DOMAIN_NAME]"
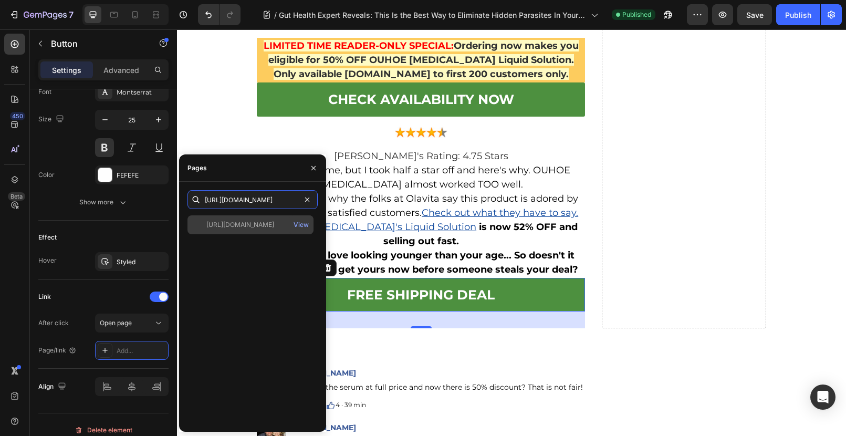
type input "[URL][DOMAIN_NAME]"
click at [238, 230] on div "[URL][DOMAIN_NAME] View" at bounding box center [250, 224] width 126 height 19
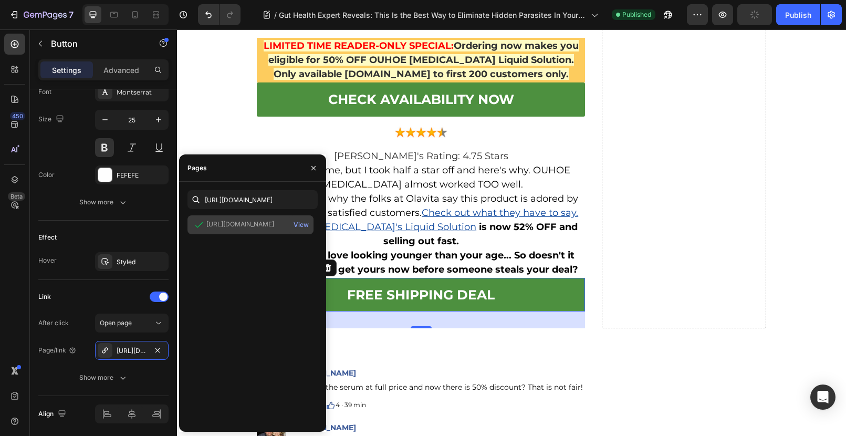
scroll to position [0, 0]
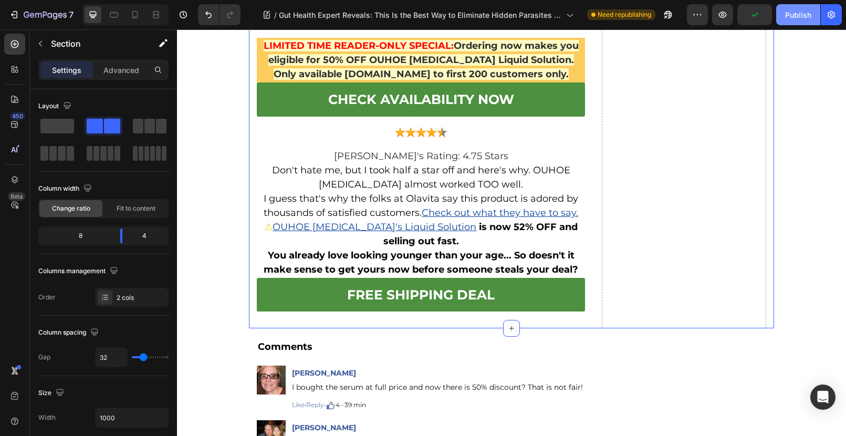
click at [791, 19] on div "Publish" at bounding box center [798, 14] width 26 height 11
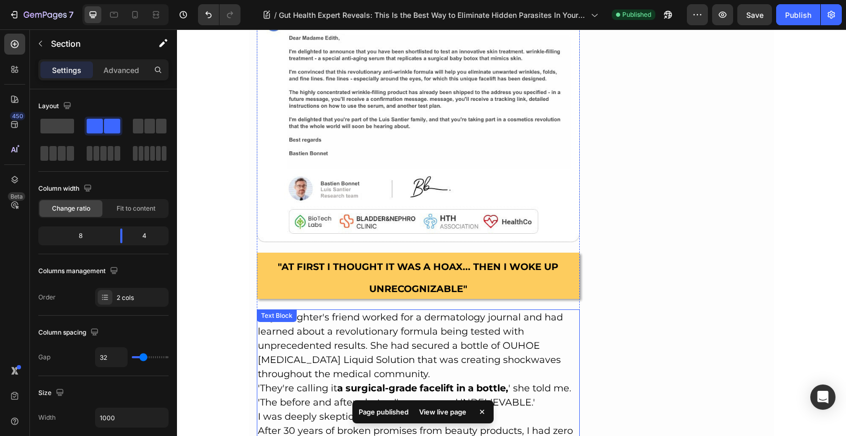
scroll to position [2124, 0]
